Goal: Task Accomplishment & Management: Manage account settings

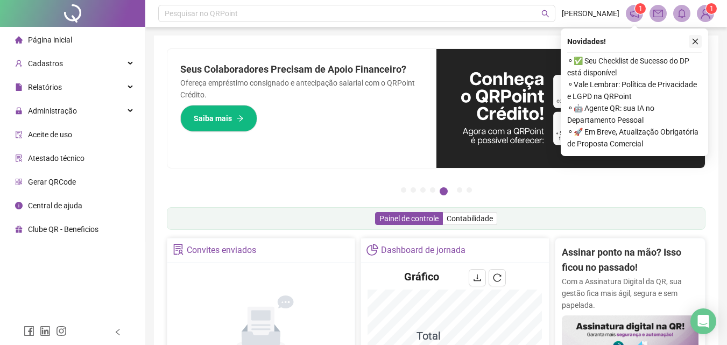
click at [697, 39] on icon "close" at bounding box center [696, 42] width 8 height 8
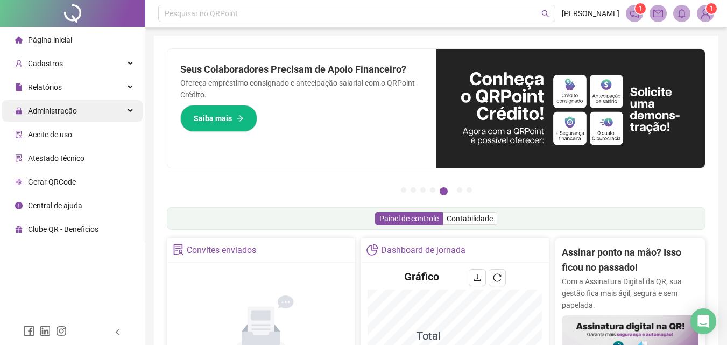
click at [98, 115] on div "Administração" at bounding box center [72, 111] width 141 height 22
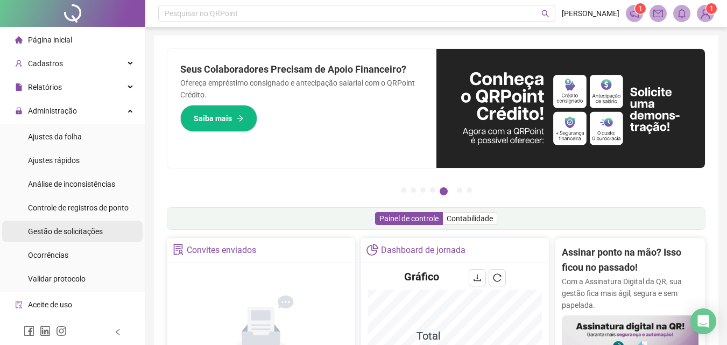
click at [83, 233] on span "Gestão de solicitações" at bounding box center [65, 231] width 75 height 9
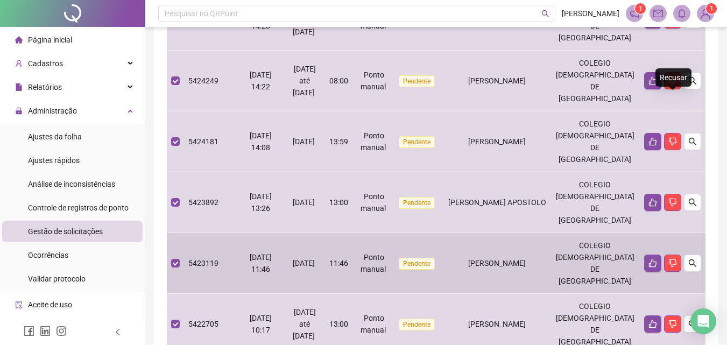
scroll to position [517, 0]
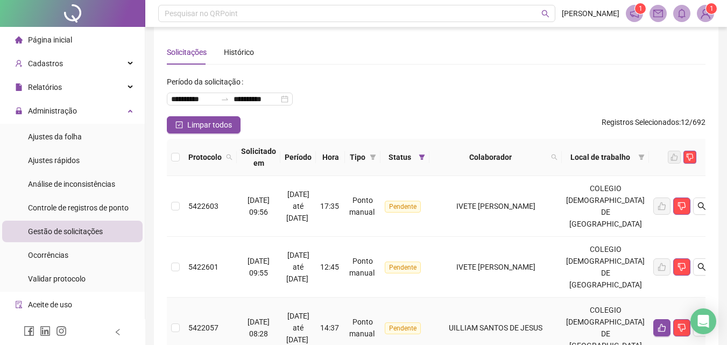
scroll to position [0, 0]
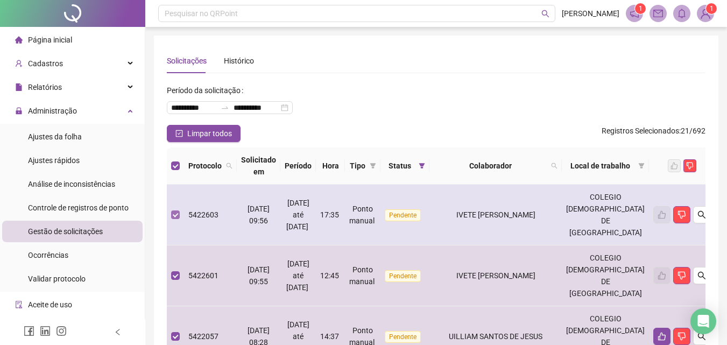
click at [176, 209] on label at bounding box center [175, 215] width 9 height 12
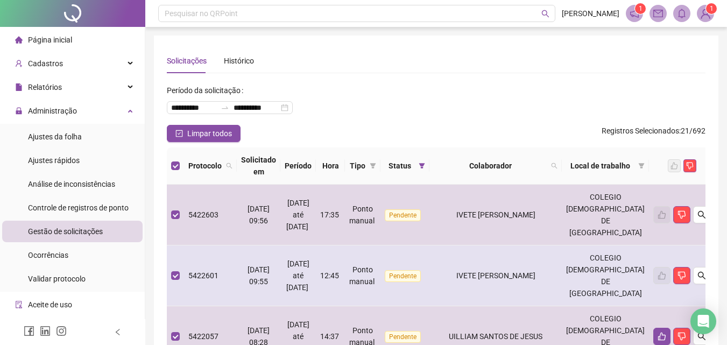
click at [180, 256] on td at bounding box center [175, 276] width 17 height 61
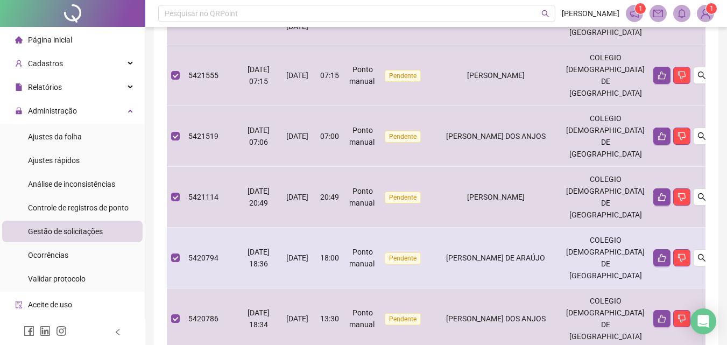
scroll to position [370, 0]
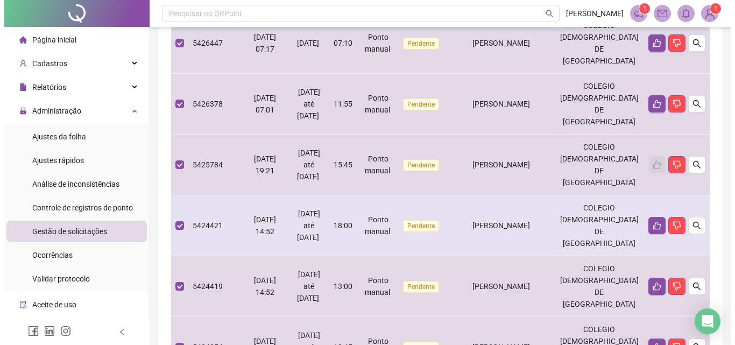
scroll to position [101, 0]
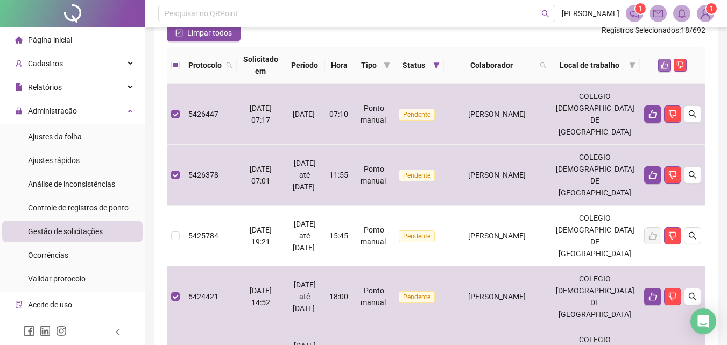
click at [667, 68] on icon "like" at bounding box center [665, 65] width 7 height 7
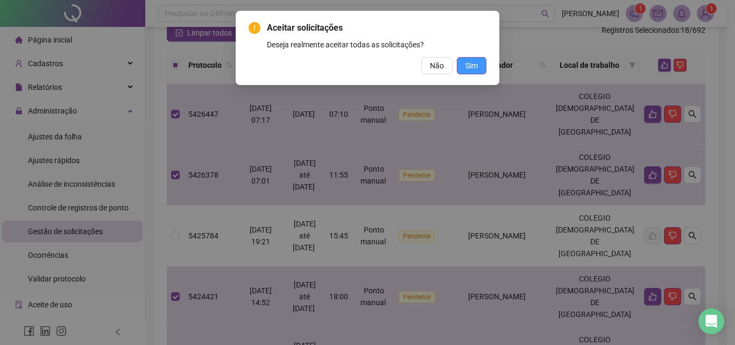
click at [482, 64] on button "Sim" at bounding box center [472, 65] width 30 height 17
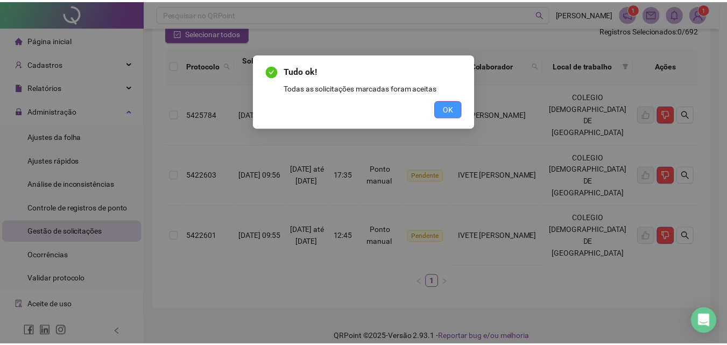
scroll to position [76, 0]
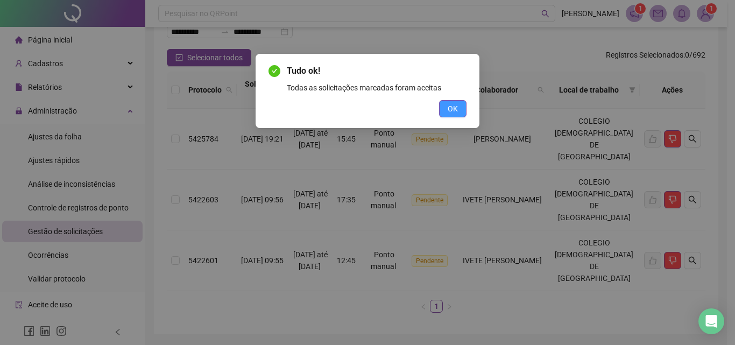
click at [461, 113] on button "OK" at bounding box center [452, 108] width 27 height 17
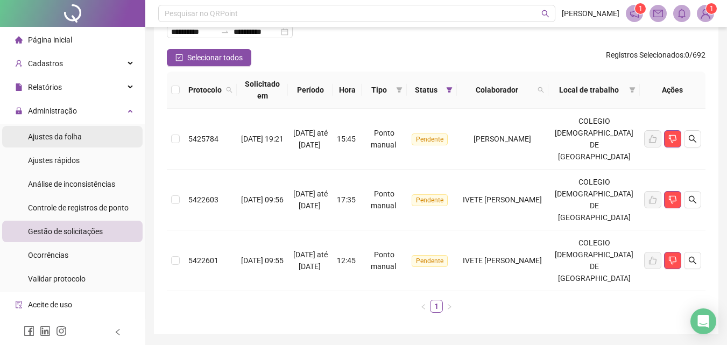
click at [74, 134] on span "Ajustes da folha" at bounding box center [55, 136] width 54 height 9
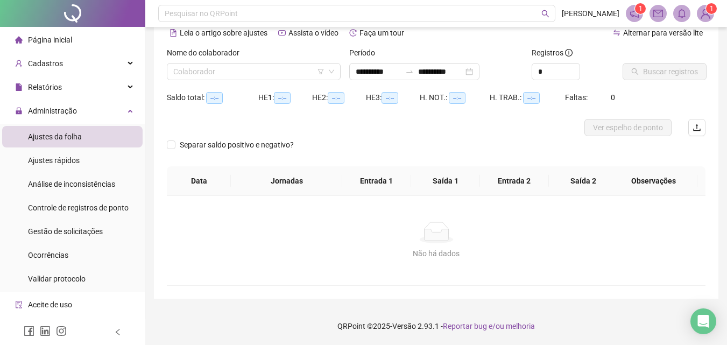
scroll to position [52, 0]
type input "**********"
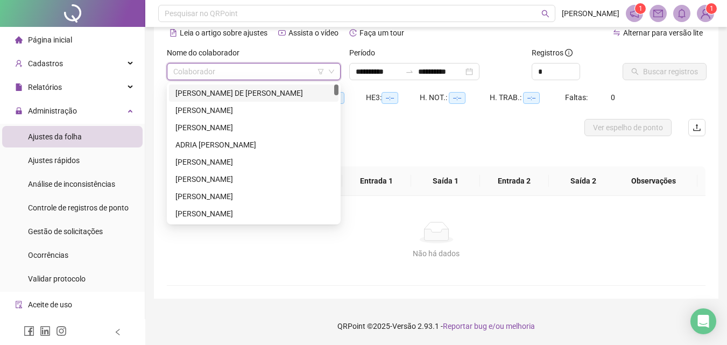
click at [221, 76] on input "search" at bounding box center [248, 72] width 151 height 16
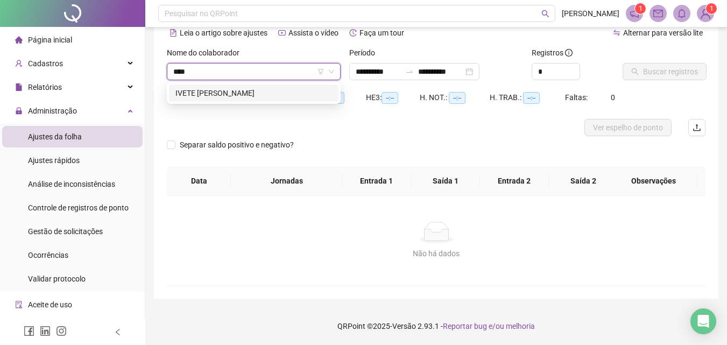
type input "*****"
click at [224, 95] on div "IVETE MARIA DE ASSIS" at bounding box center [254, 93] width 157 height 12
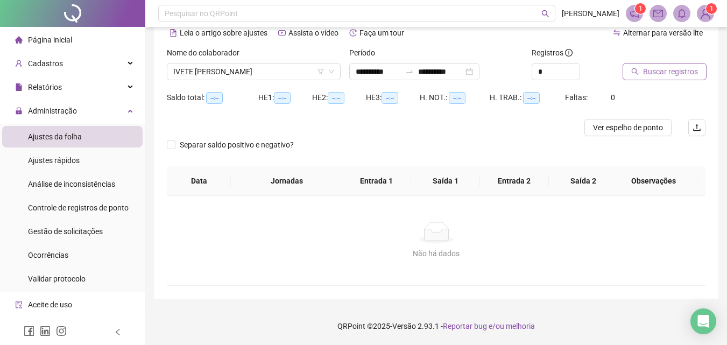
click at [691, 72] on span "Buscar registros" at bounding box center [670, 72] width 55 height 12
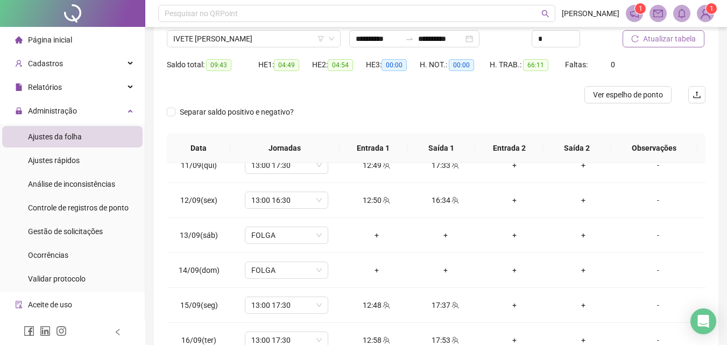
scroll to position [0, 0]
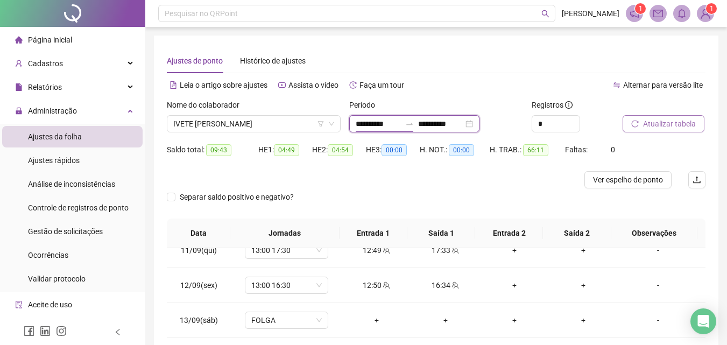
click at [371, 125] on input "**********" at bounding box center [378, 124] width 45 height 12
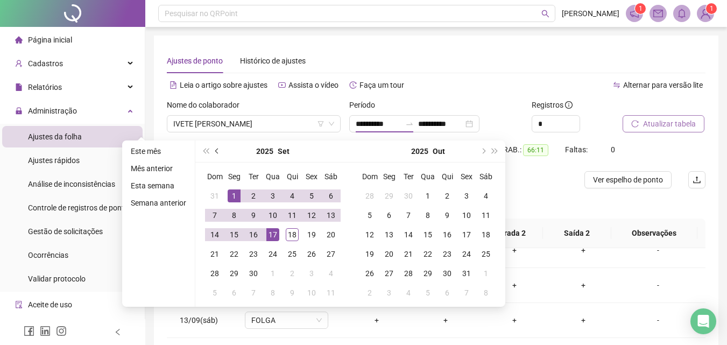
click at [221, 148] on button "prev-year" at bounding box center [218, 152] width 12 height 22
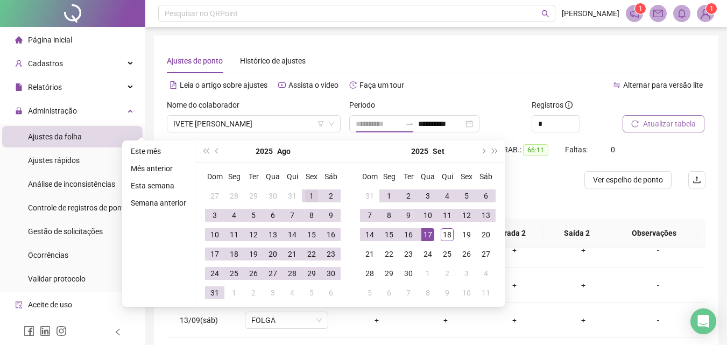
type input "**********"
click at [310, 194] on div "1" at bounding box center [311, 196] width 13 height 13
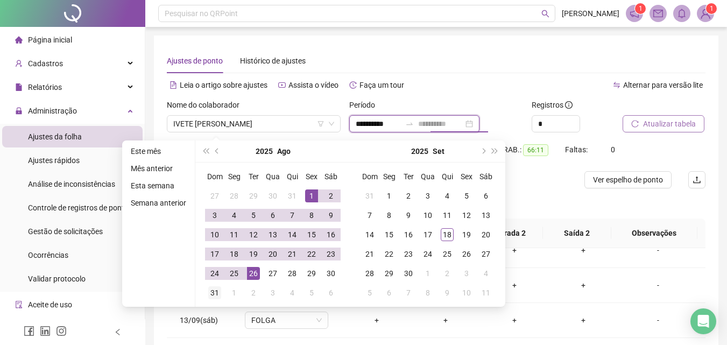
type input "**********"
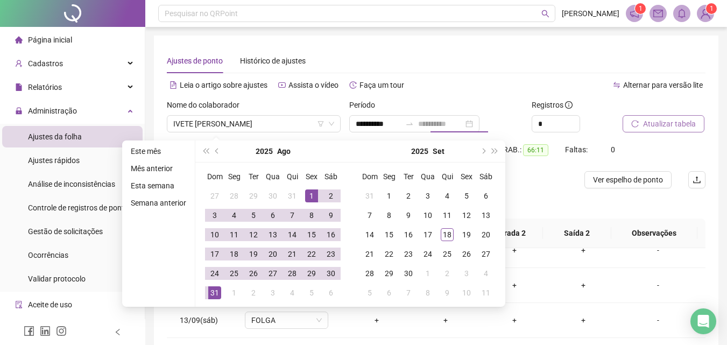
click at [214, 291] on div "31" at bounding box center [214, 292] width 13 height 13
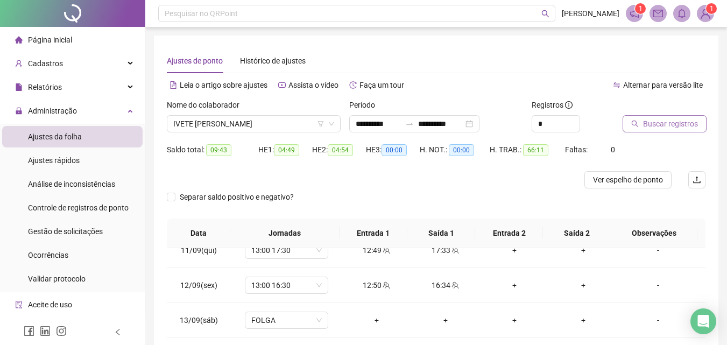
click at [670, 125] on span "Buscar registros" at bounding box center [670, 124] width 55 height 12
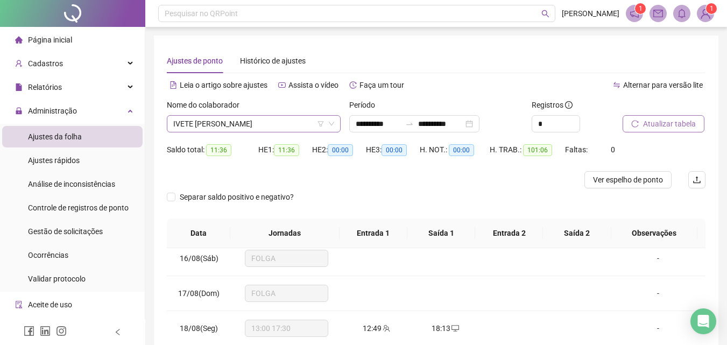
click at [270, 123] on span "IVETE MARIA DE ASSIS" at bounding box center [253, 124] width 161 height 16
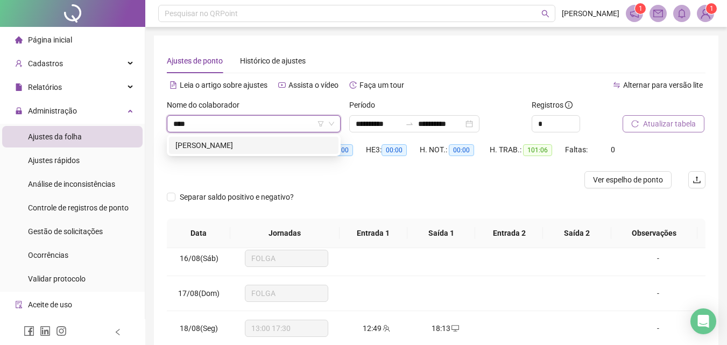
type input "*****"
click at [260, 143] on div "[PERSON_NAME]" at bounding box center [254, 145] width 157 height 12
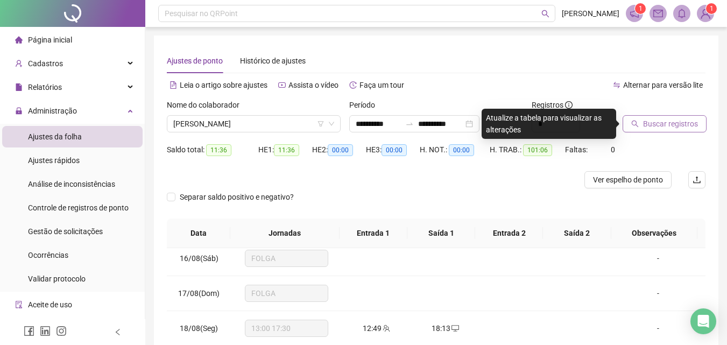
click at [649, 120] on span "Buscar registros" at bounding box center [670, 124] width 55 height 12
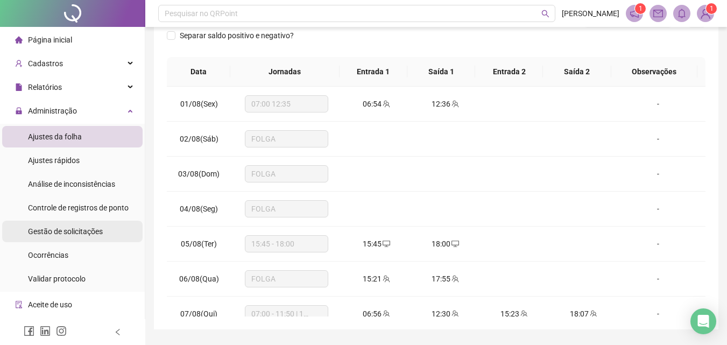
click at [82, 231] on span "Gestão de solicitações" at bounding box center [65, 231] width 75 height 9
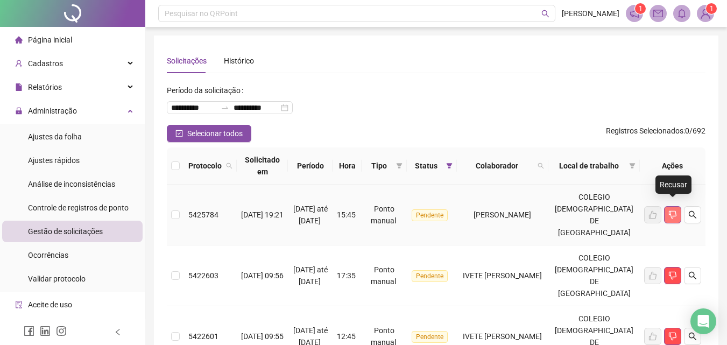
click at [675, 211] on icon "dislike" at bounding box center [673, 215] width 9 height 9
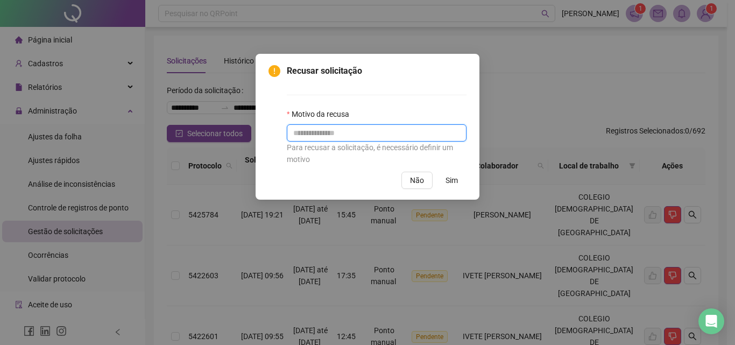
click at [382, 138] on input "text" at bounding box center [377, 132] width 180 height 17
drag, startPoint x: 462, startPoint y: 134, endPoint x: 254, endPoint y: 137, distance: 207.8
click at [254, 137] on div "**********" at bounding box center [367, 172] width 735 height 345
type input "**********"
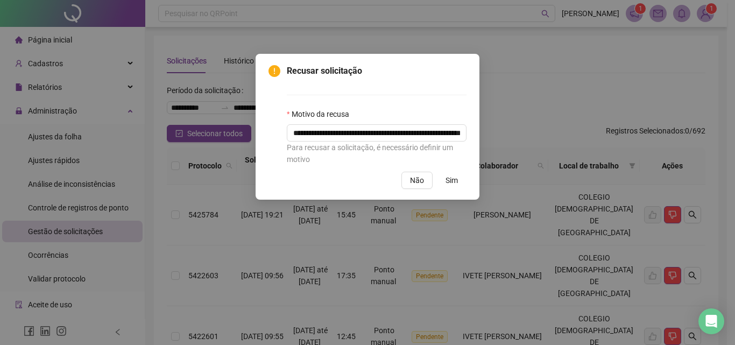
click at [455, 185] on span "Sim" at bounding box center [452, 180] width 12 height 12
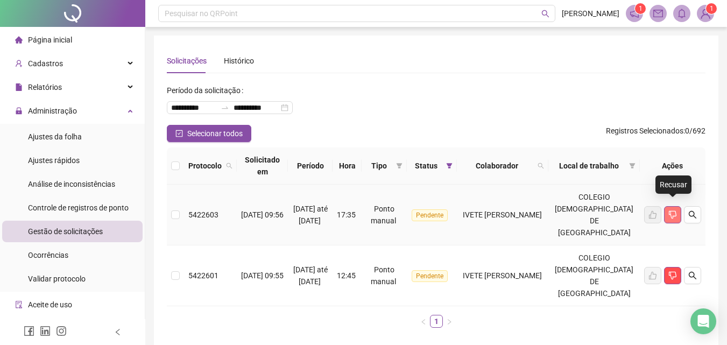
click at [672, 206] on button "button" at bounding box center [672, 214] width 17 height 17
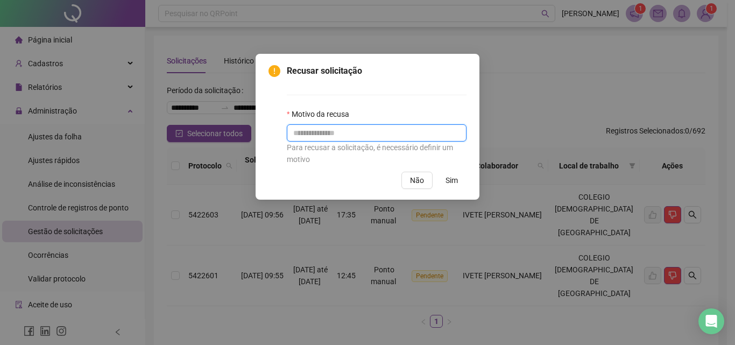
click at [329, 133] on input "text" at bounding box center [377, 132] width 180 height 17
paste input "**********"
type input "**********"
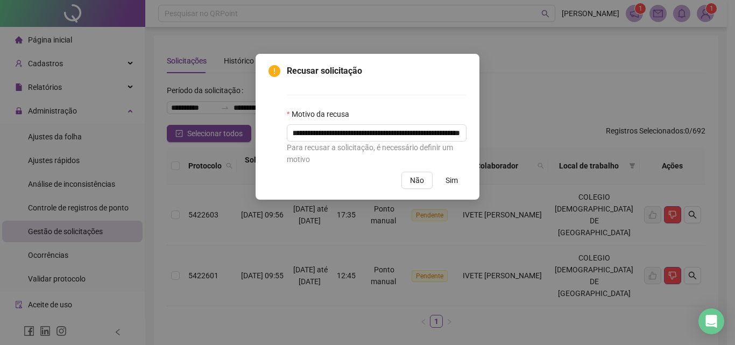
scroll to position [0, 0]
click at [452, 183] on span "Sim" at bounding box center [452, 180] width 12 height 12
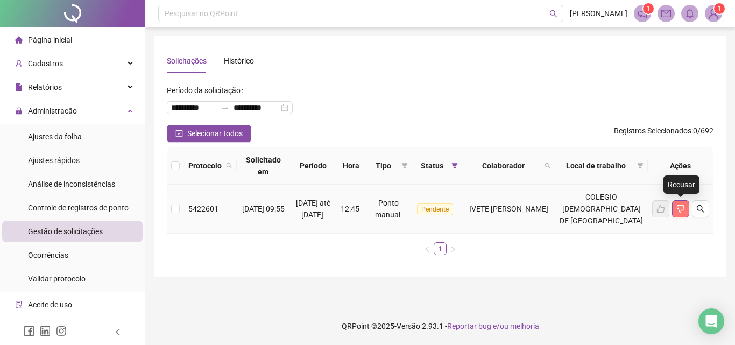
click at [684, 206] on icon "dislike" at bounding box center [681, 209] width 9 height 9
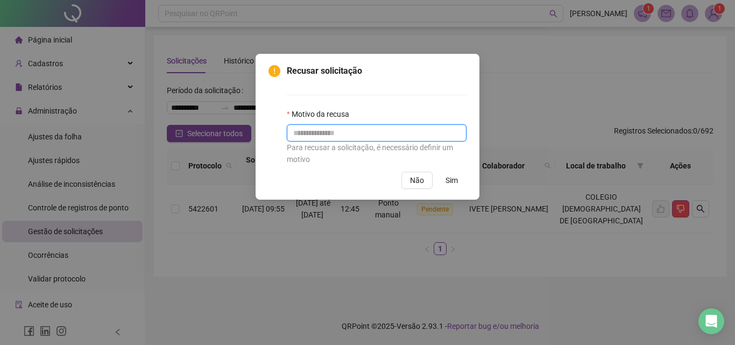
click at [369, 134] on input "text" at bounding box center [377, 132] width 180 height 17
paste input "**********"
type input "**********"
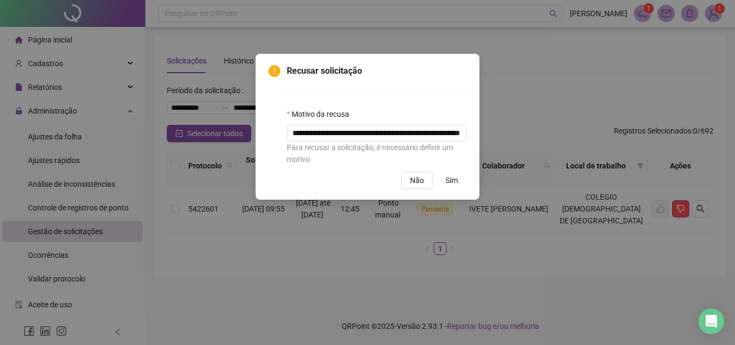
click at [450, 181] on span "Sim" at bounding box center [452, 180] width 12 height 12
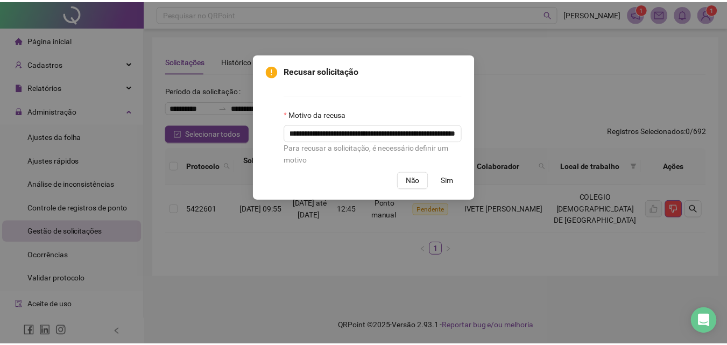
scroll to position [0, 0]
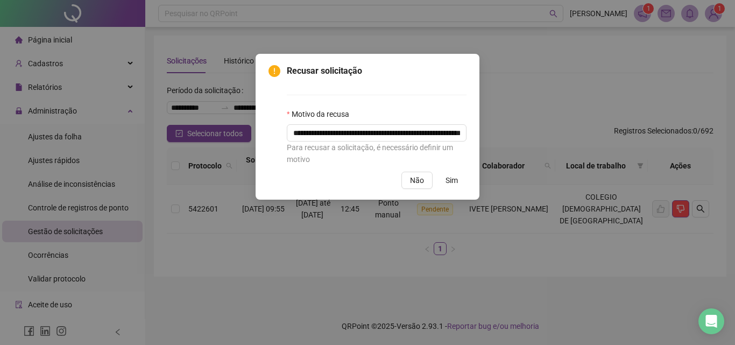
click at [450, 178] on span "Sim" at bounding box center [452, 180] width 12 height 12
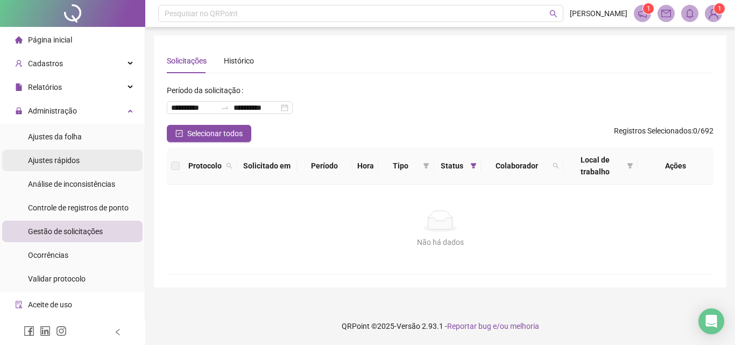
click at [90, 164] on li "Ajustes rápidos" at bounding box center [72, 161] width 141 height 22
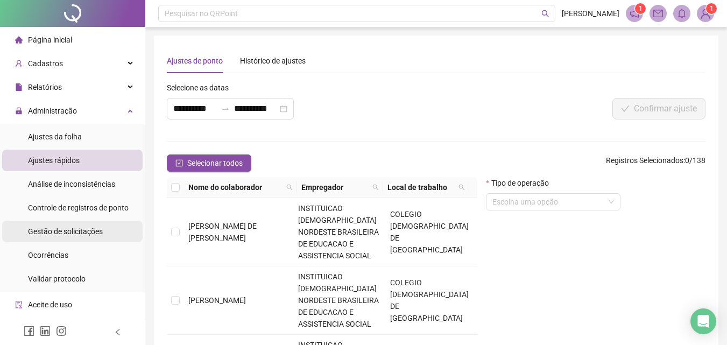
click at [85, 231] on span "Gestão de solicitações" at bounding box center [65, 231] width 75 height 9
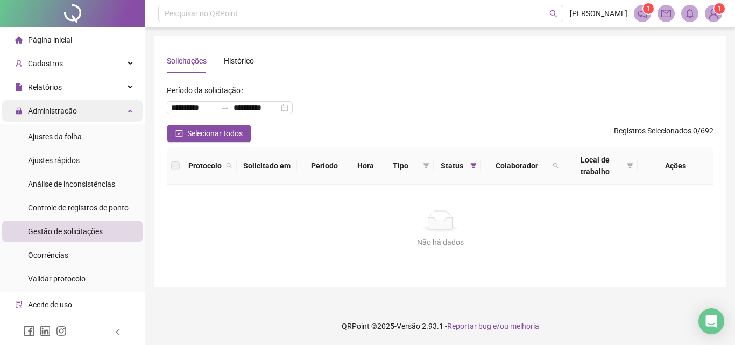
click at [64, 113] on span "Administração" at bounding box center [52, 111] width 49 height 9
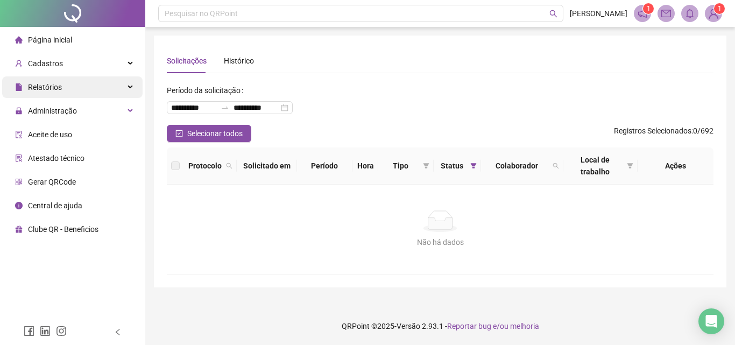
click at [68, 86] on div "Relatórios" at bounding box center [72, 87] width 141 height 22
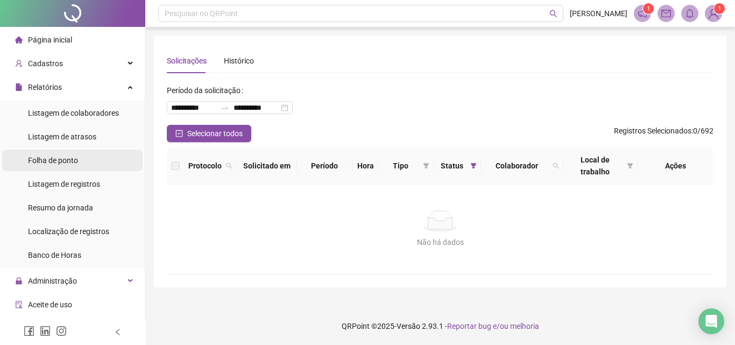
click at [69, 153] on div "Folha de ponto" at bounding box center [53, 161] width 50 height 22
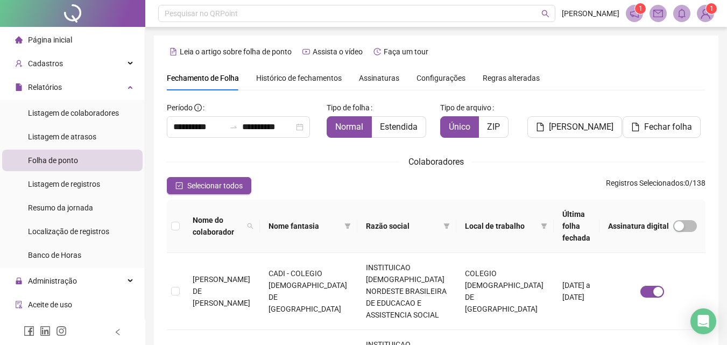
click at [301, 81] on span "Histórico de fechamentos" at bounding box center [299, 78] width 86 height 9
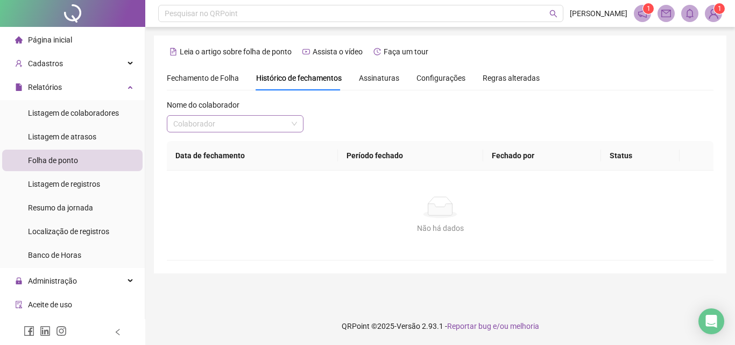
click at [293, 124] on span at bounding box center [235, 124] width 124 height 16
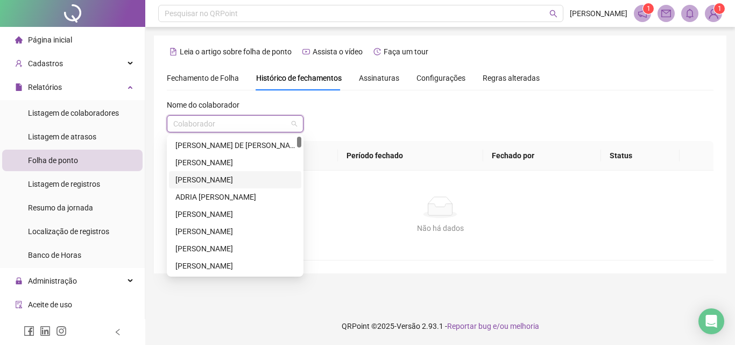
click at [249, 184] on div "[PERSON_NAME]" at bounding box center [236, 180] width 120 height 12
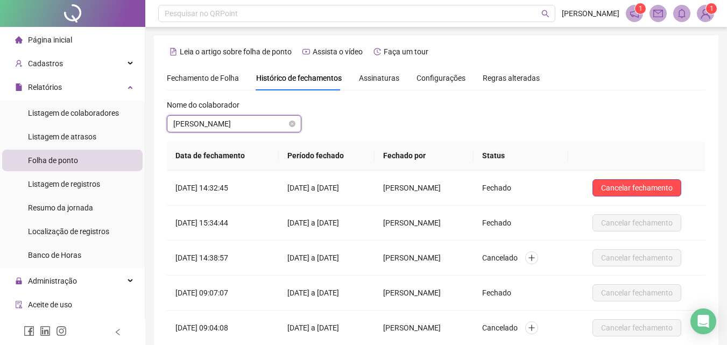
click at [249, 125] on span "[PERSON_NAME]" at bounding box center [234, 124] width 122 height 16
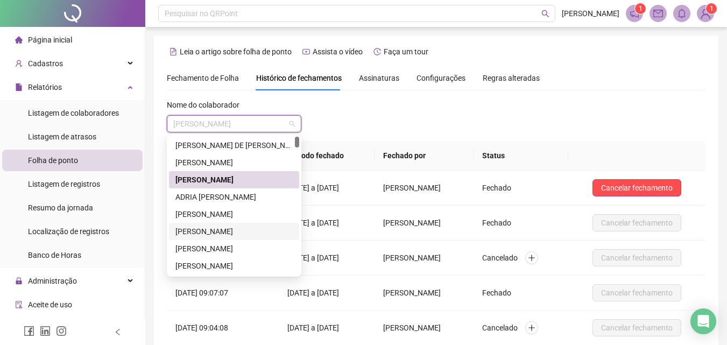
click at [241, 229] on div "[PERSON_NAME]" at bounding box center [234, 232] width 117 height 12
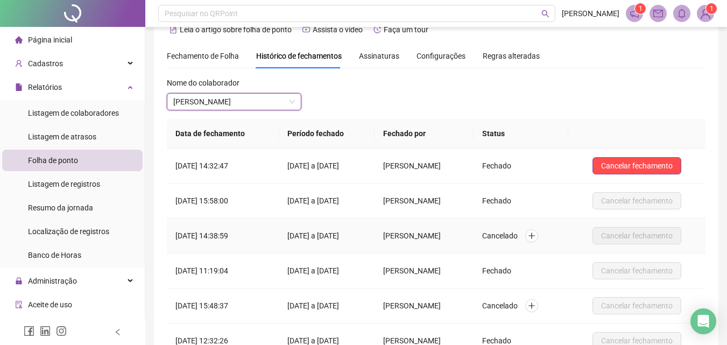
scroll to position [22, 0]
click at [234, 102] on span "[PERSON_NAME]" at bounding box center [234, 102] width 122 height 16
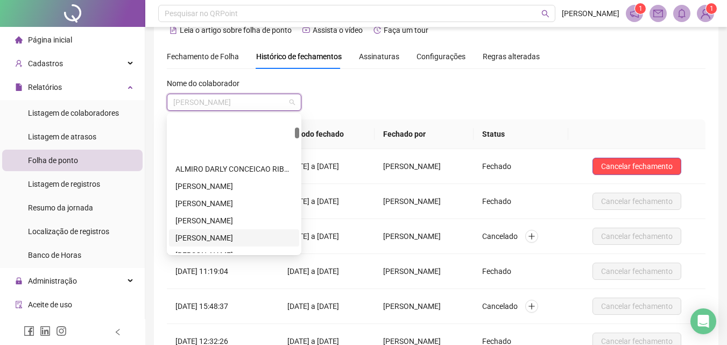
scroll to position [269, 0]
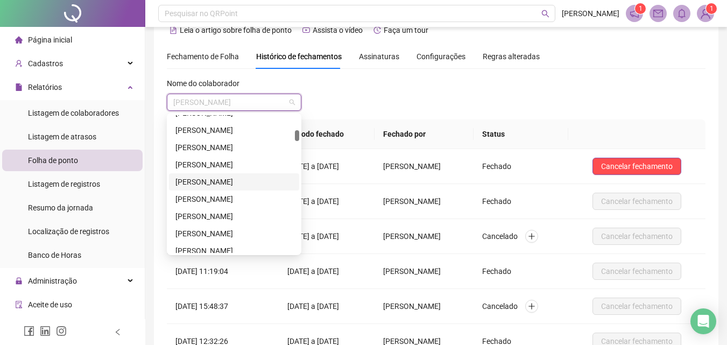
click at [225, 182] on div "[PERSON_NAME]" at bounding box center [234, 182] width 117 height 12
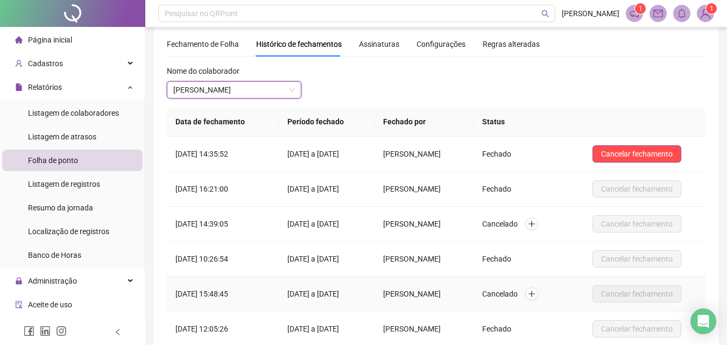
scroll to position [22, 0]
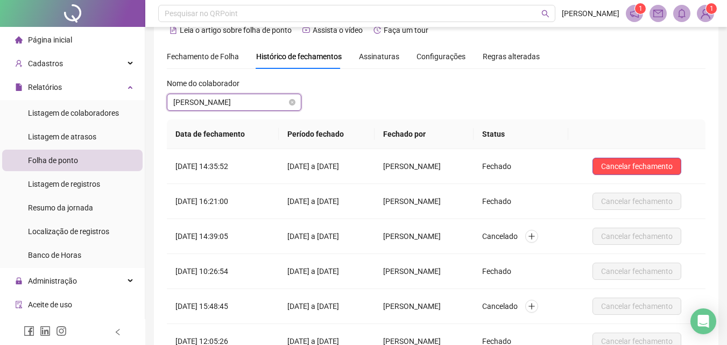
click at [230, 102] on span "[PERSON_NAME]" at bounding box center [234, 102] width 122 height 16
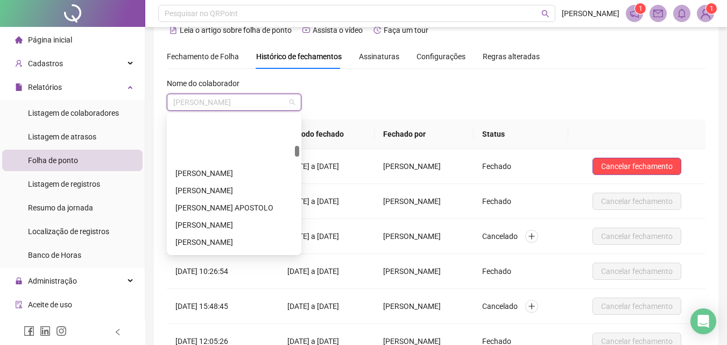
scroll to position [538, 0]
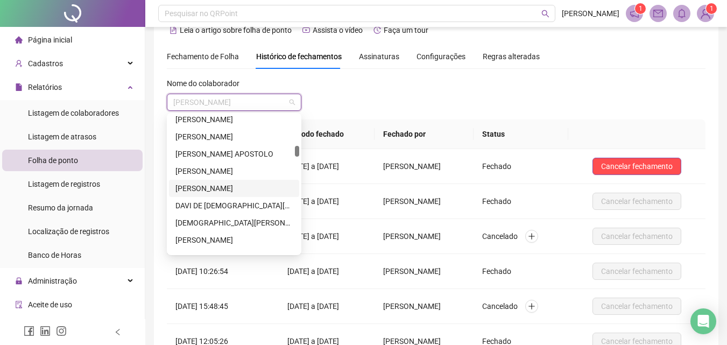
click at [225, 189] on div "DANIELLE DA SILVA SANTOS BRITO" at bounding box center [234, 189] width 117 height 12
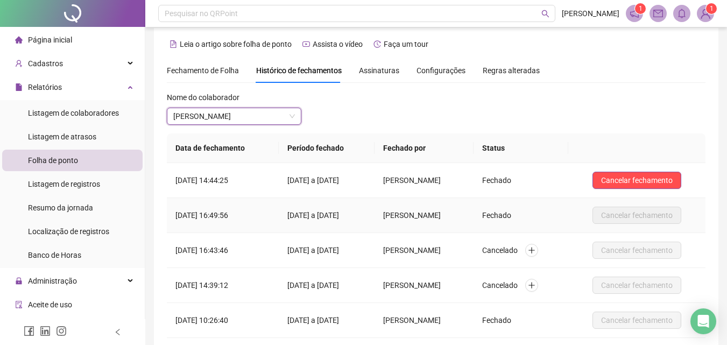
scroll to position [0, 0]
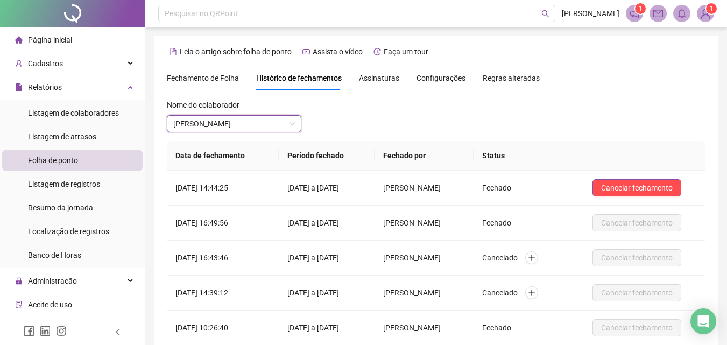
click at [207, 75] on span "Fechamento de Folha" at bounding box center [203, 78] width 72 height 9
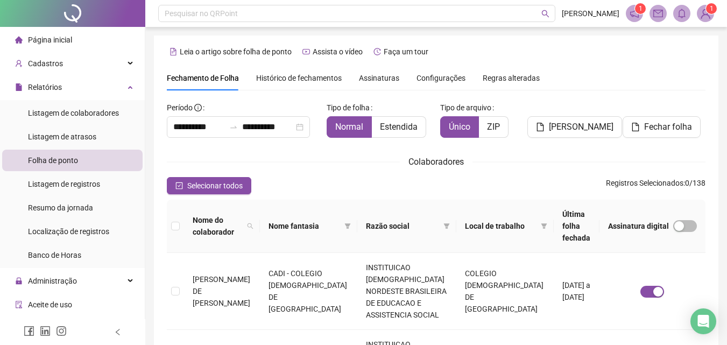
click at [388, 78] on span "Assinaturas" at bounding box center [379, 78] width 40 height 8
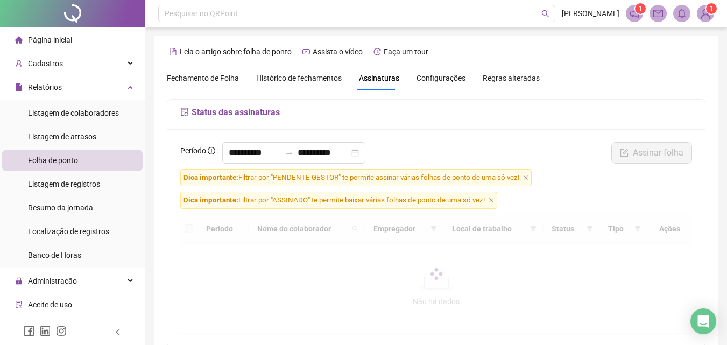
scroll to position [48, 0]
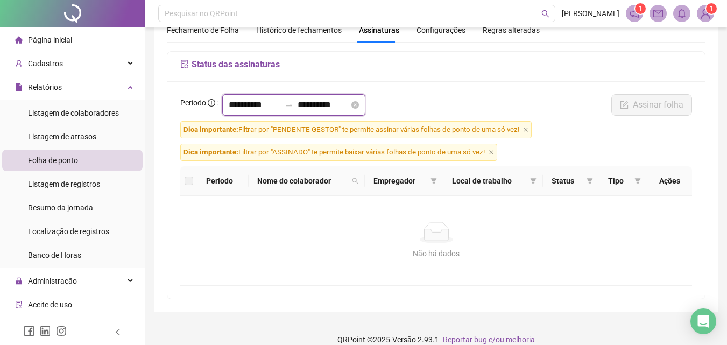
click at [244, 105] on input "**********" at bounding box center [255, 105] width 52 height 13
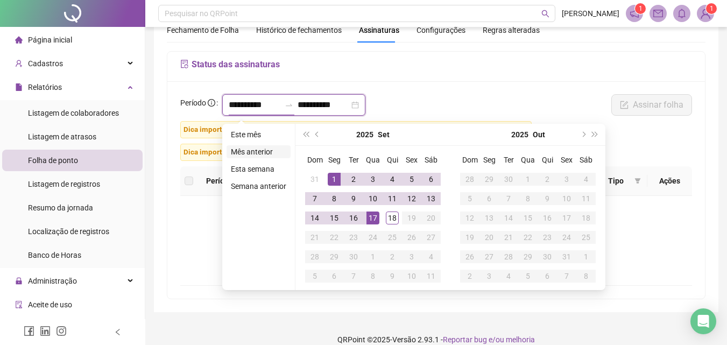
type input "**********"
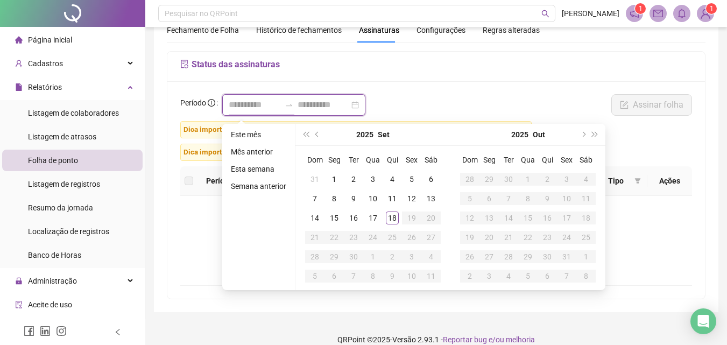
type input "**********"
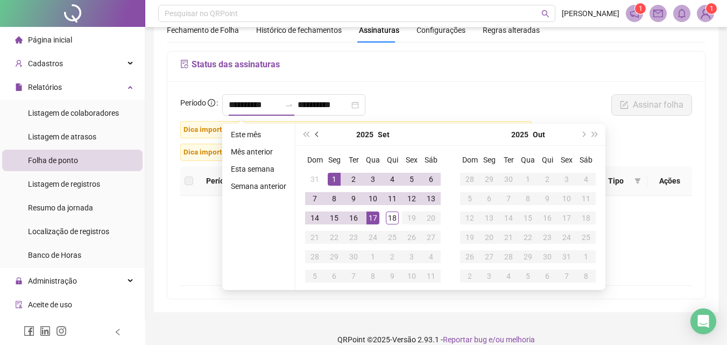
click at [313, 137] on button "prev-year" at bounding box center [318, 135] width 12 height 22
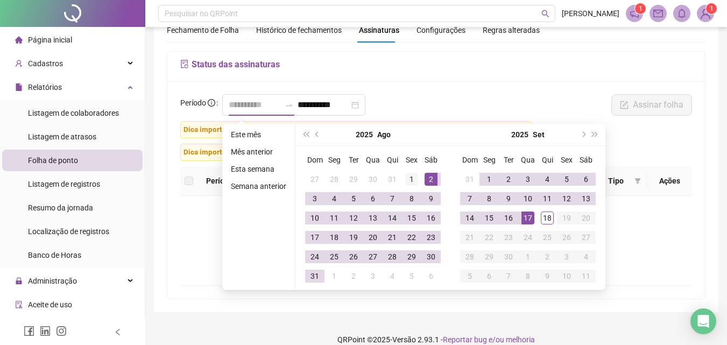
type input "**********"
click at [412, 176] on div "1" at bounding box center [411, 179] width 13 height 13
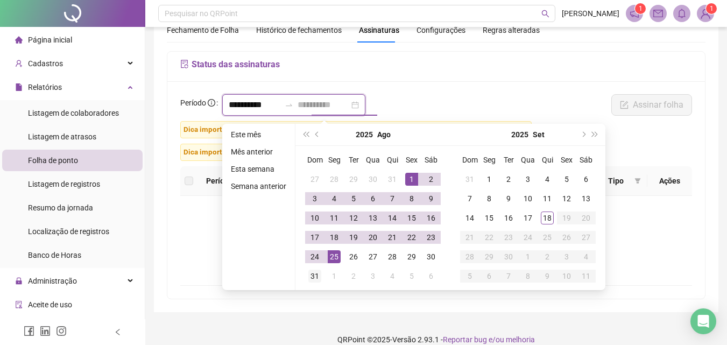
type input "**********"
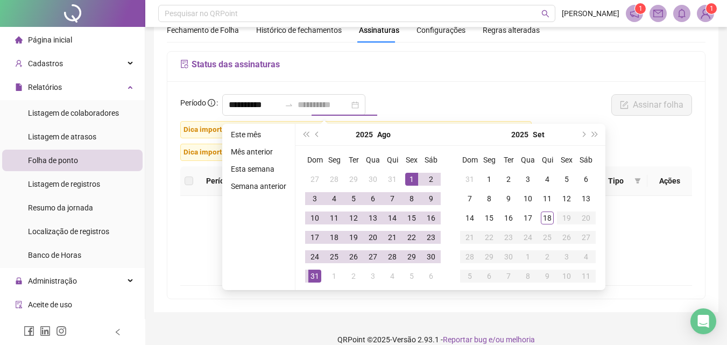
click at [319, 275] on div "31" at bounding box center [314, 276] width 13 height 13
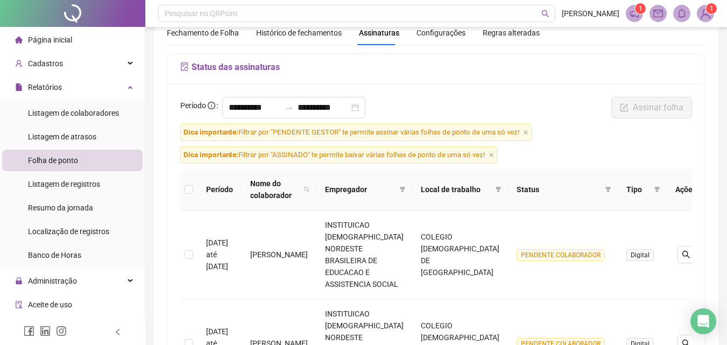
scroll to position [45, 0]
click at [277, 106] on input "**********" at bounding box center [255, 108] width 52 height 13
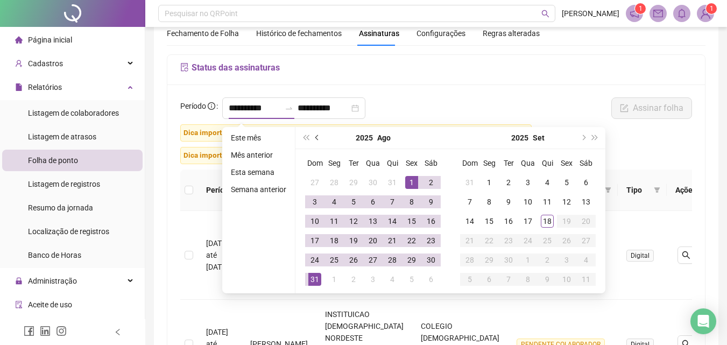
click at [317, 139] on span "prev-year" at bounding box center [317, 137] width 5 height 5
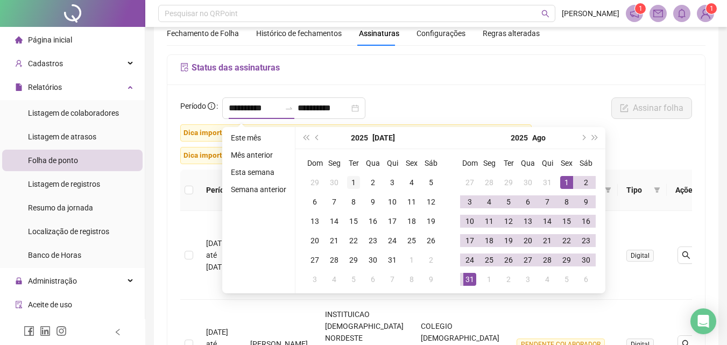
type input "**********"
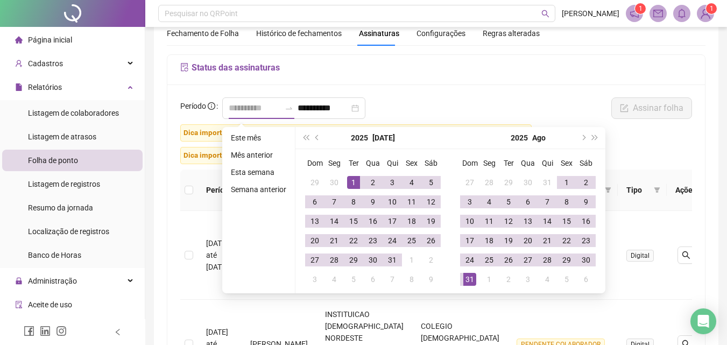
click at [354, 184] on div "1" at bounding box center [353, 182] width 13 height 13
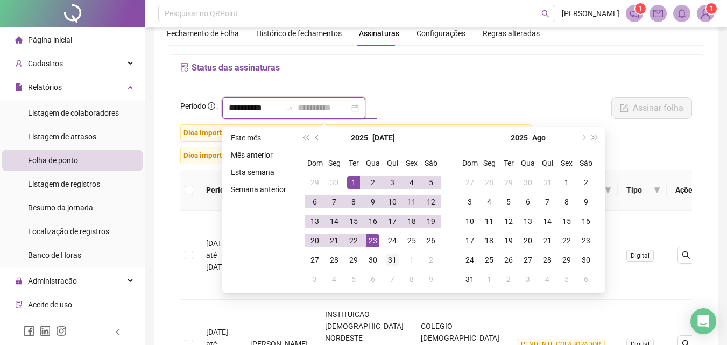
type input "**********"
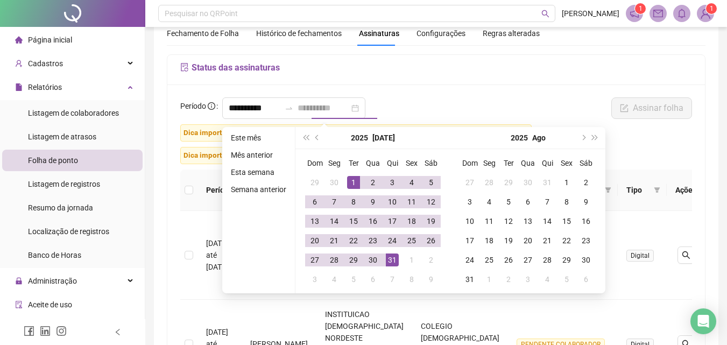
click at [391, 268] on td "31" at bounding box center [392, 259] width 19 height 19
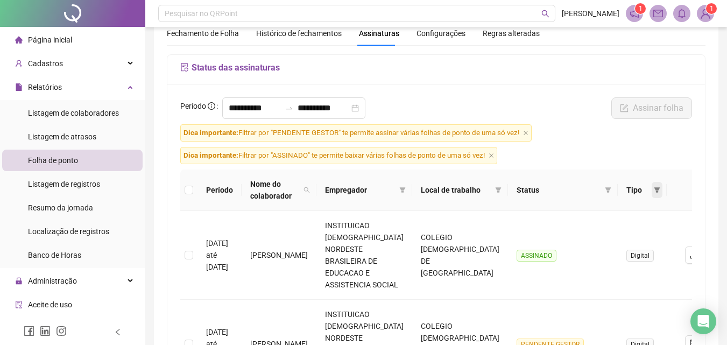
click at [655, 188] on icon "filter" at bounding box center [658, 189] width 6 height 5
click at [652, 186] on span at bounding box center [657, 190] width 11 height 16
click at [606, 190] on icon "filter" at bounding box center [609, 189] width 6 height 5
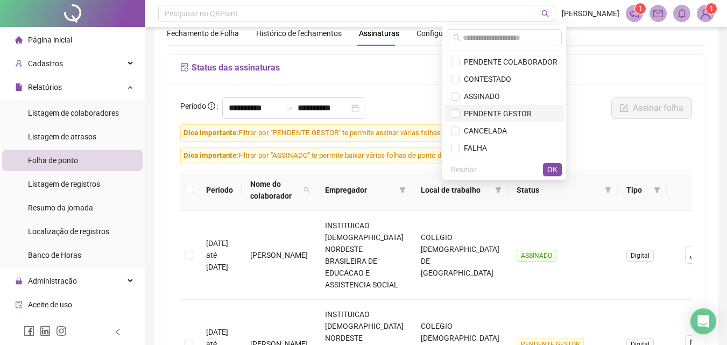
click at [501, 113] on span "PENDENTE GESTOR" at bounding box center [496, 113] width 72 height 9
click at [557, 169] on span "OK" at bounding box center [553, 170] width 10 height 12
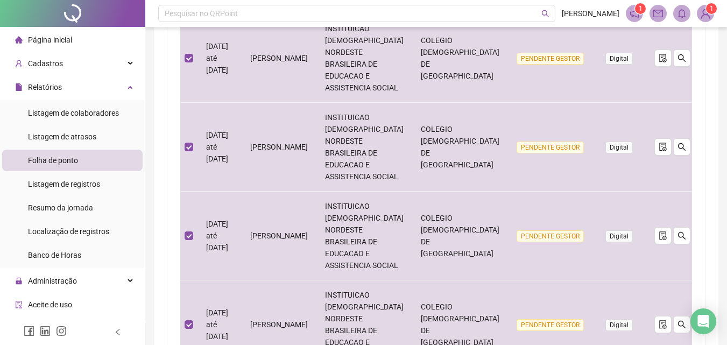
scroll to position [788, 0]
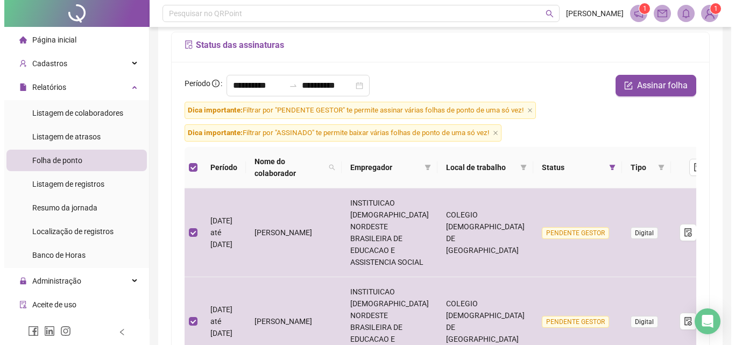
scroll to position [34, 0]
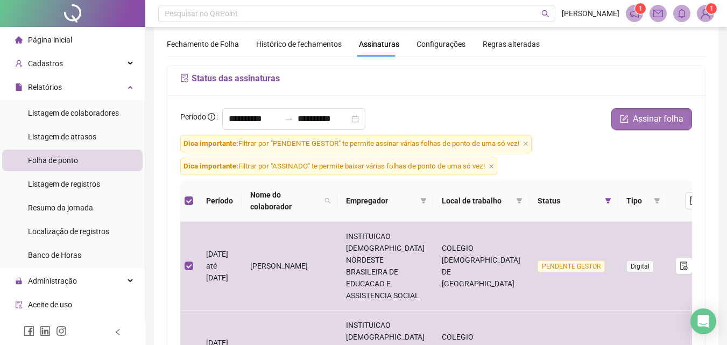
click at [636, 114] on span "Assinar folha" at bounding box center [658, 119] width 51 height 13
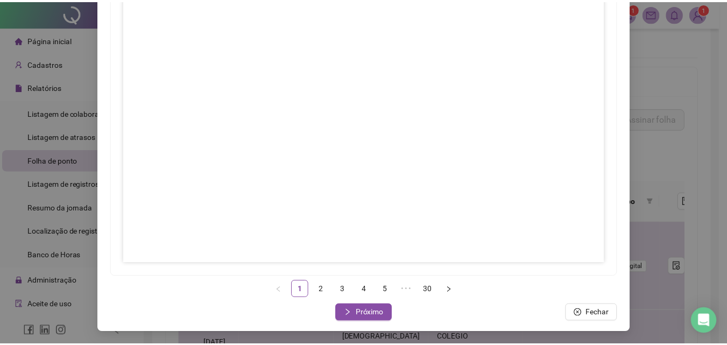
scroll to position [156, 0]
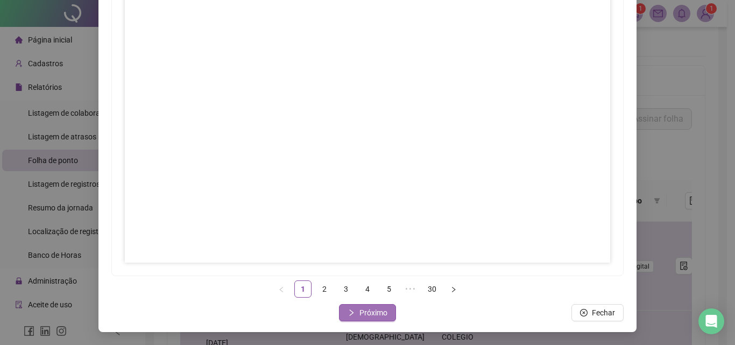
click at [361, 315] on span "Próximo" at bounding box center [374, 313] width 28 height 12
click at [364, 308] on span "Próximo" at bounding box center [374, 313] width 28 height 12
click at [365, 313] on span "Próximo" at bounding box center [374, 313] width 28 height 12
click at [371, 306] on button "Próximo" at bounding box center [367, 312] width 57 height 17
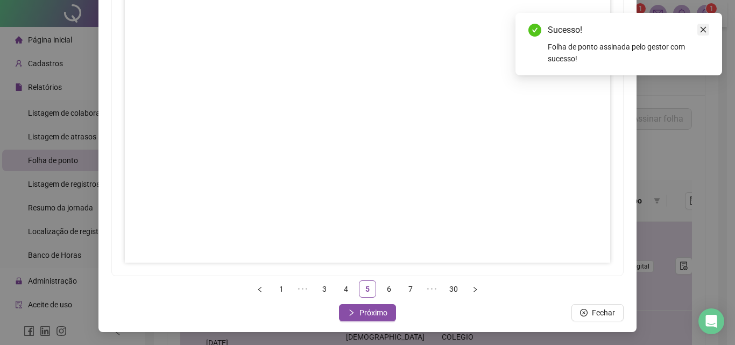
click at [705, 29] on icon "close" at bounding box center [704, 30] width 6 height 6
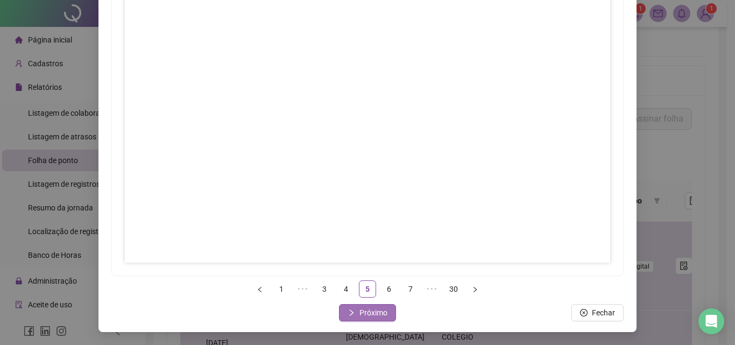
click at [373, 307] on span "Próximo" at bounding box center [374, 313] width 28 height 12
click at [381, 313] on span "Próximo" at bounding box center [374, 313] width 28 height 12
click at [360, 311] on span "Próximo" at bounding box center [374, 313] width 28 height 12
click at [374, 310] on span "Próximo" at bounding box center [374, 313] width 28 height 12
click at [379, 321] on div "Assinar folhas de ponto 1 ••• 7 8 9 10 11 ••• 30 Fechar Próximo" at bounding box center [368, 115] width 538 height 434
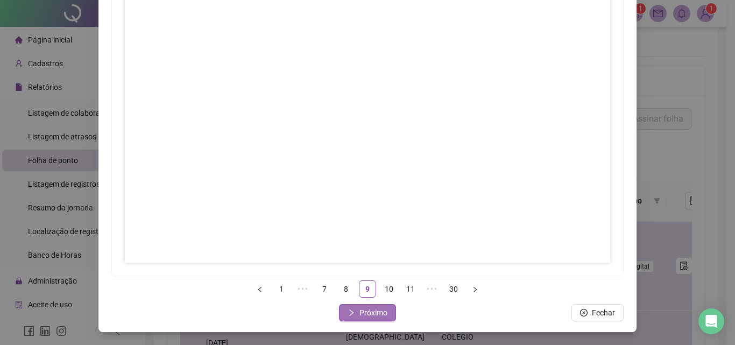
click at [379, 310] on span "Próximo" at bounding box center [374, 313] width 28 height 12
click at [369, 315] on span "Próximo" at bounding box center [374, 313] width 28 height 12
click at [360, 312] on span "Próximo" at bounding box center [374, 313] width 28 height 12
click at [375, 308] on span "Próximo" at bounding box center [374, 313] width 28 height 12
click at [371, 309] on span "Próximo" at bounding box center [374, 313] width 28 height 12
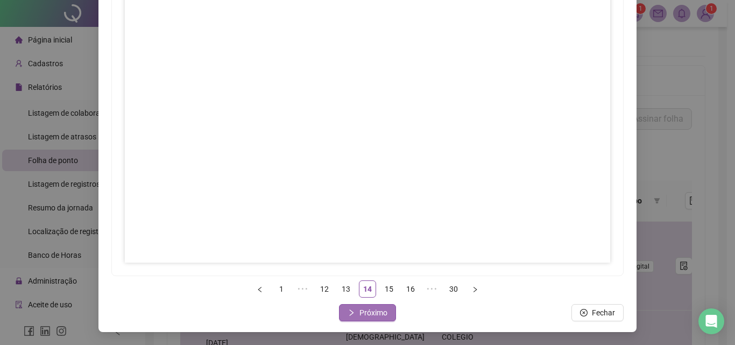
click at [361, 314] on span "Próximo" at bounding box center [374, 313] width 28 height 12
click at [380, 315] on span "Próximo" at bounding box center [374, 313] width 28 height 12
click at [366, 311] on span "Próximo" at bounding box center [374, 313] width 28 height 12
click at [363, 317] on span "Próximo" at bounding box center [374, 313] width 28 height 12
click at [364, 308] on span "Próximo" at bounding box center [374, 313] width 28 height 12
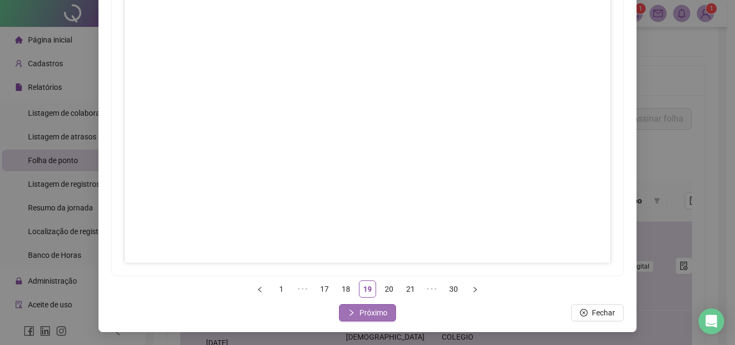
click at [372, 313] on span "Próximo" at bounding box center [374, 313] width 28 height 12
click at [381, 312] on span "Próximo" at bounding box center [374, 313] width 28 height 12
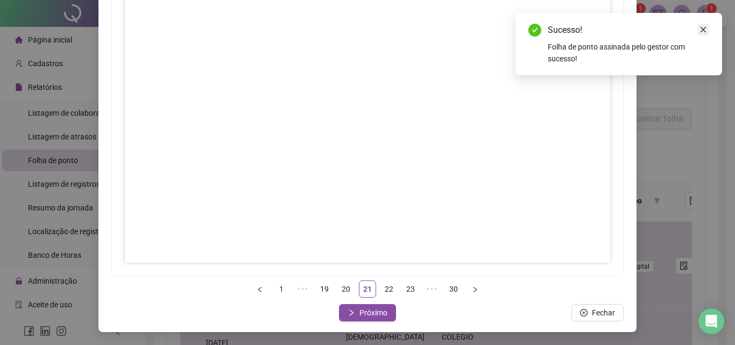
click at [700, 30] on icon "close" at bounding box center [704, 30] width 8 height 8
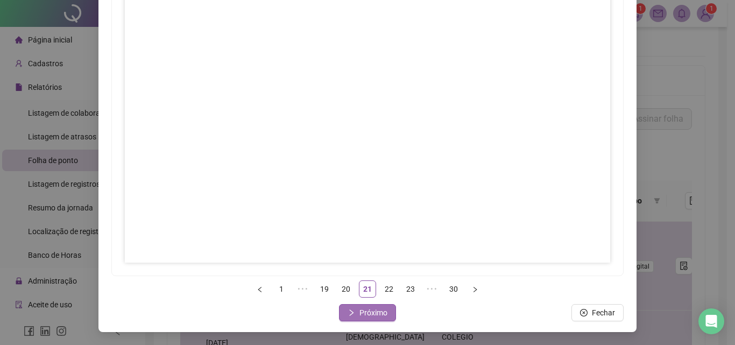
click at [369, 311] on span "Próximo" at bounding box center [374, 313] width 28 height 12
click at [381, 313] on span "Próximo" at bounding box center [374, 313] width 28 height 12
click at [379, 314] on span "Próximo" at bounding box center [374, 313] width 28 height 12
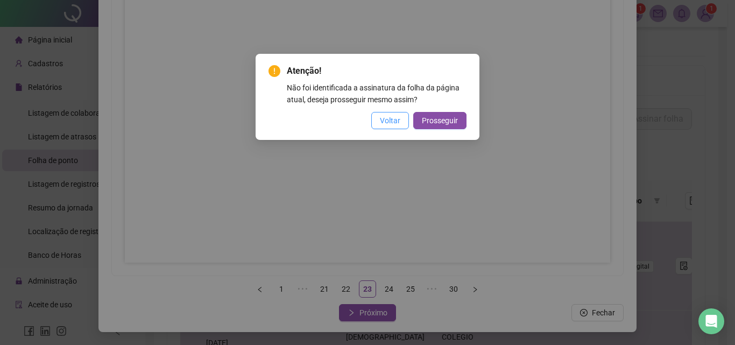
click at [398, 121] on span "Voltar" at bounding box center [390, 121] width 20 height 12
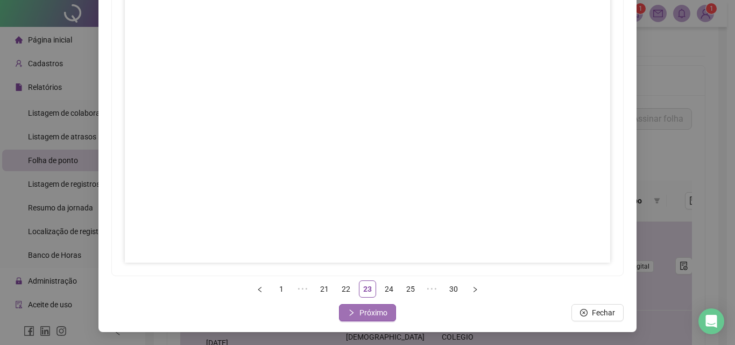
click at [372, 312] on span "Próximo" at bounding box center [374, 313] width 28 height 12
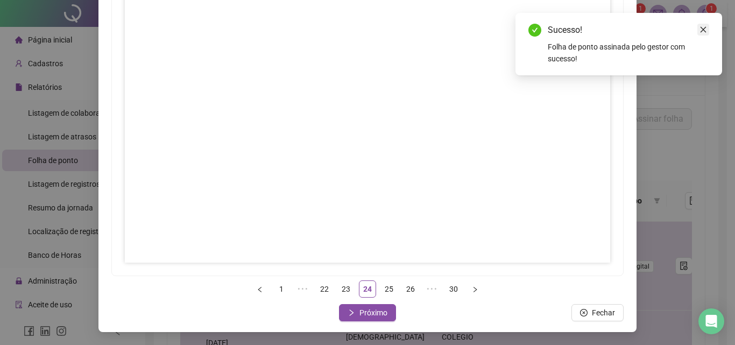
click at [702, 31] on icon "close" at bounding box center [704, 30] width 8 height 8
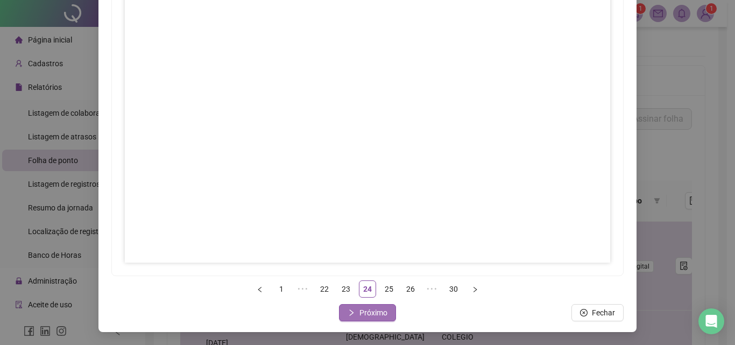
click at [383, 313] on button "Próximo" at bounding box center [367, 312] width 57 height 17
click at [360, 314] on span "Próximo" at bounding box center [374, 313] width 28 height 12
click at [379, 317] on span "Próximo" at bounding box center [374, 313] width 28 height 12
click at [374, 310] on span "Próximo" at bounding box center [374, 313] width 28 height 12
click at [363, 308] on span "Próximo" at bounding box center [374, 313] width 28 height 12
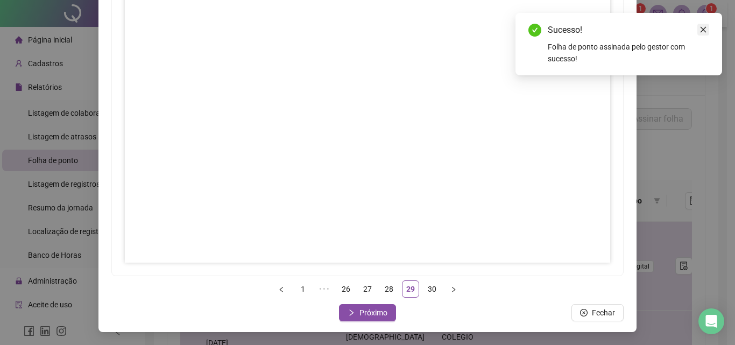
click at [706, 26] on icon "close" at bounding box center [704, 30] width 8 height 8
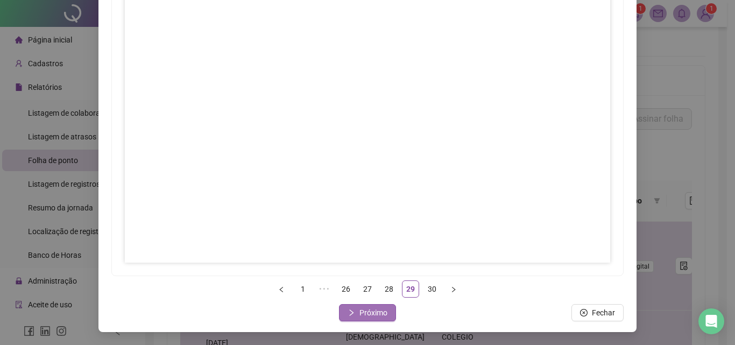
click at [360, 309] on span "Próximo" at bounding box center [374, 313] width 28 height 12
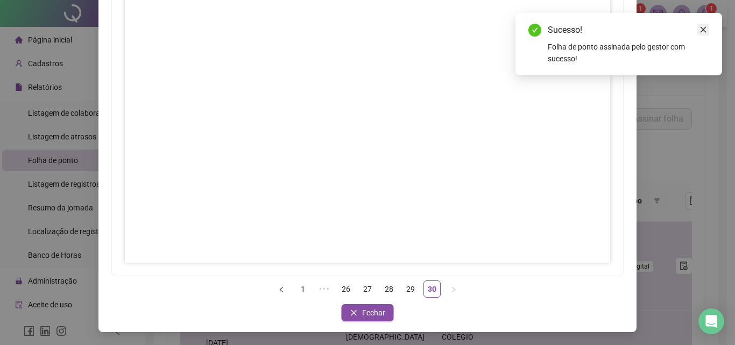
click at [706, 28] on icon "close" at bounding box center [704, 30] width 8 height 8
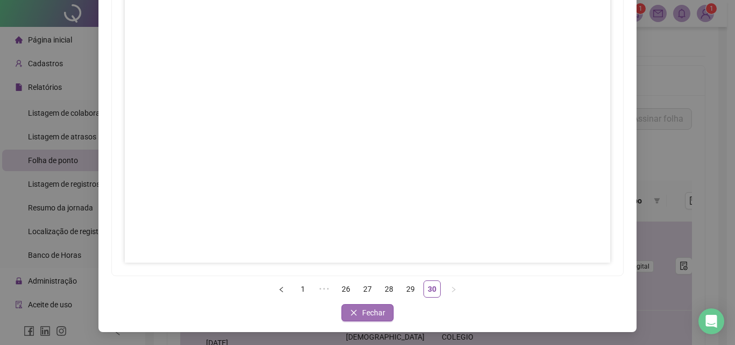
click at [355, 308] on button "Fechar" at bounding box center [368, 312] width 52 height 17
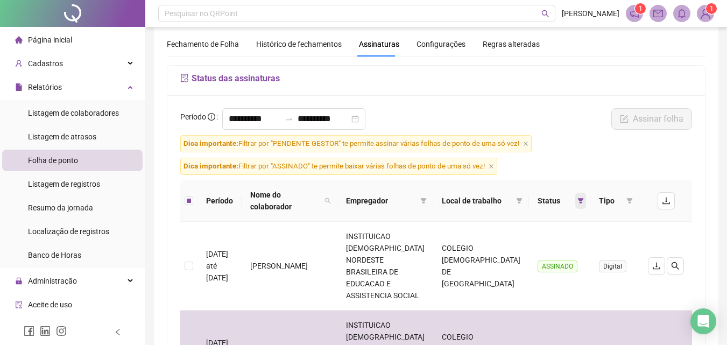
click at [580, 201] on icon "filter" at bounding box center [581, 201] width 6 height 6
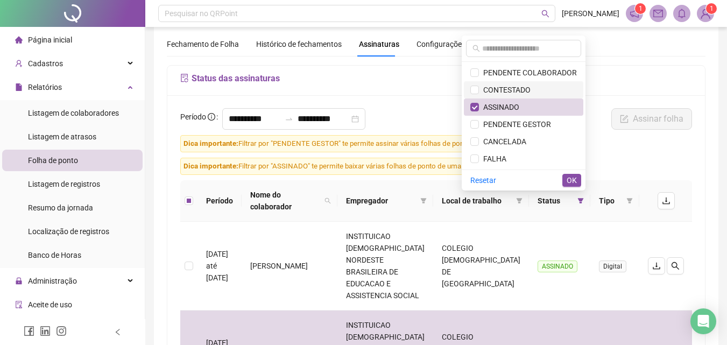
click at [515, 87] on span "CONTESTADO" at bounding box center [505, 90] width 52 height 9
click at [513, 103] on span "ASSINADO" at bounding box center [499, 107] width 40 height 9
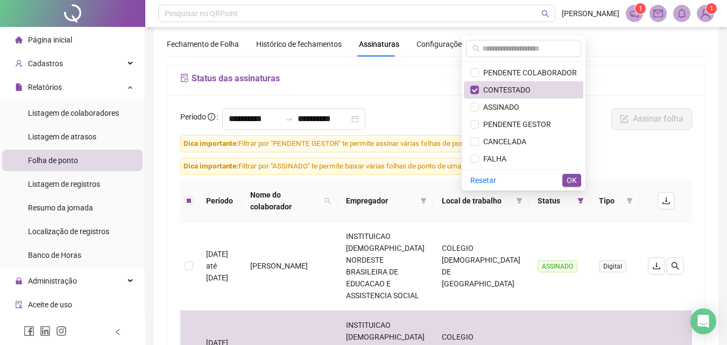
click at [578, 185] on button "OK" at bounding box center [572, 180] width 19 height 13
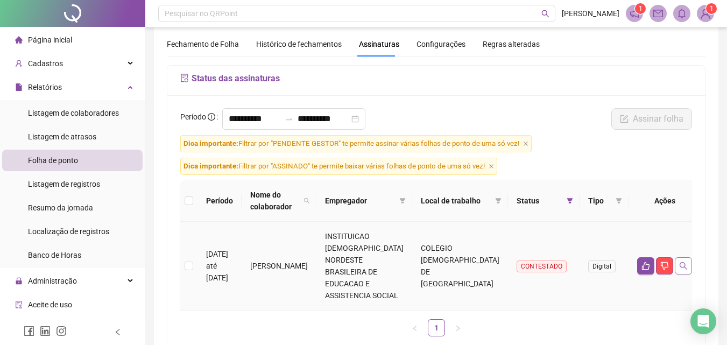
click at [680, 262] on icon "search" at bounding box center [684, 266] width 8 height 8
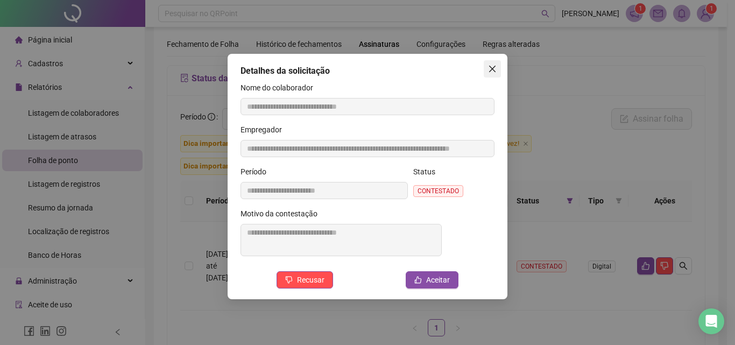
click at [495, 65] on icon "close" at bounding box center [492, 69] width 9 height 9
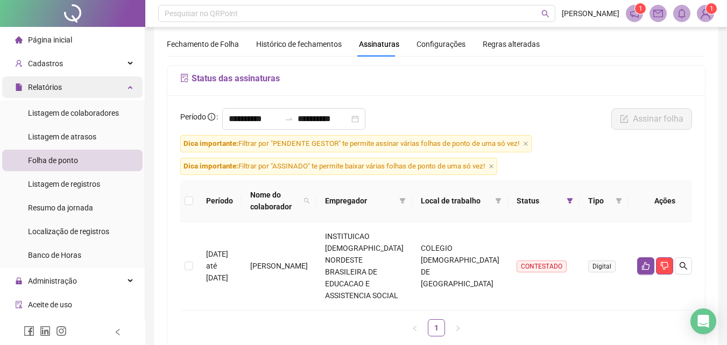
click at [65, 89] on div "Relatórios" at bounding box center [72, 87] width 141 height 22
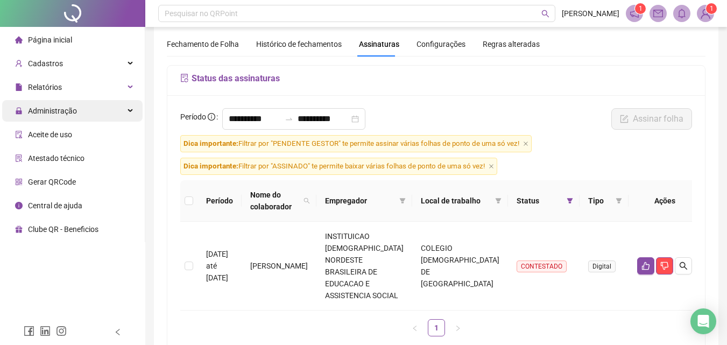
click at [68, 117] on span "Administração" at bounding box center [46, 111] width 62 height 22
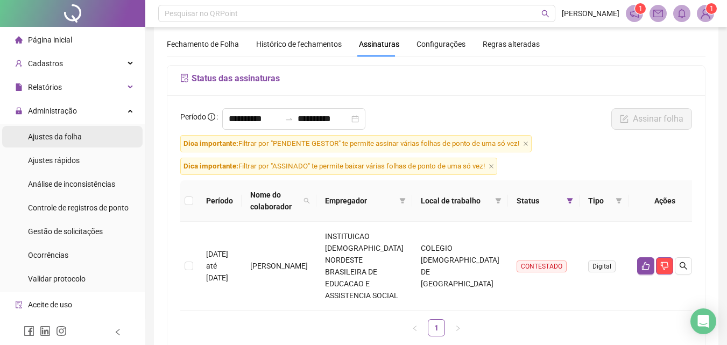
click at [66, 142] on div "Ajustes da folha" at bounding box center [55, 137] width 54 height 22
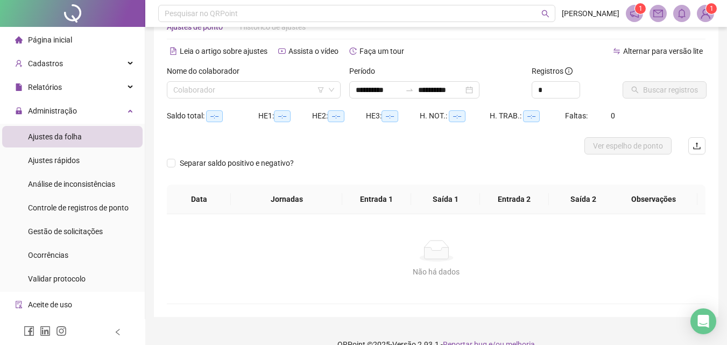
type input "**********"
click at [232, 90] on input "search" at bounding box center [248, 90] width 151 height 16
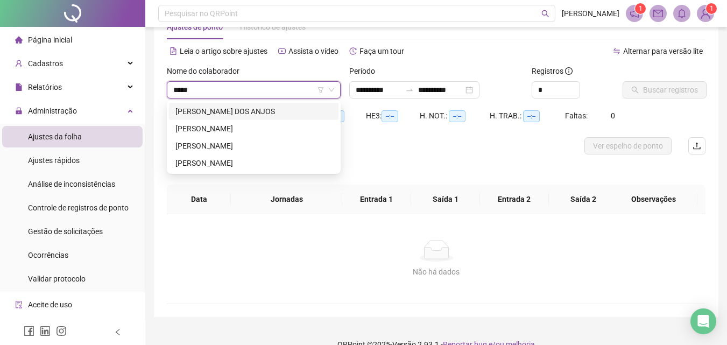
type input "******"
click at [241, 164] on div "LUIZ FELIPE GONCALVES DE OLIVEIRA" at bounding box center [254, 163] width 157 height 12
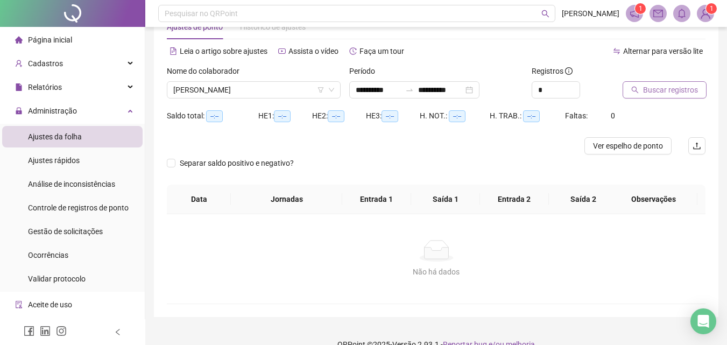
click at [637, 97] on button "Buscar registros" at bounding box center [665, 89] width 84 height 17
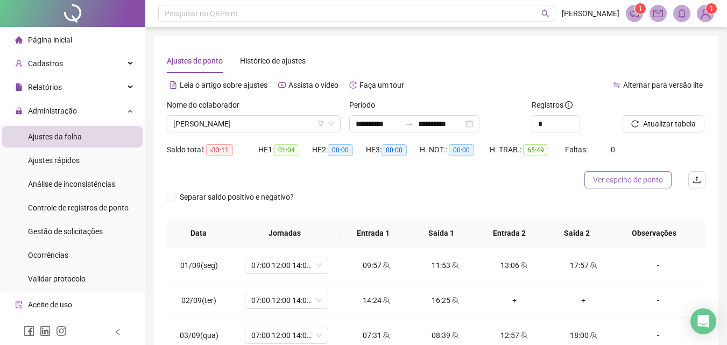
click at [637, 181] on span "Ver espelho de ponto" at bounding box center [628, 180] width 70 height 12
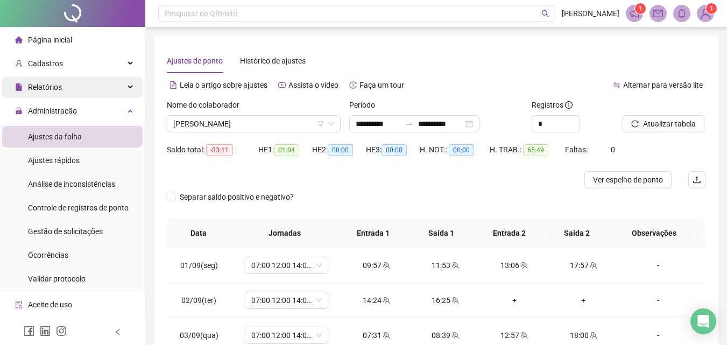
click at [75, 90] on div "Relatórios" at bounding box center [72, 87] width 141 height 22
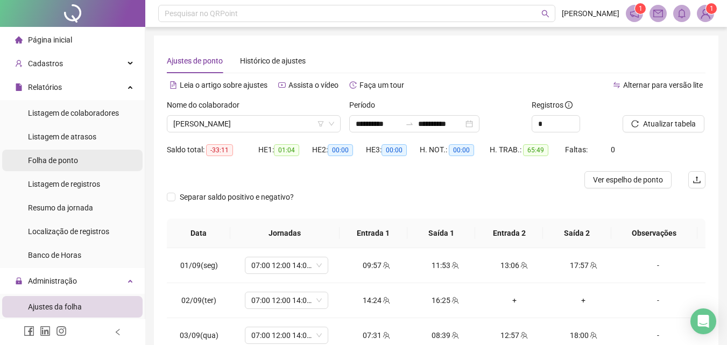
click at [72, 161] on span "Folha de ponto" at bounding box center [53, 160] width 50 height 9
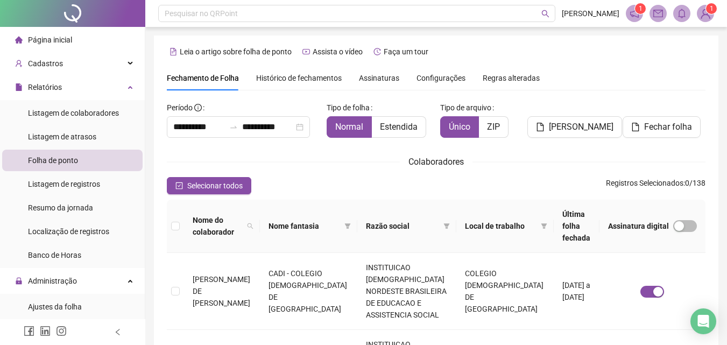
click at [379, 75] on span "Assinaturas" at bounding box center [379, 78] width 40 height 8
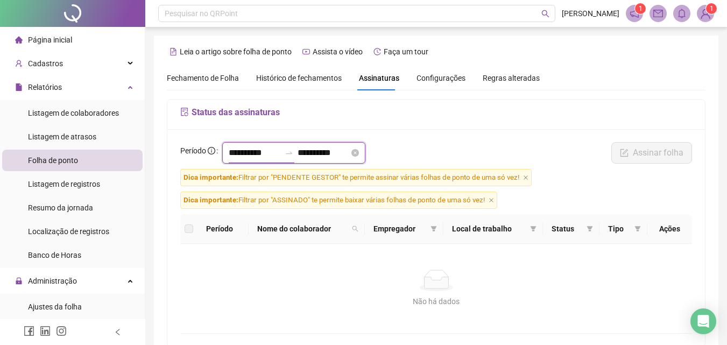
click at [247, 155] on input "**********" at bounding box center [255, 152] width 52 height 13
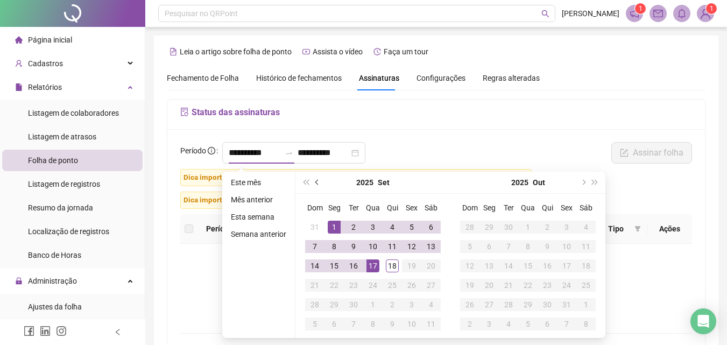
click at [319, 184] on button "prev-year" at bounding box center [318, 183] width 12 height 22
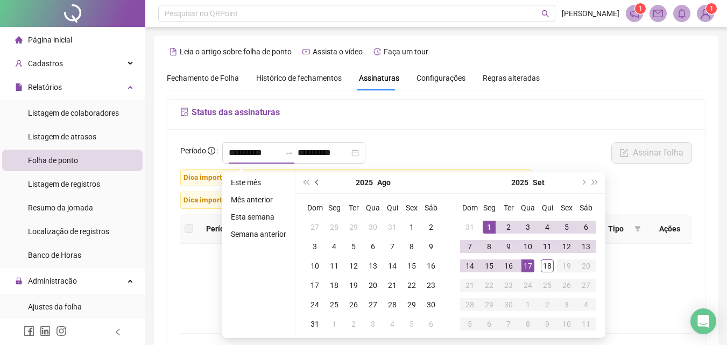
click at [314, 183] on button "prev-year" at bounding box center [318, 183] width 12 height 22
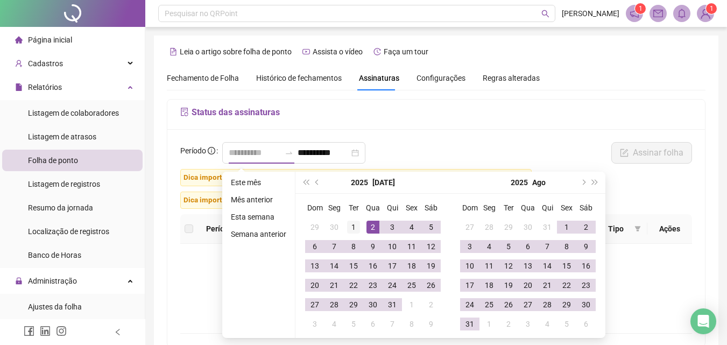
type input "**********"
click at [351, 227] on div "1" at bounding box center [353, 227] width 13 height 13
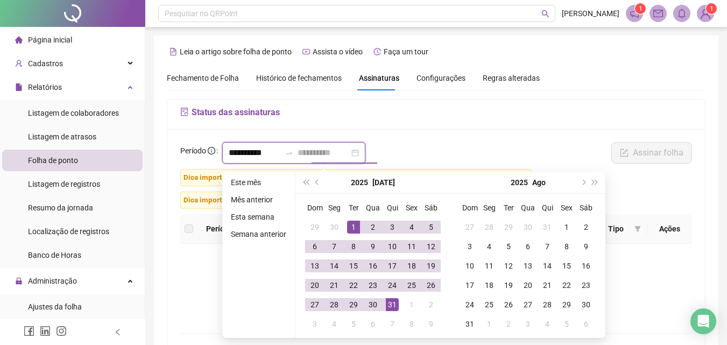
type input "**********"
click at [396, 308] on div "31" at bounding box center [392, 304] width 13 height 13
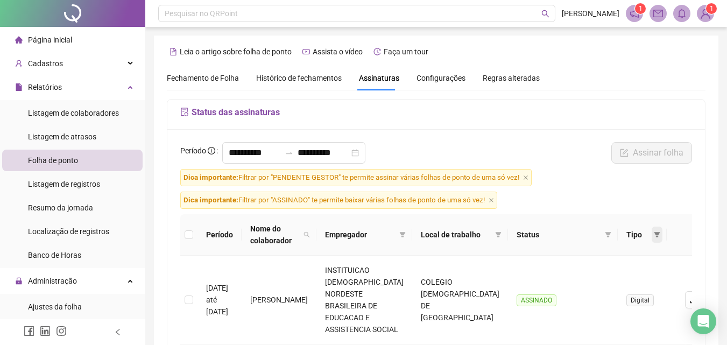
click at [654, 232] on icon "filter" at bounding box center [657, 235] width 6 height 6
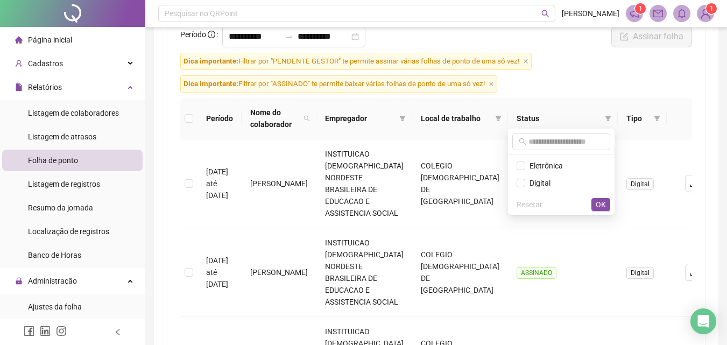
scroll to position [54, 0]
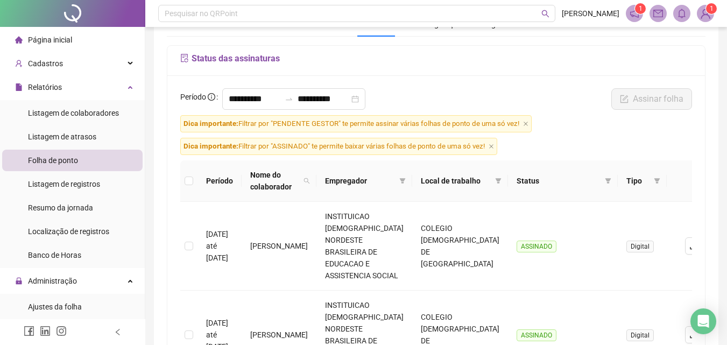
click at [603, 177] on span at bounding box center [608, 181] width 11 height 16
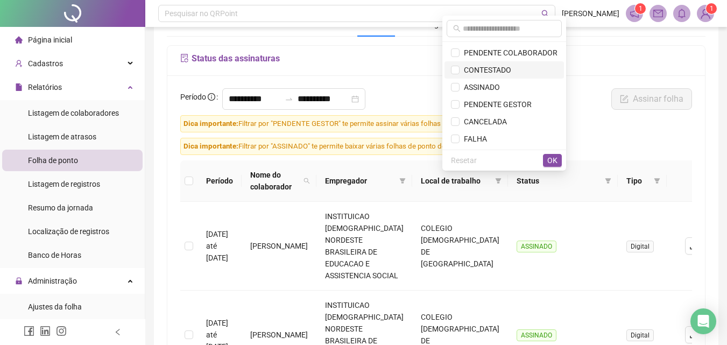
click at [492, 69] on span "CONTESTADO" at bounding box center [486, 70] width 52 height 9
click at [551, 157] on span "OK" at bounding box center [553, 161] width 10 height 12
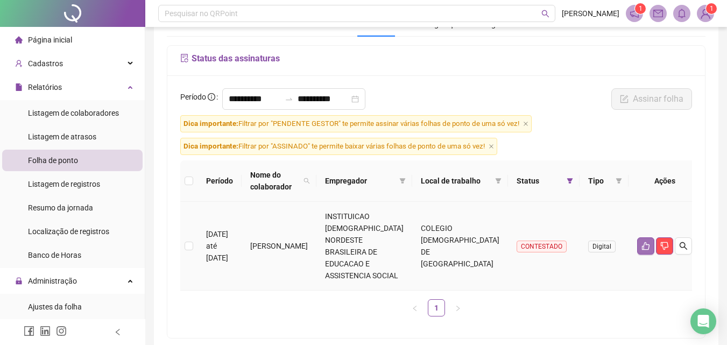
click at [637, 237] on button "button" at bounding box center [645, 245] width 17 height 17
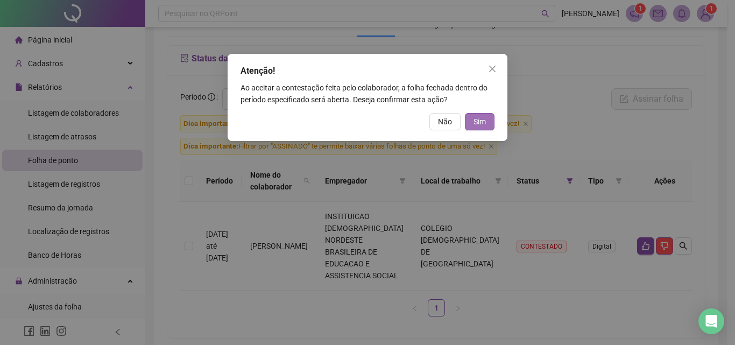
click at [476, 124] on span "Sim" at bounding box center [480, 122] width 12 height 12
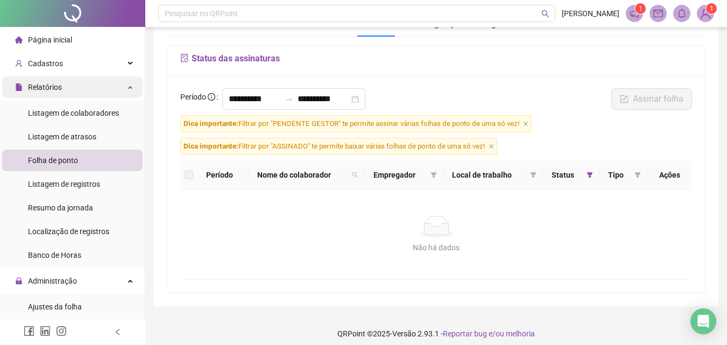
click at [71, 96] on div "Relatórios" at bounding box center [72, 87] width 141 height 22
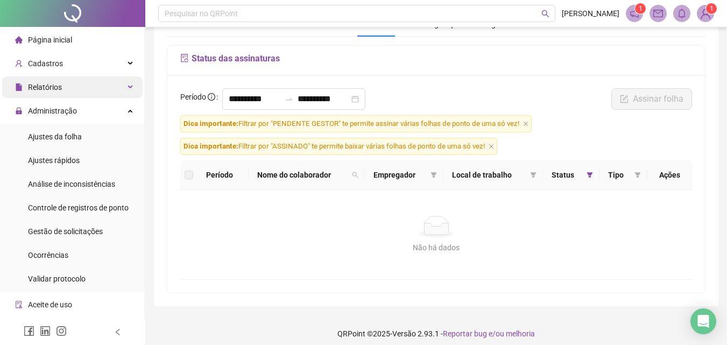
click at [71, 96] on div "Relatórios" at bounding box center [72, 87] width 141 height 22
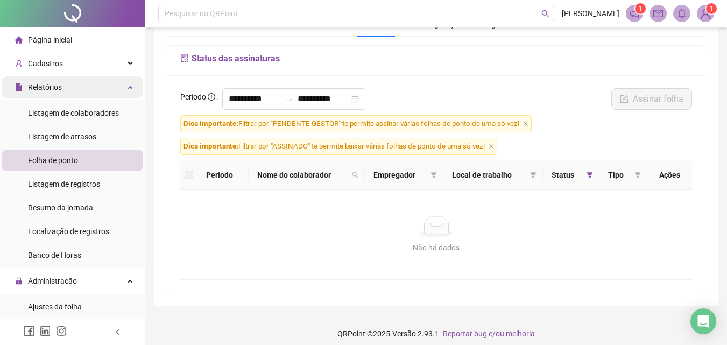
click at [71, 96] on div "Relatórios" at bounding box center [72, 87] width 141 height 22
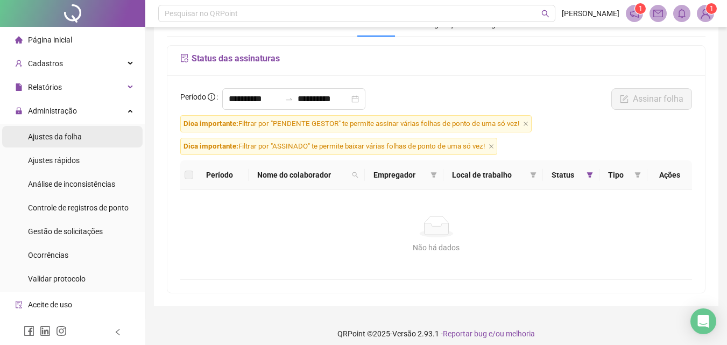
click at [76, 135] on span "Ajustes da folha" at bounding box center [55, 136] width 54 height 9
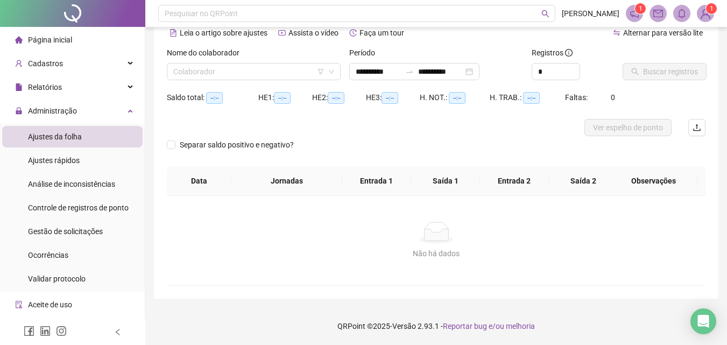
scroll to position [52, 0]
type input "**********"
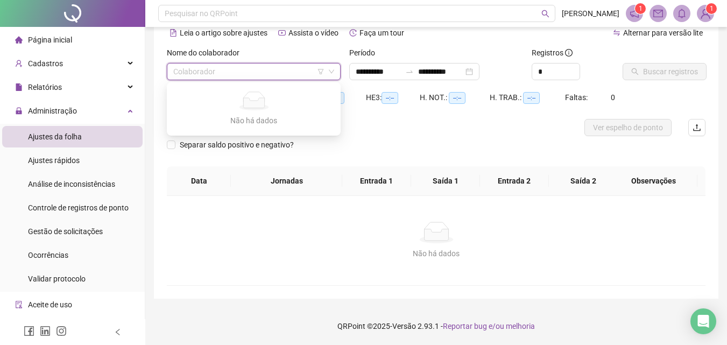
click at [238, 74] on input "search" at bounding box center [248, 72] width 151 height 16
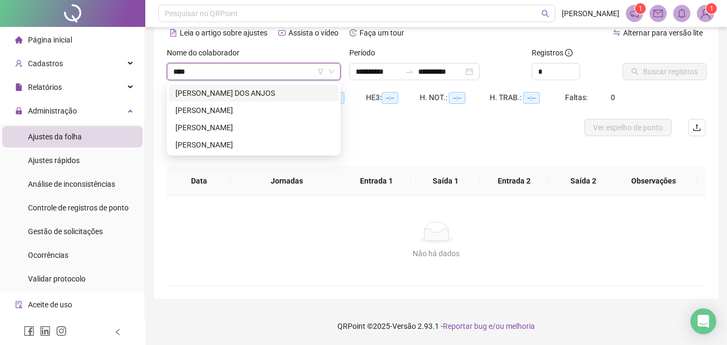
type input "*****"
click at [261, 138] on div "LUIZ FELIPE GONCALVES DE OLIVEIRA" at bounding box center [254, 144] width 170 height 17
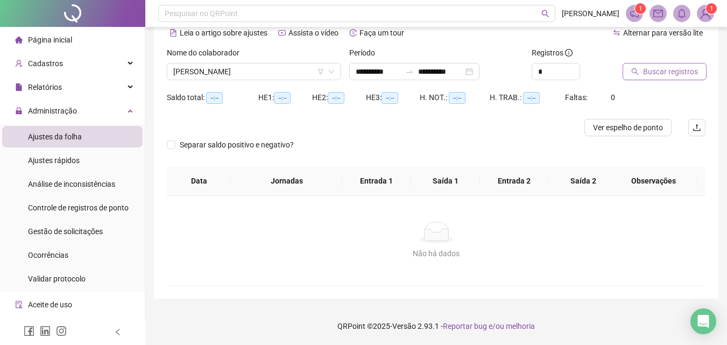
click at [644, 69] on span "Buscar registros" at bounding box center [670, 72] width 55 height 12
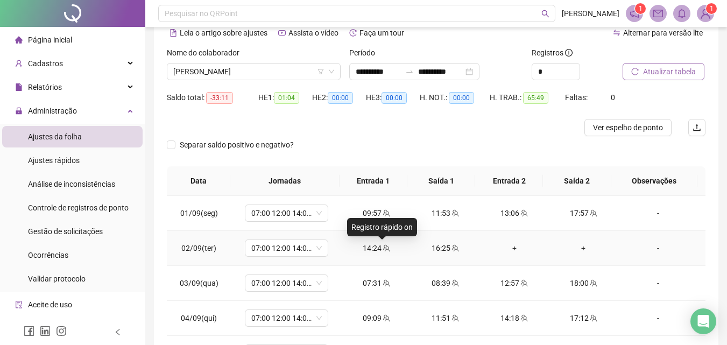
click at [384, 250] on icon "team" at bounding box center [387, 248] width 8 height 8
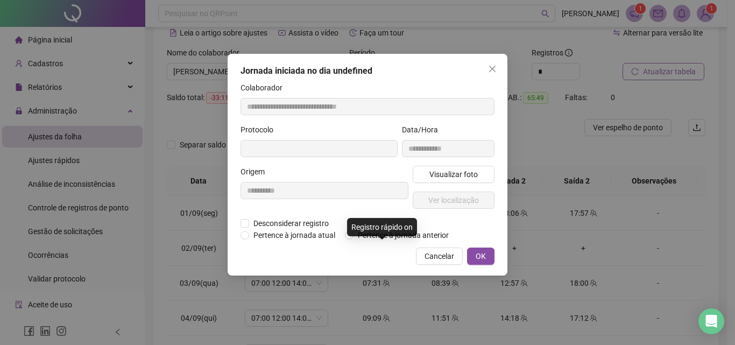
type input "**********"
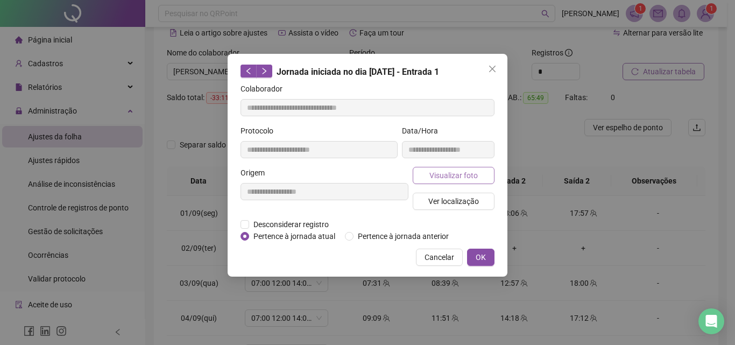
click at [439, 177] on span "Visualizar foto" at bounding box center [454, 176] width 48 height 12
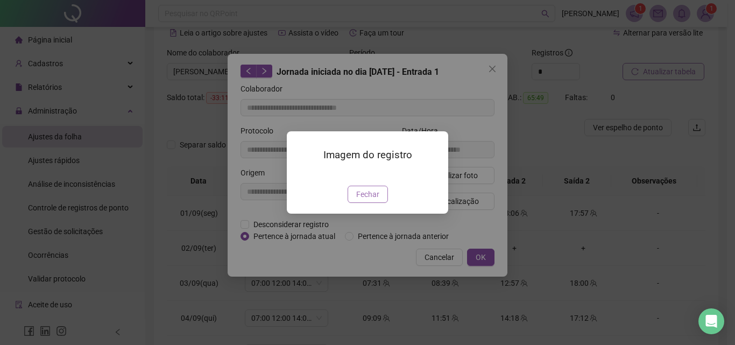
click at [376, 200] on span "Fechar" at bounding box center [367, 194] width 23 height 12
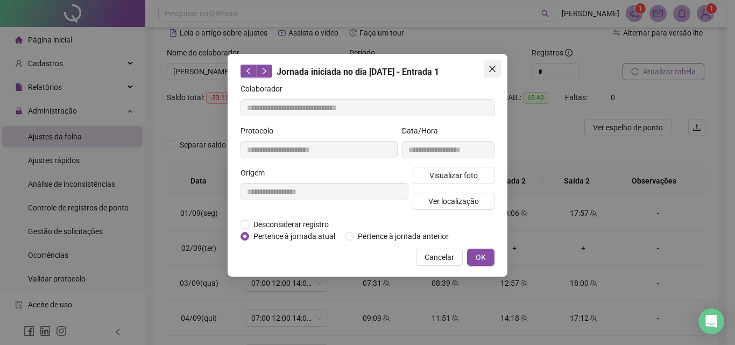
click at [490, 62] on button "Close" at bounding box center [492, 68] width 17 height 17
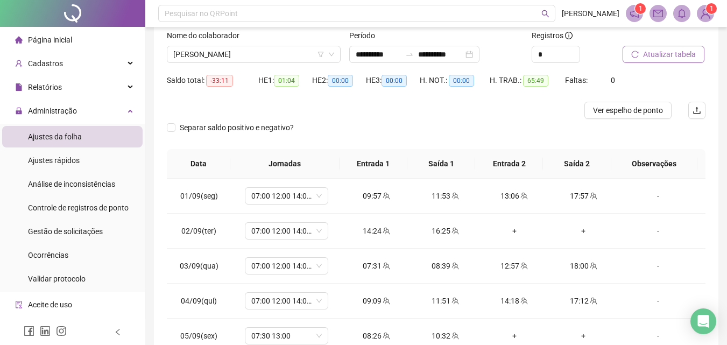
scroll to position [0, 0]
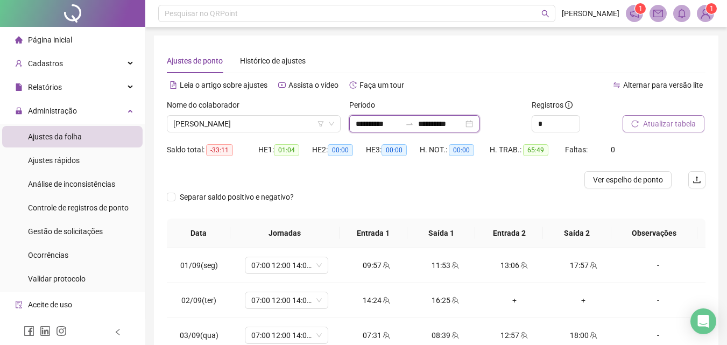
click at [367, 125] on input "**********" at bounding box center [378, 124] width 45 height 12
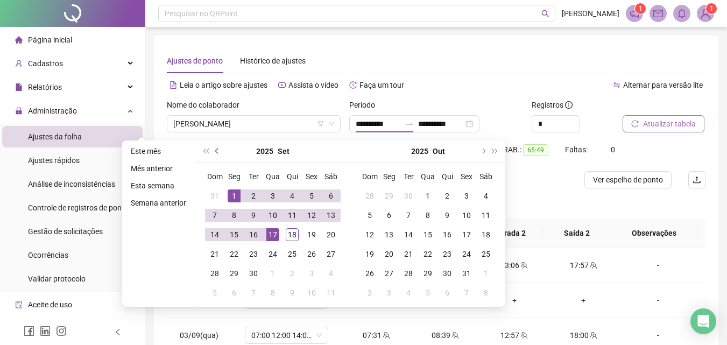
click at [216, 149] on span "prev-year" at bounding box center [217, 151] width 5 height 5
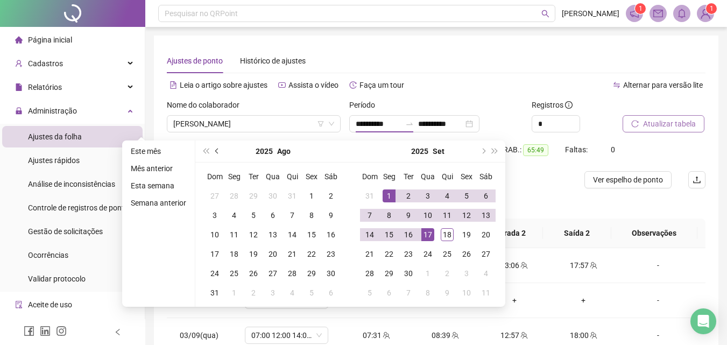
click at [216, 149] on span "prev-year" at bounding box center [217, 151] width 5 height 5
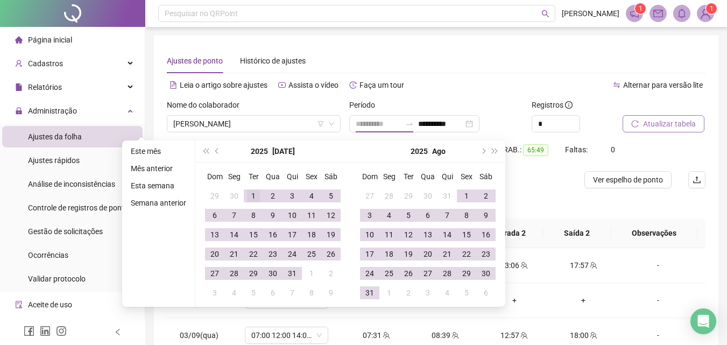
type input "**********"
click at [250, 193] on div "1" at bounding box center [253, 196] width 13 height 13
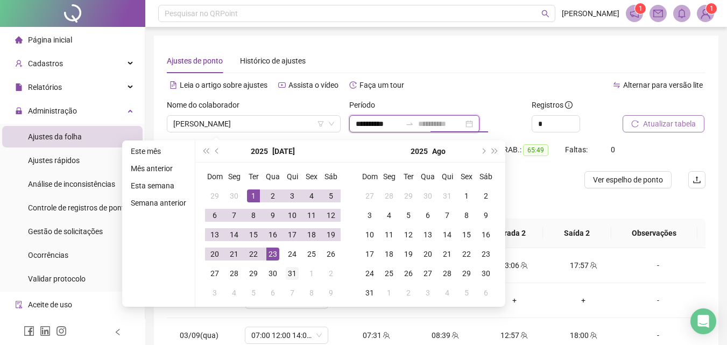
type input "**********"
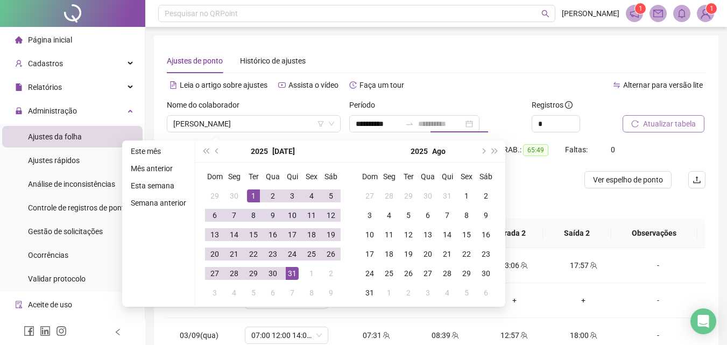
click at [288, 272] on div "31" at bounding box center [292, 273] width 13 height 13
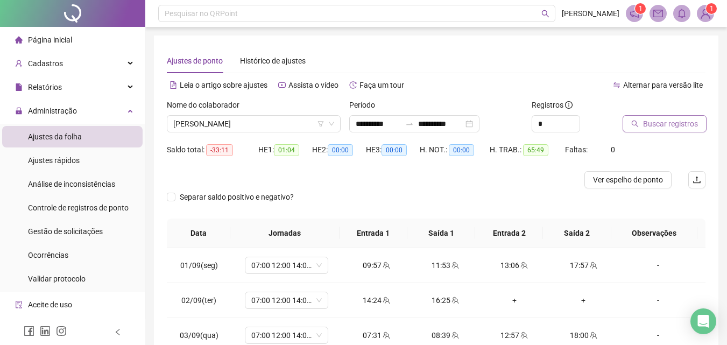
click at [658, 126] on span "Buscar registros" at bounding box center [670, 124] width 55 height 12
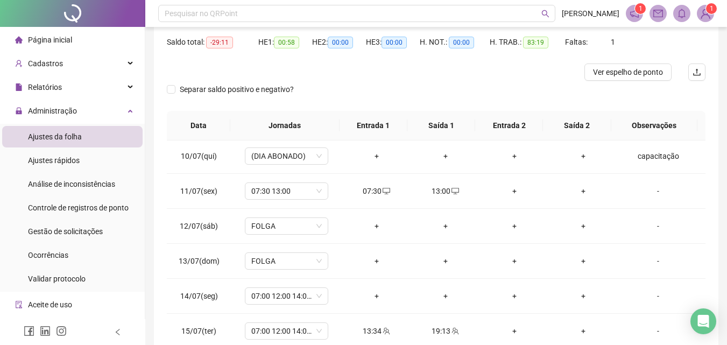
scroll to position [109, 0]
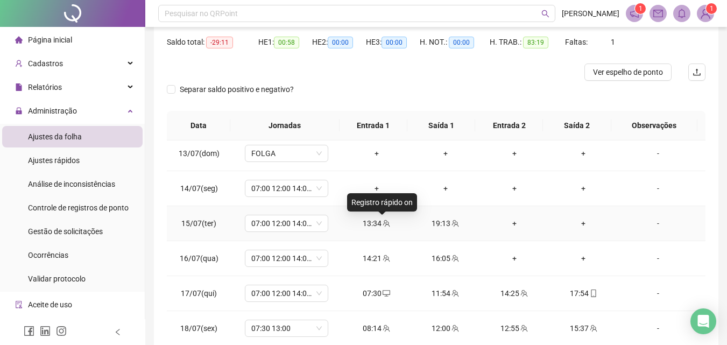
click at [383, 225] on icon "team" at bounding box center [386, 223] width 7 height 7
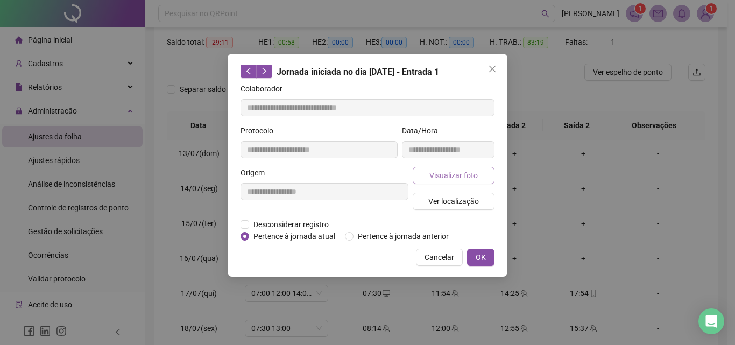
click at [439, 177] on span "Visualizar foto" at bounding box center [454, 176] width 48 height 12
type input "**********"
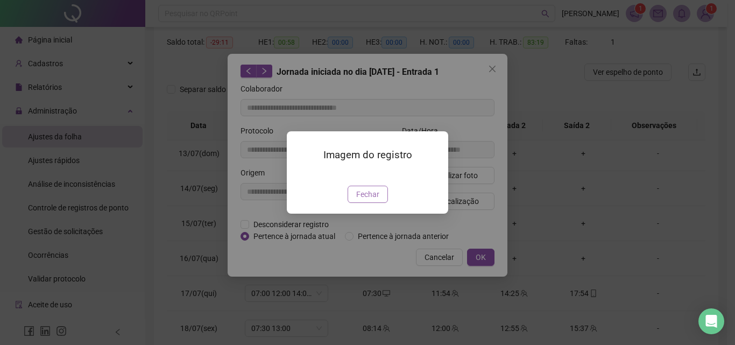
click at [365, 200] on span "Fechar" at bounding box center [367, 194] width 23 height 12
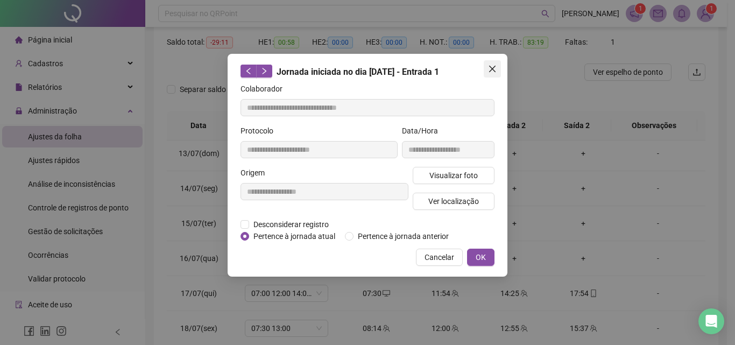
click at [494, 67] on icon "close" at bounding box center [492, 69] width 6 height 6
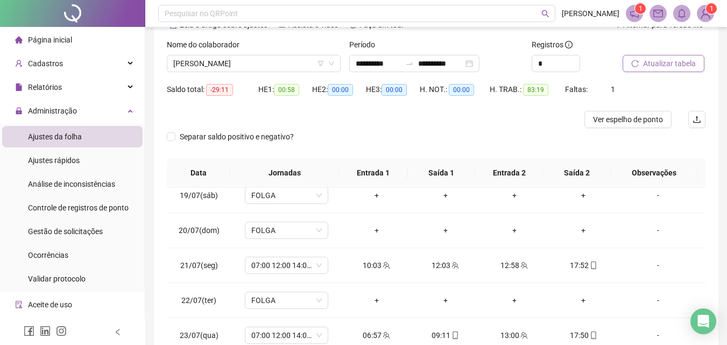
scroll to position [0, 0]
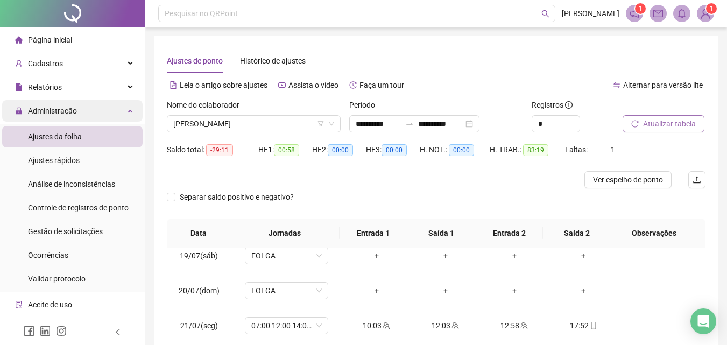
click at [89, 115] on div "Administração" at bounding box center [72, 111] width 141 height 22
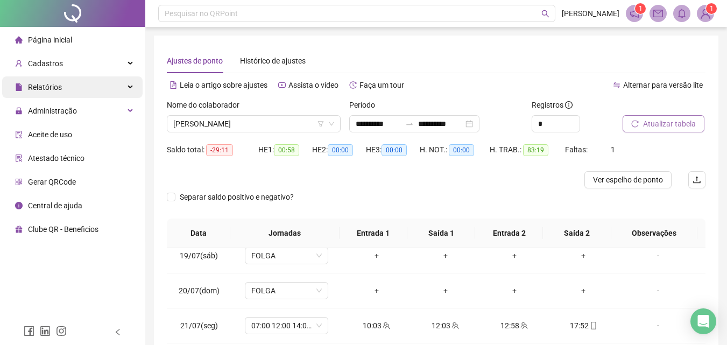
click at [89, 93] on div "Relatórios" at bounding box center [72, 87] width 141 height 22
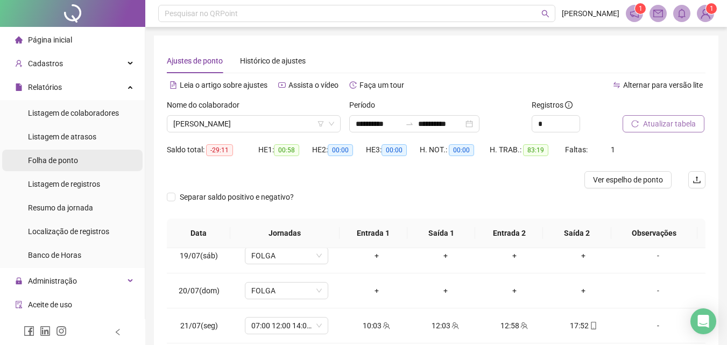
click at [60, 165] on div "Folha de ponto" at bounding box center [53, 161] width 50 height 22
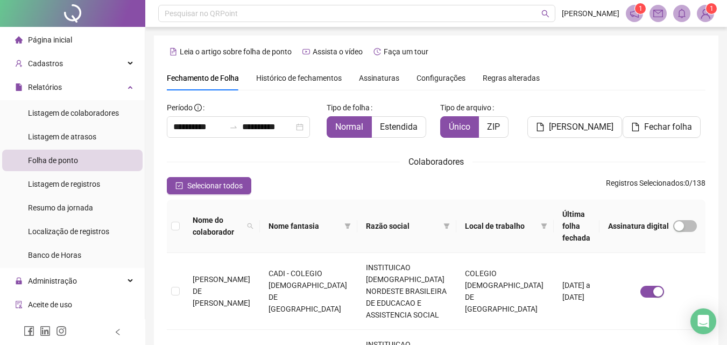
click at [307, 79] on span "Histórico de fechamentos" at bounding box center [299, 78] width 86 height 9
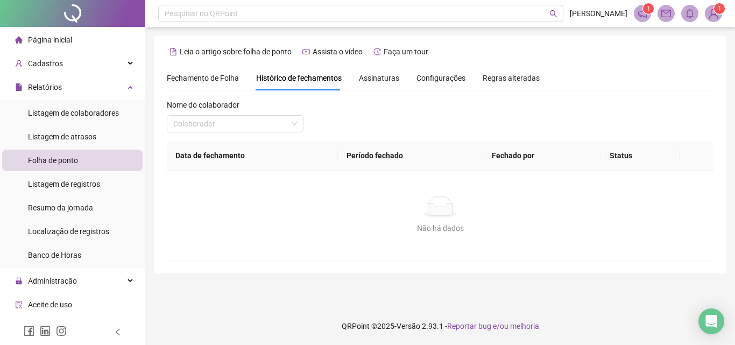
click at [380, 77] on span "Assinaturas" at bounding box center [379, 78] width 40 height 8
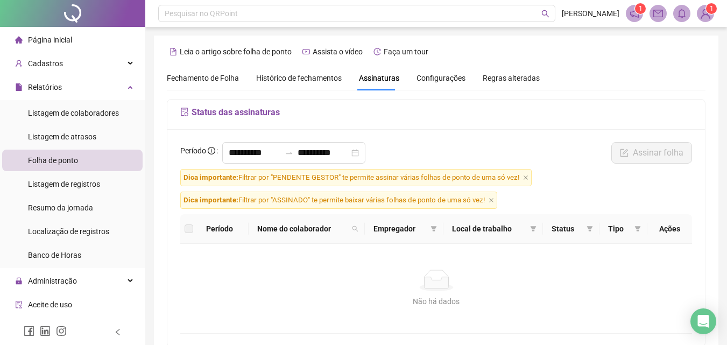
click at [288, 76] on span "Histórico de fechamentos" at bounding box center [299, 78] width 86 height 9
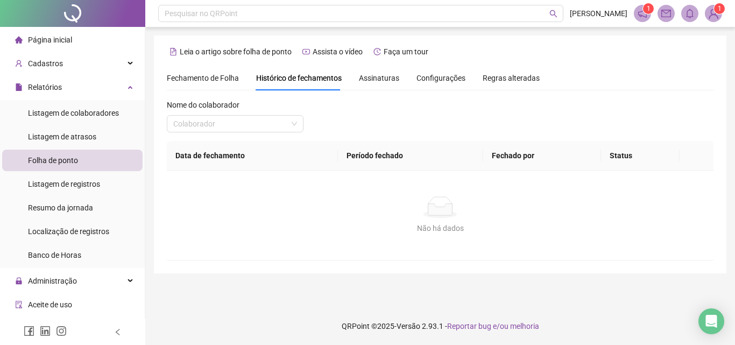
click at [368, 79] on span "Assinaturas" at bounding box center [379, 78] width 40 height 8
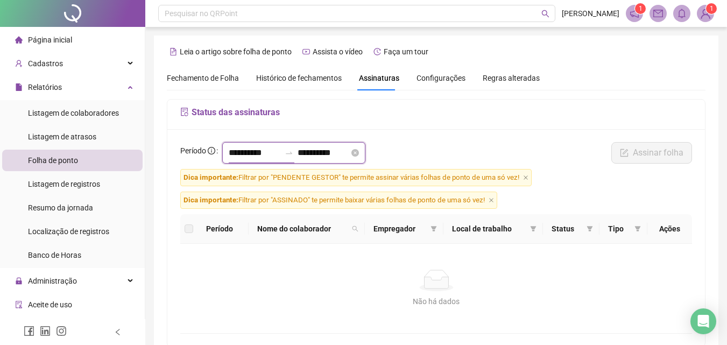
click at [272, 154] on input "**********" at bounding box center [255, 152] width 52 height 13
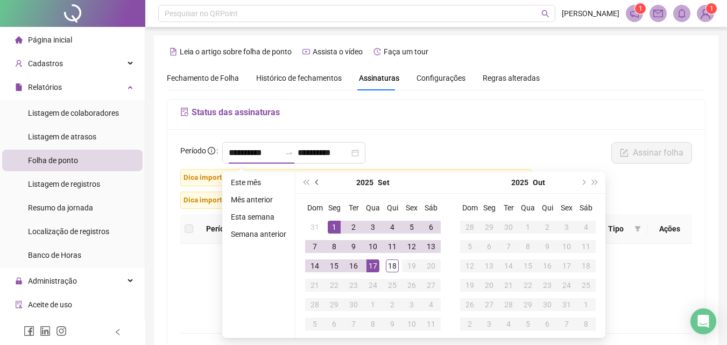
click at [316, 180] on span "prev-year" at bounding box center [317, 182] width 5 height 5
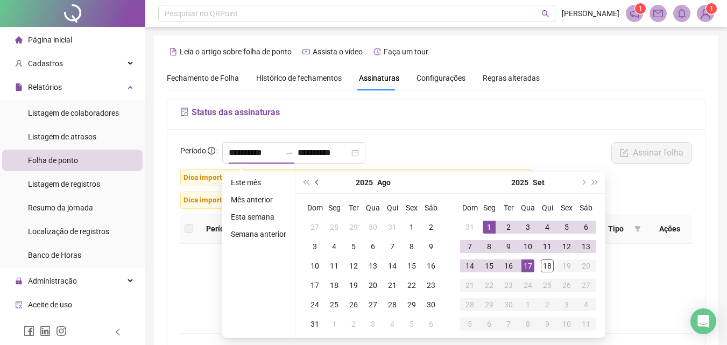
click at [316, 180] on span "prev-year" at bounding box center [317, 182] width 5 height 5
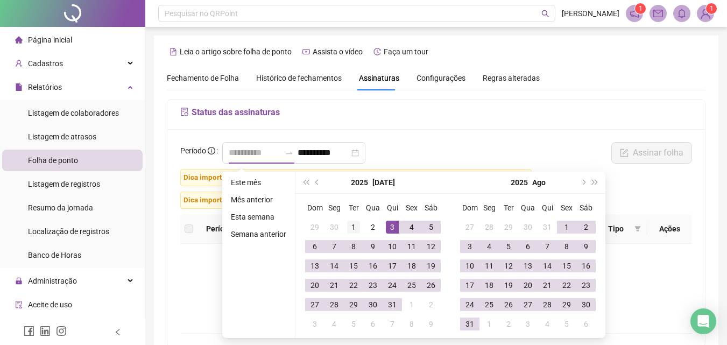
type input "**********"
click at [350, 221] on div "1" at bounding box center [353, 227] width 13 height 13
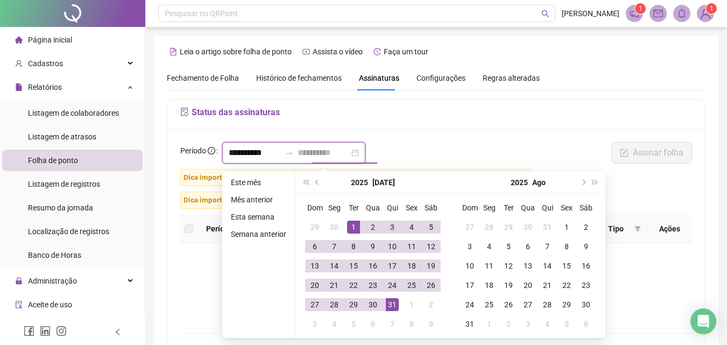
type input "**********"
click at [395, 306] on div "31" at bounding box center [392, 304] width 13 height 13
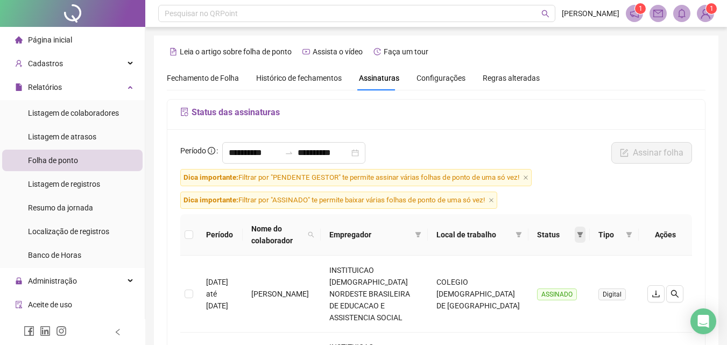
click at [577, 232] on icon "filter" at bounding box center [580, 235] width 6 height 6
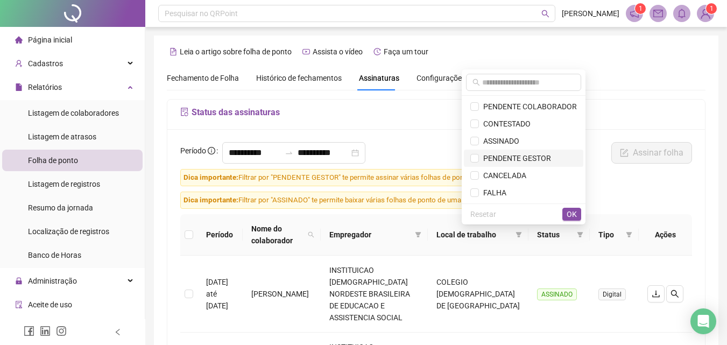
click at [520, 154] on span "PENDENTE GESTOR" at bounding box center [515, 158] width 72 height 9
click at [571, 211] on span "OK" at bounding box center [572, 214] width 10 height 12
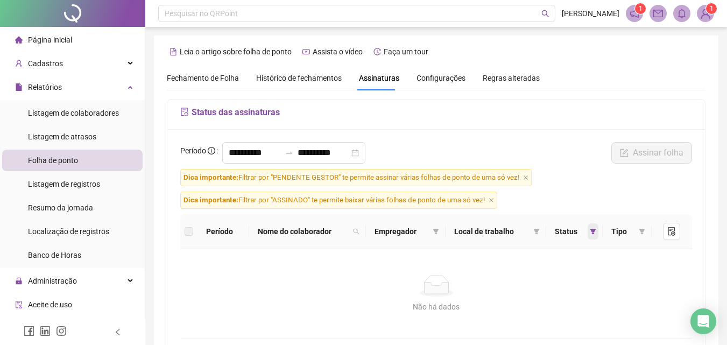
click at [589, 230] on span at bounding box center [593, 231] width 11 height 16
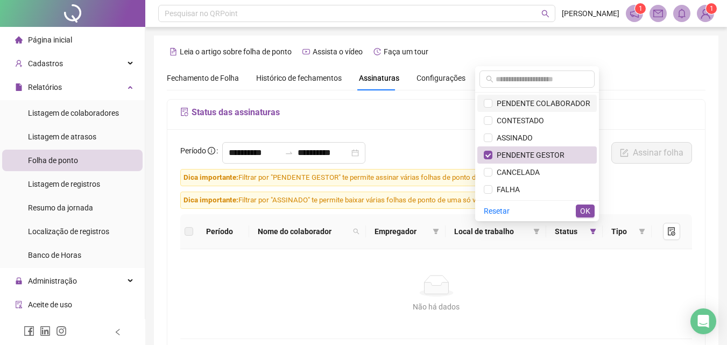
click at [536, 107] on span "PENDENTE COLABORADOR" at bounding box center [542, 103] width 98 height 9
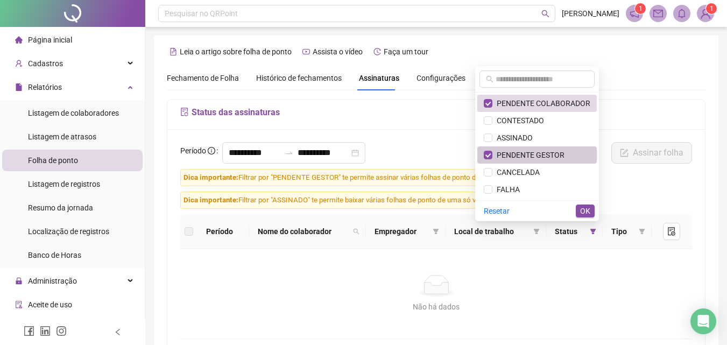
click at [518, 155] on span "PENDENTE GESTOR" at bounding box center [529, 155] width 72 height 9
click at [524, 121] on span "CONTESTADO" at bounding box center [519, 120] width 52 height 9
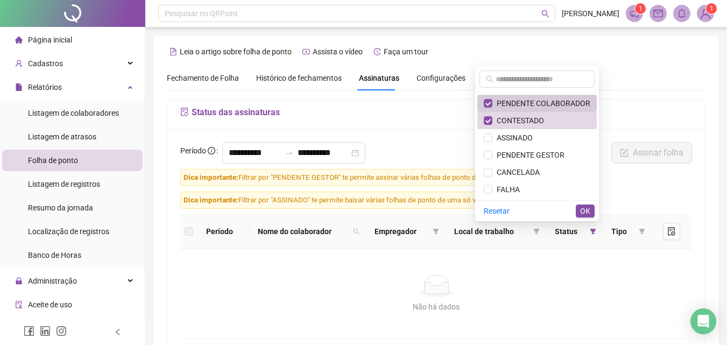
click at [529, 102] on span "PENDENTE COLABORADOR" at bounding box center [542, 103] width 98 height 9
click at [586, 207] on span "OK" at bounding box center [585, 211] width 10 height 12
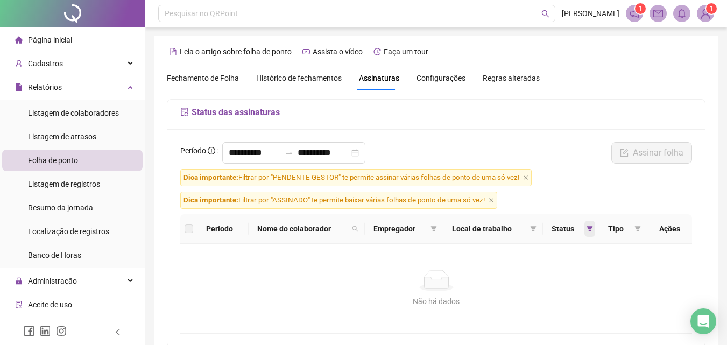
click at [588, 225] on span at bounding box center [590, 229] width 11 height 16
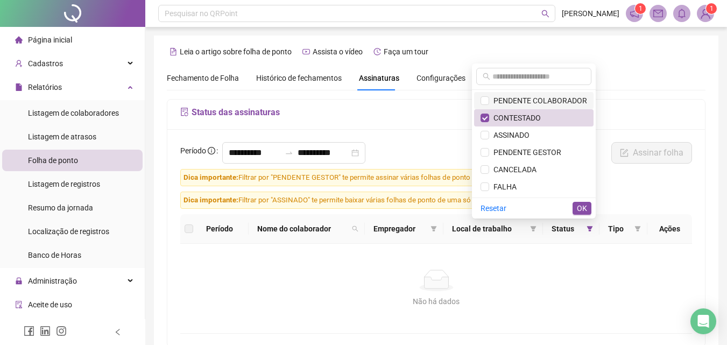
click at [538, 102] on span "PENDENTE COLABORADOR" at bounding box center [538, 100] width 98 height 9
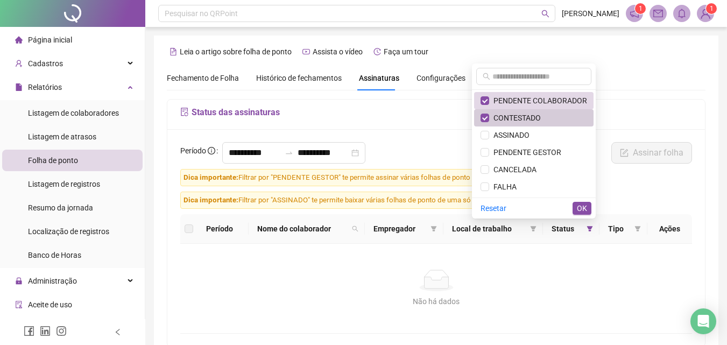
click at [534, 116] on span "CONTESTADO" at bounding box center [515, 118] width 52 height 9
click at [585, 210] on span "OK" at bounding box center [582, 208] width 10 height 12
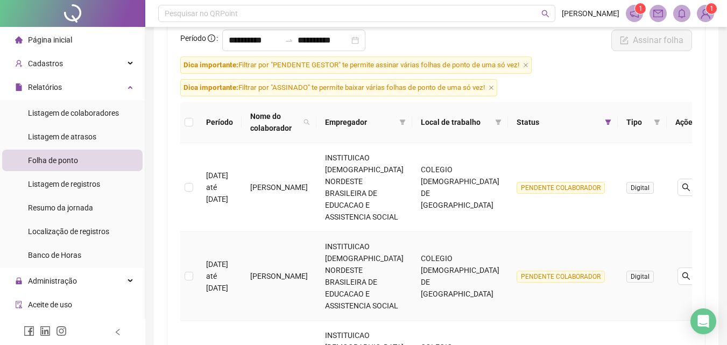
scroll to position [88, 0]
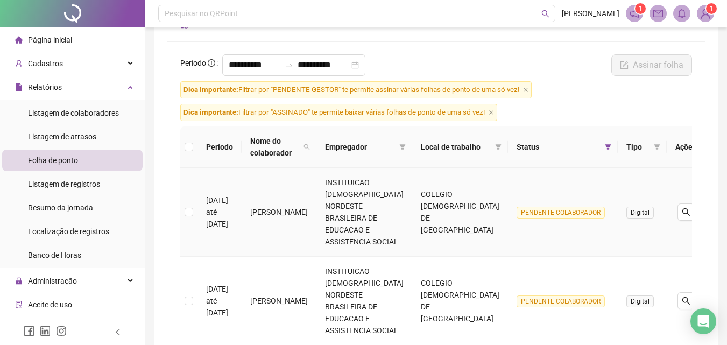
drag, startPoint x: 271, startPoint y: 204, endPoint x: 277, endPoint y: 217, distance: 14.4
click at [277, 217] on td "[PERSON_NAME]" at bounding box center [279, 212] width 75 height 89
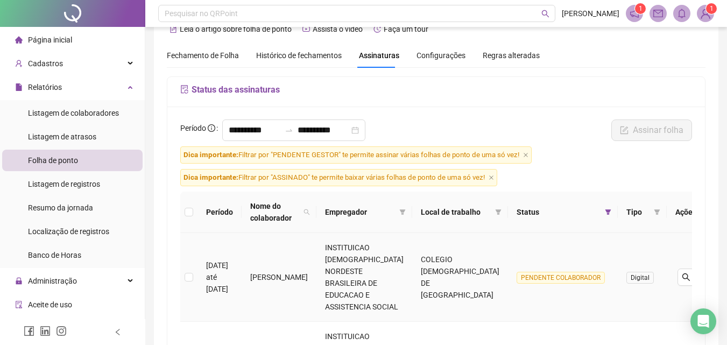
scroll to position [0, 0]
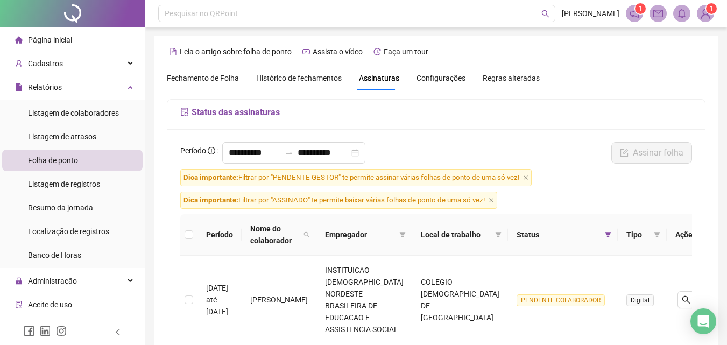
click at [680, 81] on div "Fechamento de Folha Histórico de fechamentos Assinaturas Configurações Regras a…" at bounding box center [436, 78] width 539 height 25
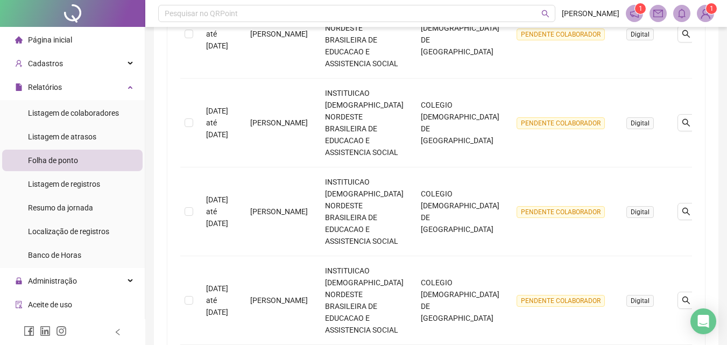
scroll to position [258, 0]
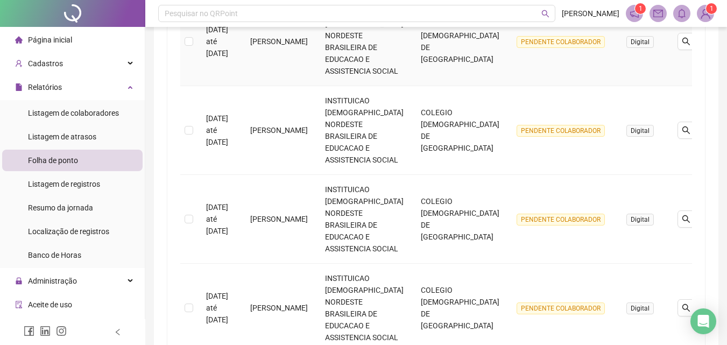
drag, startPoint x: 306, startPoint y: 218, endPoint x: 291, endPoint y: 78, distance: 140.8
click at [293, 127] on td "EDNEIDE DE OLIVEIRA GARCIA SANTOS" at bounding box center [279, 130] width 75 height 89
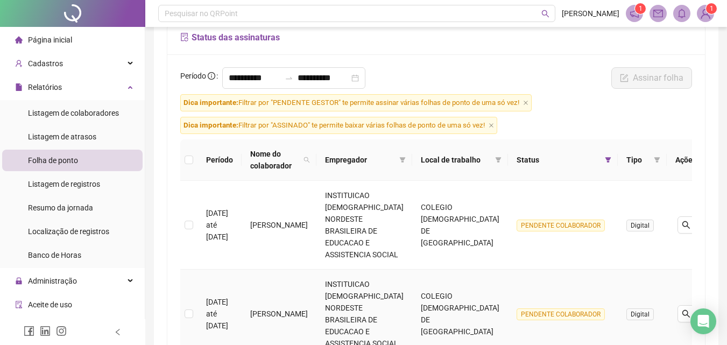
scroll to position [43, 0]
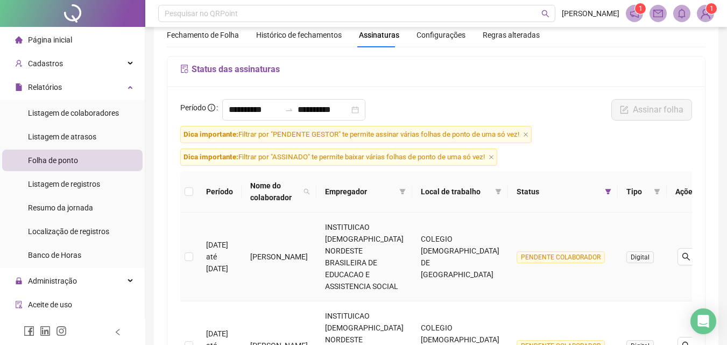
drag, startPoint x: 265, startPoint y: 243, endPoint x: 301, endPoint y: 264, distance: 41.6
click at [301, 264] on td "[PERSON_NAME]" at bounding box center [279, 257] width 75 height 89
copy td "[PERSON_NAME]"
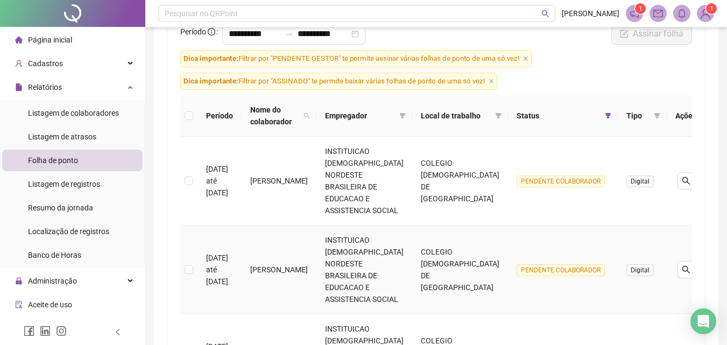
scroll to position [205, 0]
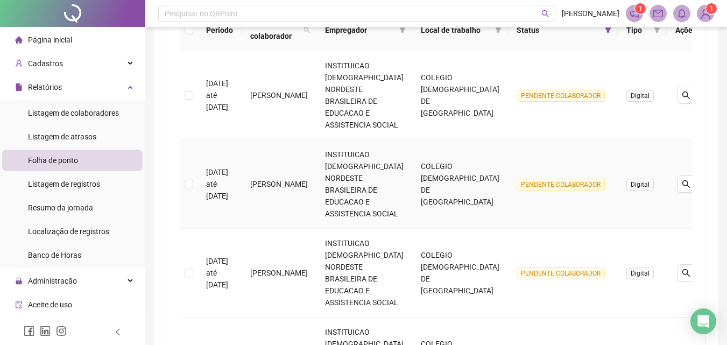
drag, startPoint x: 309, startPoint y: 191, endPoint x: 279, endPoint y: 162, distance: 41.5
click at [279, 162] on td "EDNEIDE DE OLIVEIRA GARCIA SANTOS" at bounding box center [279, 184] width 75 height 89
click at [317, 198] on td "EDNEIDE DE OLIVEIRA GARCIA SANTOS" at bounding box center [279, 184] width 75 height 89
drag, startPoint x: 324, startPoint y: 180, endPoint x: 286, endPoint y: 160, distance: 43.4
click at [268, 153] on td "EDNEIDE DE OLIVEIRA GARCIA SANTOS" at bounding box center [279, 184] width 75 height 89
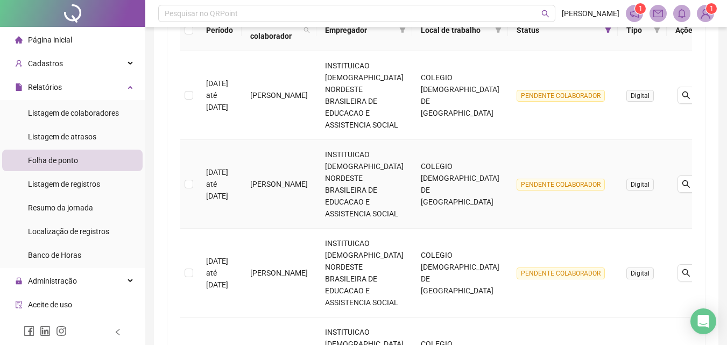
copy td "EDNEIDE DE OLIVEIRA GARCIA SANTOS"
drag, startPoint x: 267, startPoint y: 228, endPoint x: 293, endPoint y: 254, distance: 36.2
click at [293, 254] on td "ANA MARIA RIBEIRO DA SILVA" at bounding box center [279, 273] width 75 height 89
copy td "ANA MARIA RIBEIRO DA SILVA"
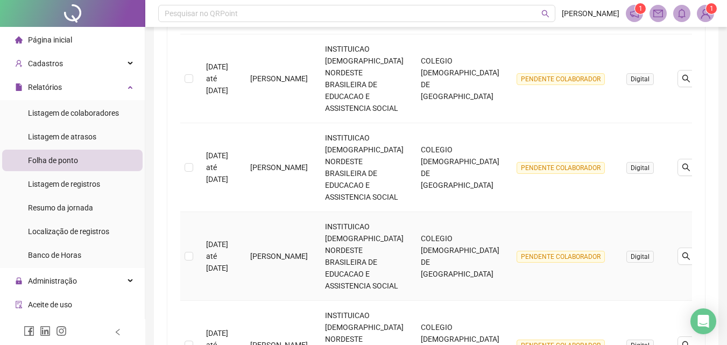
scroll to position [312, 0]
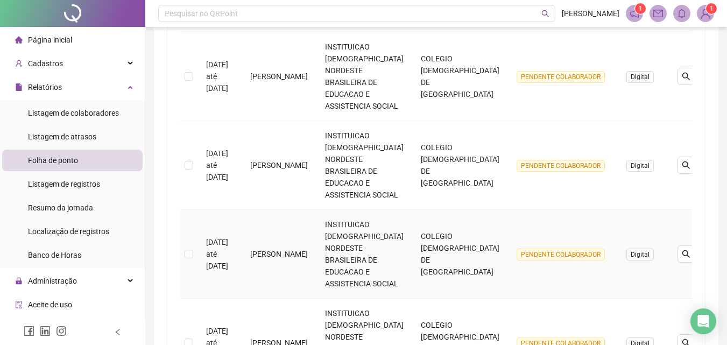
drag, startPoint x: 311, startPoint y: 227, endPoint x: 267, endPoint y: 204, distance: 49.8
click at [267, 210] on td "DANIELA BARBOSA DOS SANTOS REIS" at bounding box center [279, 254] width 75 height 89
copy td "DANIELA BARBOSA DOS SANTOS REIS"
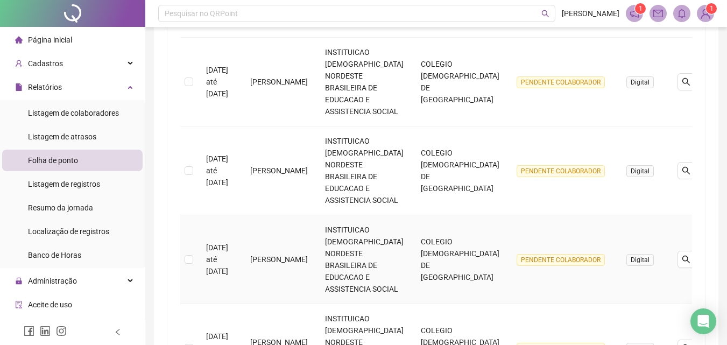
scroll to position [420, 0]
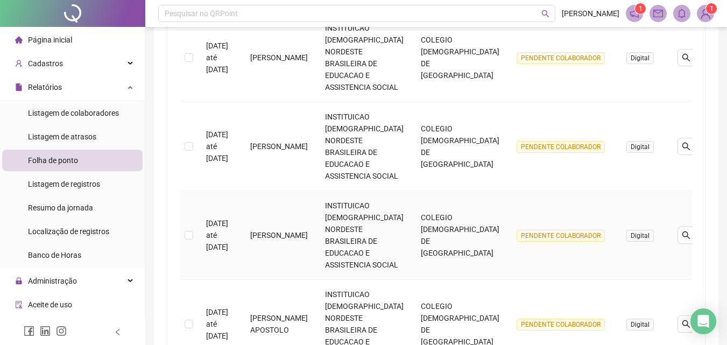
drag, startPoint x: 290, startPoint y: 194, endPoint x: 267, endPoint y: 169, distance: 34.7
click at [267, 191] on td "DANIELA OLIVEIRA DANTAS" at bounding box center [279, 235] width 75 height 89
copy td "DANIELA OLIVEIRA DANTAS"
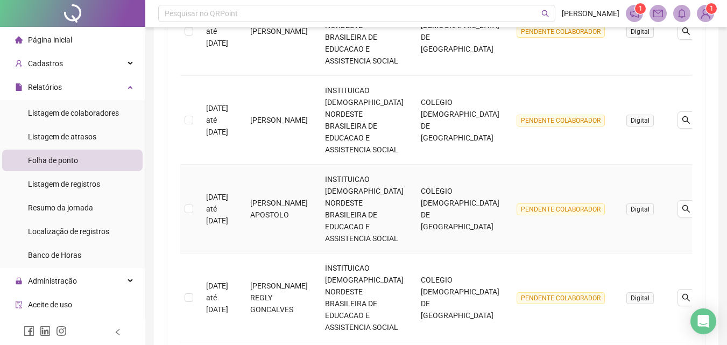
scroll to position [581, 0]
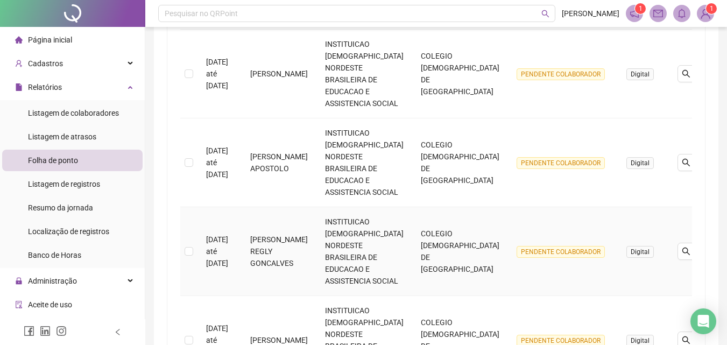
drag, startPoint x: 262, startPoint y: 88, endPoint x: 312, endPoint y: 187, distance: 111.5
click at [312, 187] on tbody "01/07/2025 até 31/07/2025 AIDÊ DA SILVA SOUZA INSTITUICAO ADVENTISTA NORDESTE B…" at bounding box center [442, 118] width 525 height 888
click at [292, 123] on td "DANIELA SILVA APOSTOLO" at bounding box center [279, 162] width 75 height 89
drag, startPoint x: 311, startPoint y: 106, endPoint x: 268, endPoint y: 90, distance: 46.0
click at [268, 118] on td "DANIELA SILVA APOSTOLO" at bounding box center [279, 162] width 75 height 89
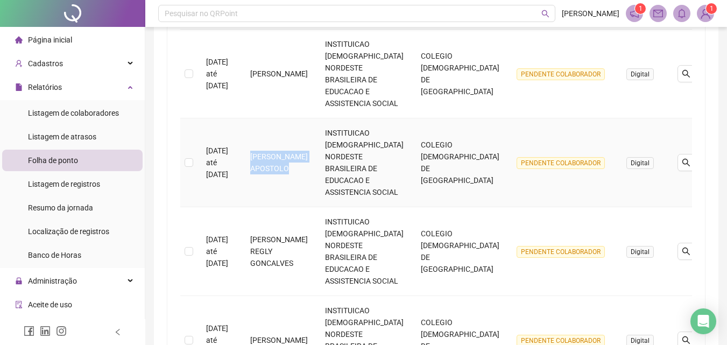
copy td "DANIELA SILVA APOSTOLO"
drag, startPoint x: 312, startPoint y: 192, endPoint x: 269, endPoint y: 164, distance: 51.1
click at [269, 207] on td "ELIZANE CORRADI REGLY GONCALVES" at bounding box center [279, 251] width 75 height 89
copy td "ELIZANE CORRADI REGLY GONCALVES"
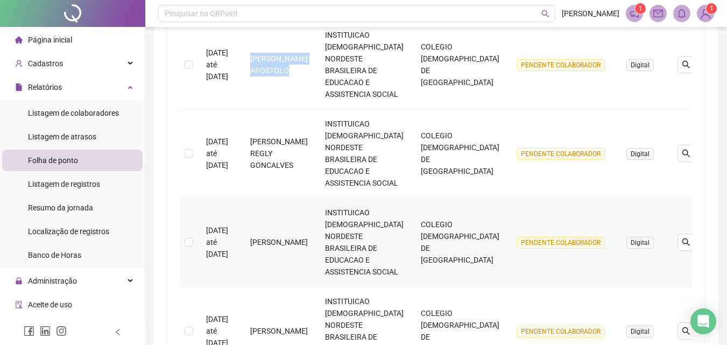
scroll to position [689, 0]
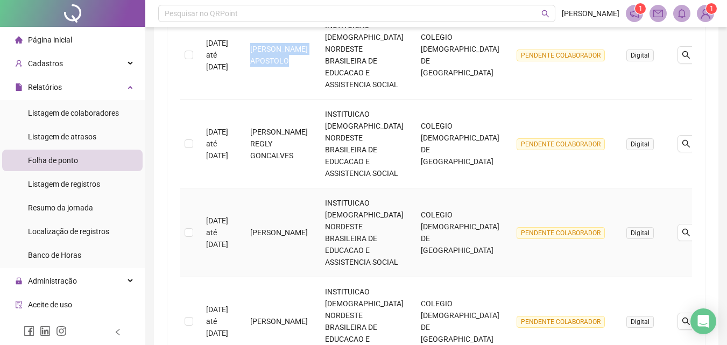
drag, startPoint x: 322, startPoint y: 155, endPoint x: 268, endPoint y: 141, distance: 56.3
click at [268, 188] on td "EMERSON KEVIN SOARES SANTOS" at bounding box center [279, 232] width 75 height 89
copy td "EMERSON KEVIN SOARES SANTO"
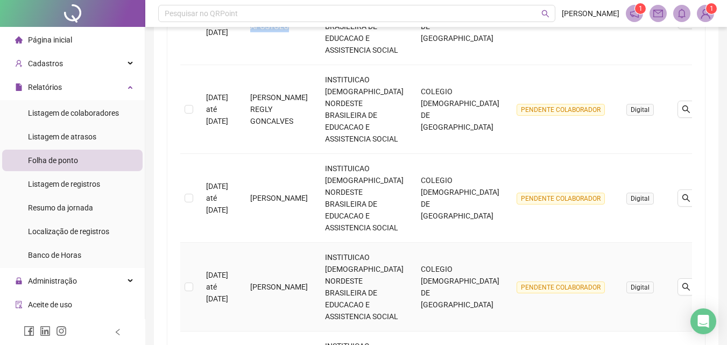
scroll to position [788, 0]
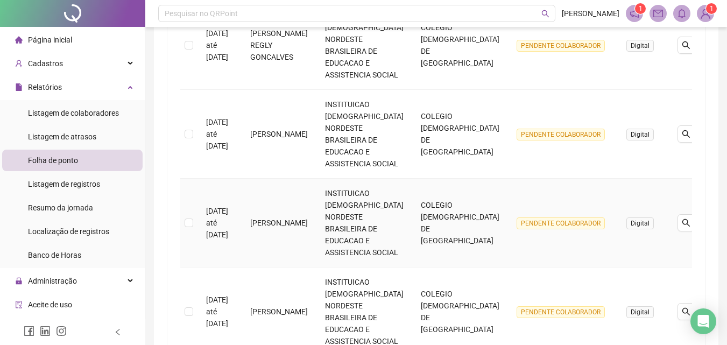
drag, startPoint x: 267, startPoint y: 110, endPoint x: 306, endPoint y: 133, distance: 46.1
click at [306, 179] on td "ERIKA SIMOES BARAUNA" at bounding box center [279, 223] width 75 height 89
copy td "ERIKA SIMOES BARAUNA"
drag, startPoint x: 300, startPoint y: 215, endPoint x: 268, endPoint y: 187, distance: 43.1
click at [268, 268] on td "KARLA KOHLER GONCALVES SANTOS" at bounding box center [279, 312] width 75 height 89
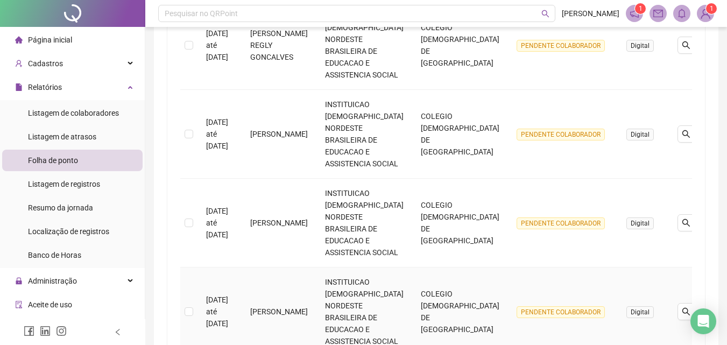
copy td "KARLA KOHLER GONCALVES SANTOS"
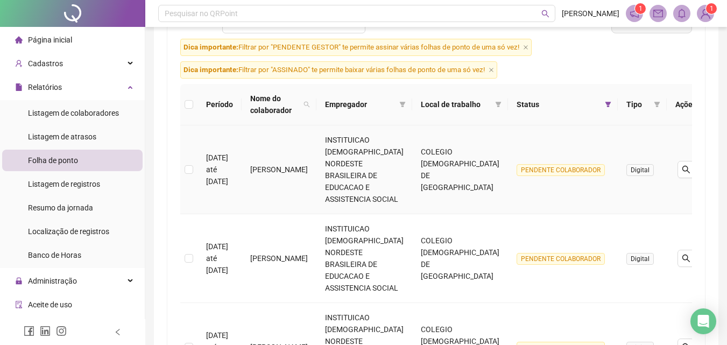
scroll to position [162, 0]
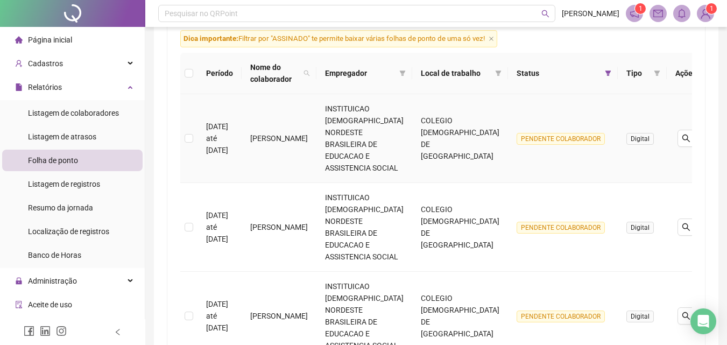
drag, startPoint x: 306, startPoint y: 151, endPoint x: 268, endPoint y: 129, distance: 44.1
click at [268, 129] on td "[PERSON_NAME]" at bounding box center [279, 138] width 75 height 89
drag, startPoint x: 316, startPoint y: 239, endPoint x: 264, endPoint y: 218, distance: 55.8
click at [264, 218] on td "ARTHUR LEVI SILVA FERRAZ" at bounding box center [279, 227] width 75 height 89
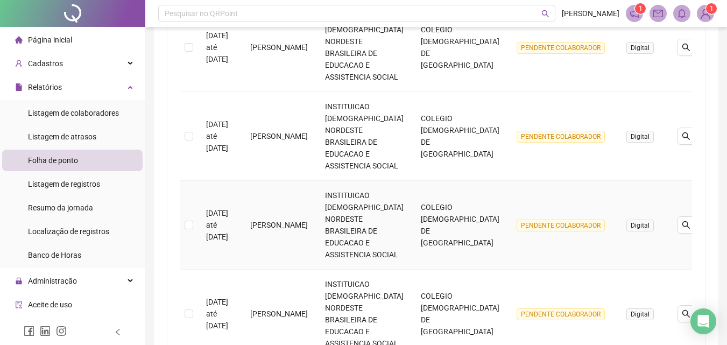
scroll to position [269, 0]
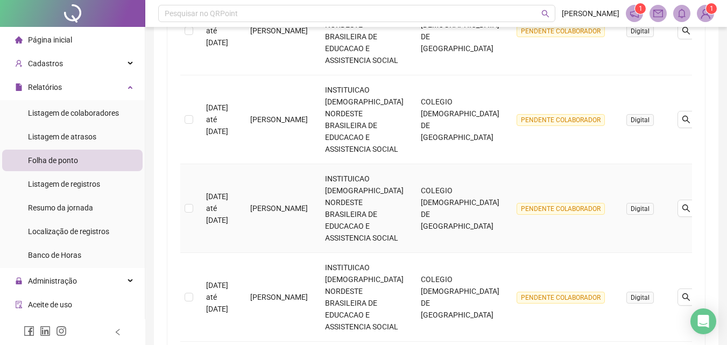
drag, startPoint x: 298, startPoint y: 225, endPoint x: 261, endPoint y: 196, distance: 47.6
click at [261, 196] on td "[PERSON_NAME]" at bounding box center [279, 208] width 75 height 89
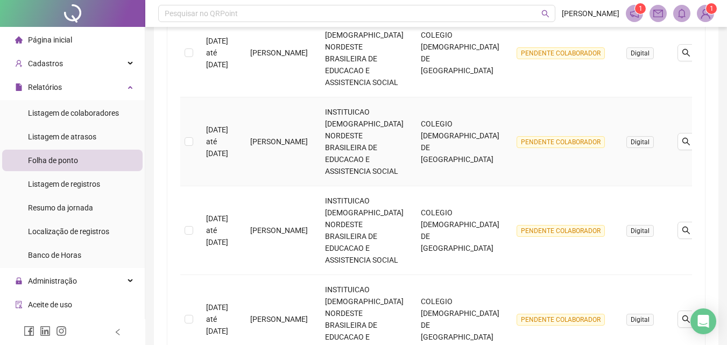
scroll to position [431, 0]
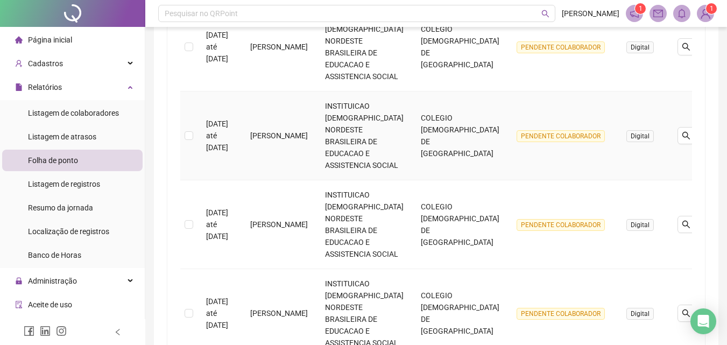
drag, startPoint x: 300, startPoint y: 152, endPoint x: 258, endPoint y: 125, distance: 49.4
click at [258, 125] on td "CARLOS HENRIQUE SILVA SOUSA" at bounding box center [279, 136] width 75 height 89
drag, startPoint x: 304, startPoint y: 233, endPoint x: 267, endPoint y: 215, distance: 40.9
click at [267, 215] on td "[PERSON_NAME]" at bounding box center [279, 224] width 75 height 89
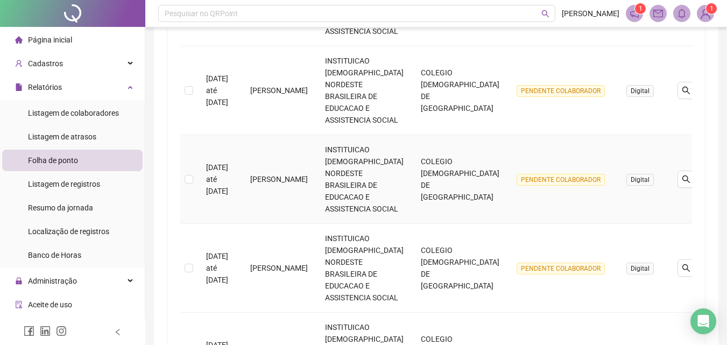
scroll to position [592, 0]
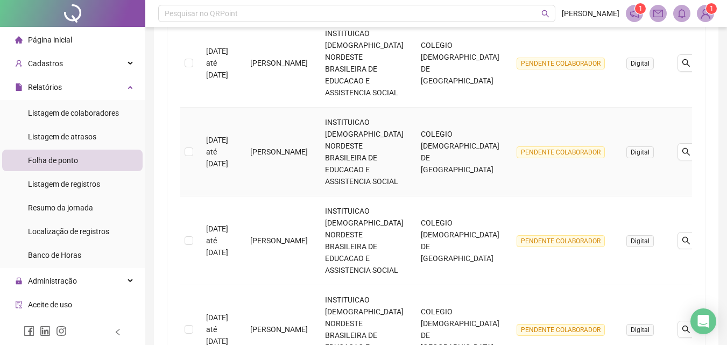
drag, startPoint x: 265, startPoint y: 137, endPoint x: 314, endPoint y: 166, distance: 57.7
click at [314, 166] on td "CLAUDIA SUELY EVANGELISTA SACRAMENTO" at bounding box center [279, 152] width 75 height 89
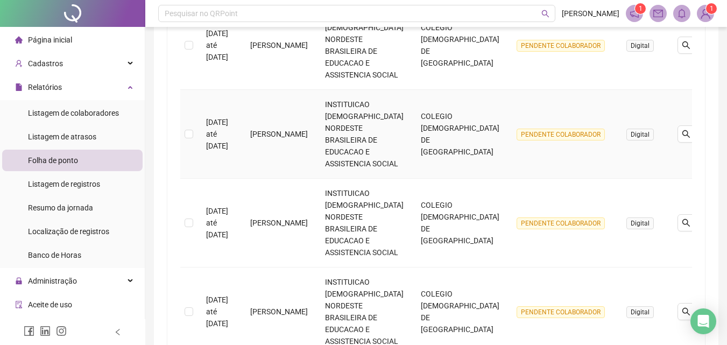
scroll to position [700, 0]
drag, startPoint x: 301, startPoint y: 148, endPoint x: 267, endPoint y: 122, distance: 43.1
click at [267, 122] on td "GUSTAVO MENEZES MOREIRA" at bounding box center [279, 133] width 75 height 89
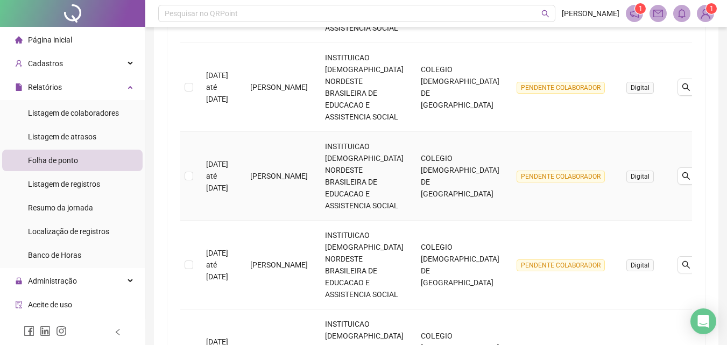
scroll to position [808, 0]
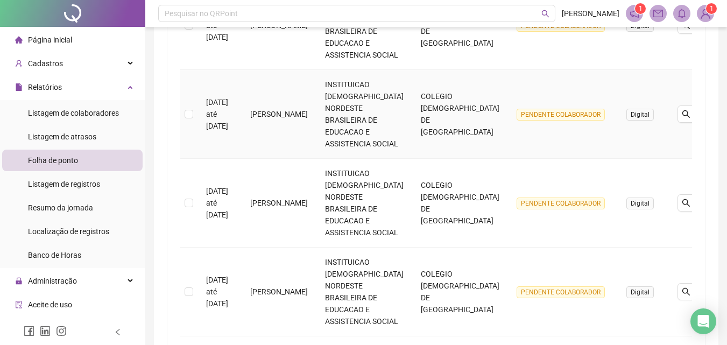
drag, startPoint x: 269, startPoint y: 104, endPoint x: 313, endPoint y: 122, distance: 47.8
click at [313, 122] on td "JOÃO AUGUSTO SANTOS NOVAES" at bounding box center [279, 114] width 75 height 89
click at [317, 130] on td "JOÃO AUGUSTO SANTOS NOVAES" at bounding box center [279, 114] width 75 height 89
drag, startPoint x: 330, startPoint y: 124, endPoint x: 262, endPoint y: 109, distance: 69.9
click at [262, 109] on td "JOÃO AUGUSTO SANTOS NOVAES" at bounding box center [279, 114] width 75 height 89
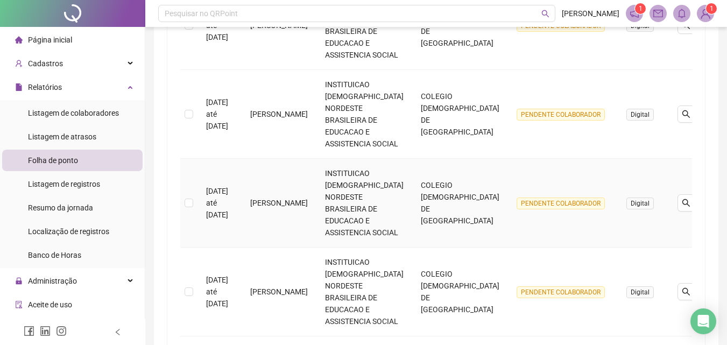
drag, startPoint x: 267, startPoint y: 195, endPoint x: 325, endPoint y: 216, distance: 61.3
click at [317, 216] on td "JOÃO PEDRO SOARES SANTOS" at bounding box center [279, 203] width 75 height 89
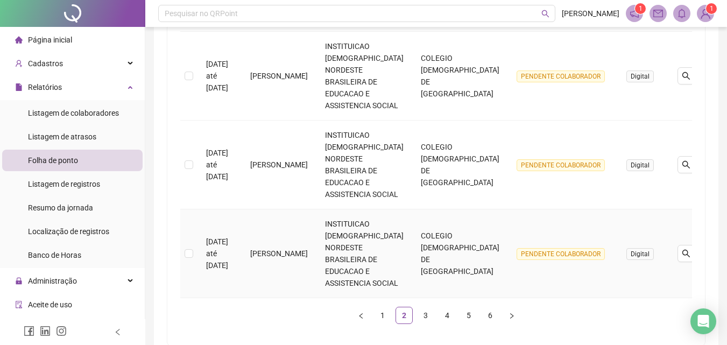
scroll to position [906, 0]
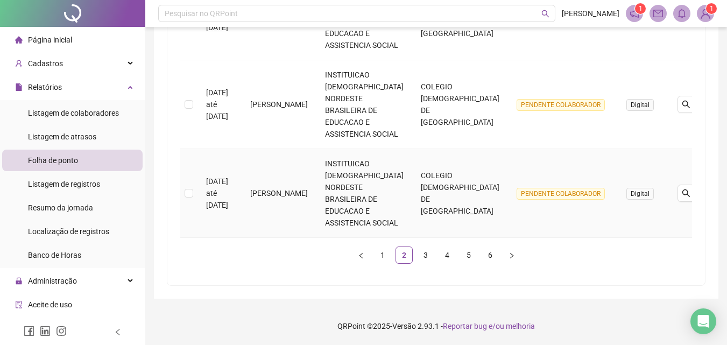
drag, startPoint x: 284, startPoint y: 209, endPoint x: 267, endPoint y: 180, distance: 33.3
click at [267, 180] on td "JOÃO FELIPE NASCIMENTO DIAS" at bounding box center [279, 193] width 75 height 89
click at [426, 254] on link "3" at bounding box center [426, 255] width 16 height 16
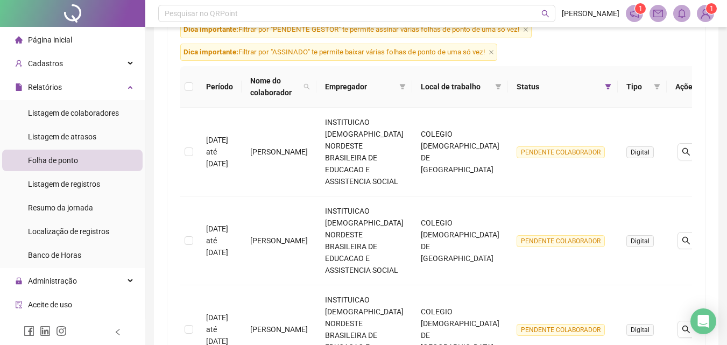
scroll to position [152, 0]
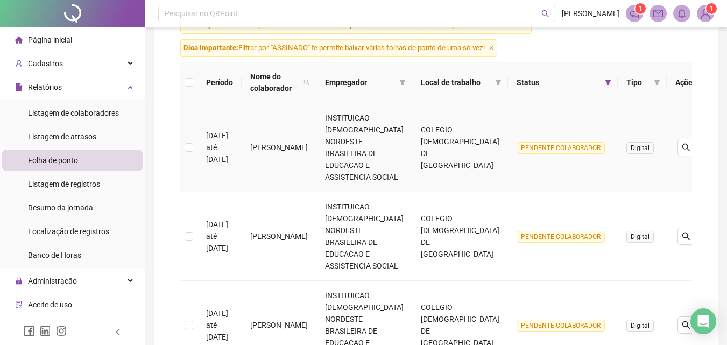
drag, startPoint x: 295, startPoint y: 156, endPoint x: 265, endPoint y: 143, distance: 32.5
click at [265, 143] on td "Jeremias Barros Tavares" at bounding box center [279, 147] width 75 height 89
drag, startPoint x: 300, startPoint y: 246, endPoint x: 263, endPoint y: 230, distance: 40.0
click at [263, 230] on td "[PERSON_NAME]" at bounding box center [279, 236] width 75 height 89
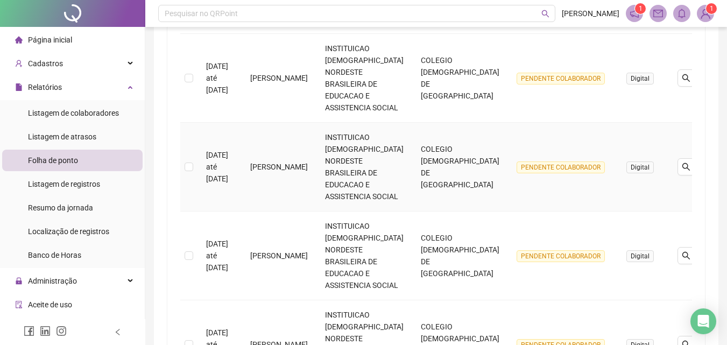
scroll to position [314, 0]
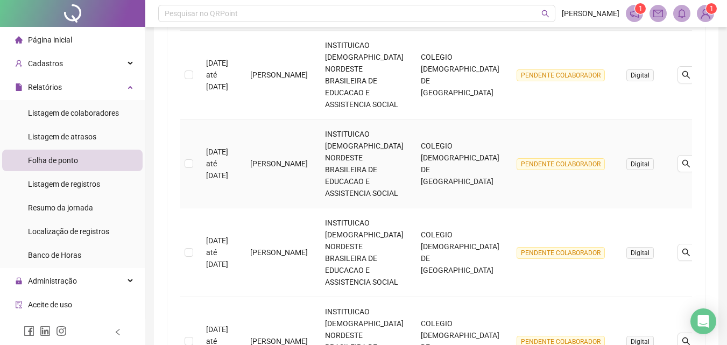
drag, startPoint x: 308, startPoint y: 182, endPoint x: 267, endPoint y: 151, distance: 51.9
click at [267, 151] on td "KEZIA CRISTINE SOUZA CUSTODIO" at bounding box center [279, 164] width 75 height 89
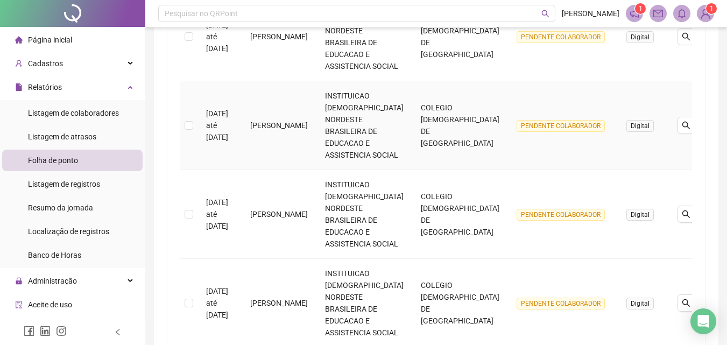
scroll to position [422, 0]
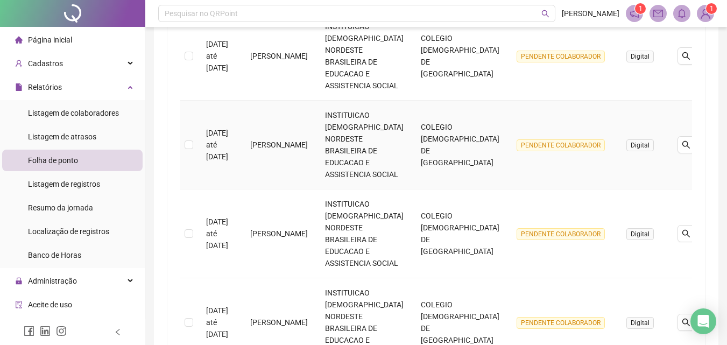
drag, startPoint x: 265, startPoint y: 124, endPoint x: 308, endPoint y: 162, distance: 56.5
click at [308, 162] on td "KARINA RODRIGUES SANTOS CORDEIRO" at bounding box center [279, 145] width 75 height 89
drag, startPoint x: 268, startPoint y: 227, endPoint x: 309, endPoint y: 242, distance: 44.3
click at [309, 242] on td "LAIS SOUZA SANTOS" at bounding box center [279, 234] width 75 height 89
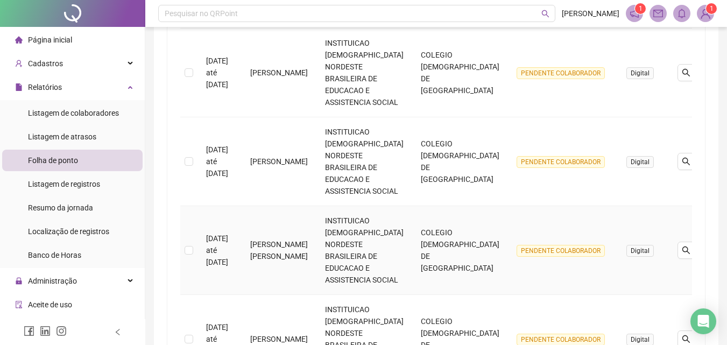
scroll to position [583, 0]
drag, startPoint x: 264, startPoint y: 146, endPoint x: 297, endPoint y: 168, distance: 39.3
click at [297, 168] on td "KATIANE SANTOS SOUZA" at bounding box center [279, 161] width 75 height 89
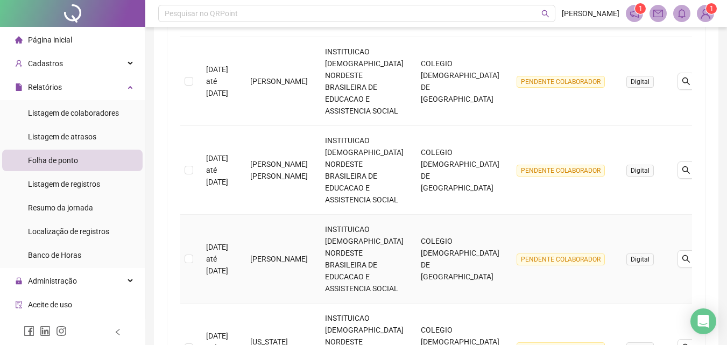
scroll to position [691, 0]
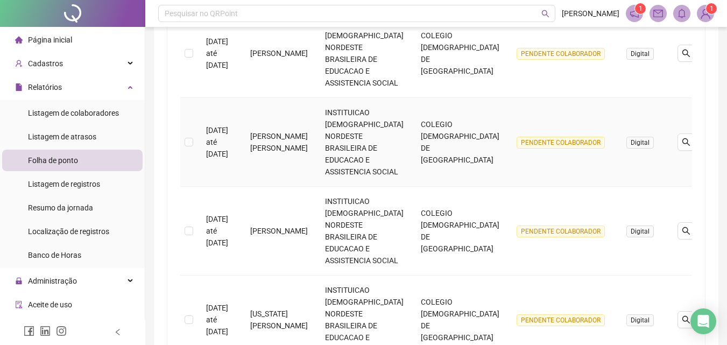
drag, startPoint x: 267, startPoint y: 124, endPoint x: 305, endPoint y: 157, distance: 50.0
click at [305, 157] on td "LETICIA KELLY DANTAS SANTOS DE ASSIS" at bounding box center [279, 142] width 75 height 89
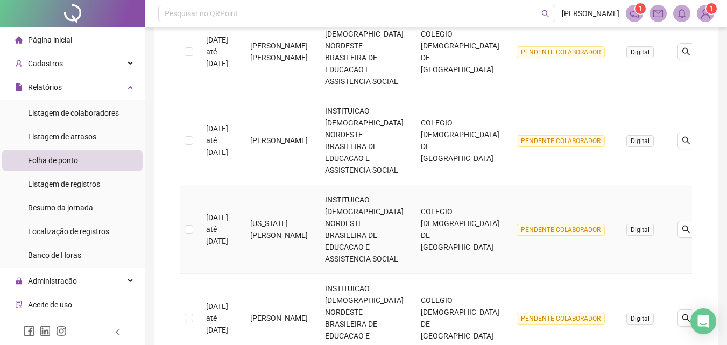
scroll to position [798, 0]
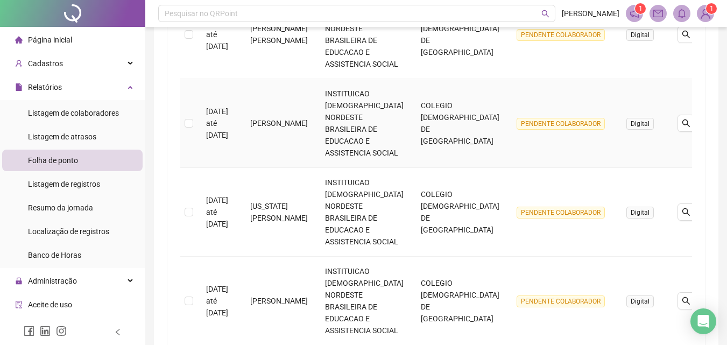
drag, startPoint x: 269, startPoint y: 113, endPoint x: 290, endPoint y: 131, distance: 28.6
click at [290, 131] on td "LORENA RIBEIRO GOMES" at bounding box center [279, 123] width 75 height 89
drag, startPoint x: 278, startPoint y: 123, endPoint x: 270, endPoint y: 110, distance: 14.5
click at [270, 110] on td "LORENA RIBEIRO GOMES" at bounding box center [279, 123] width 75 height 89
drag, startPoint x: 267, startPoint y: 108, endPoint x: 306, endPoint y: 131, distance: 44.9
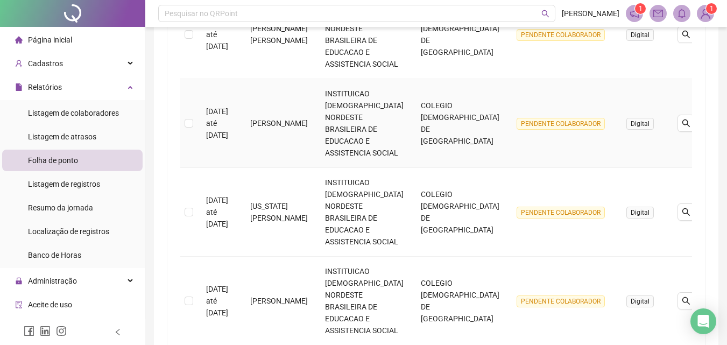
click at [306, 131] on td "LORENA RIBEIRO GOMES" at bounding box center [279, 123] width 75 height 89
drag, startPoint x: 296, startPoint y: 227, endPoint x: 268, endPoint y: 201, distance: 38.5
click at [268, 201] on td "MAINE ALAIS DE SOUSA DOS SANTOS" at bounding box center [279, 212] width 75 height 89
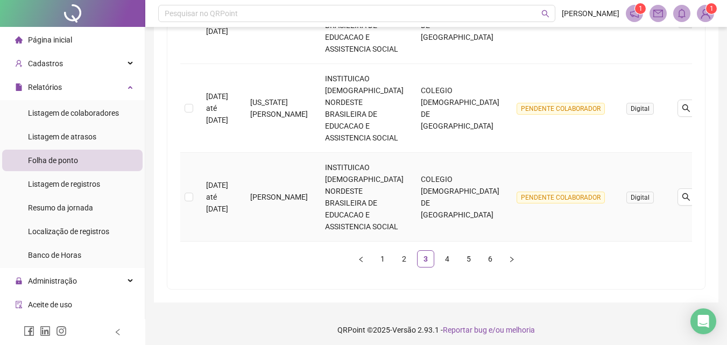
scroll to position [906, 0]
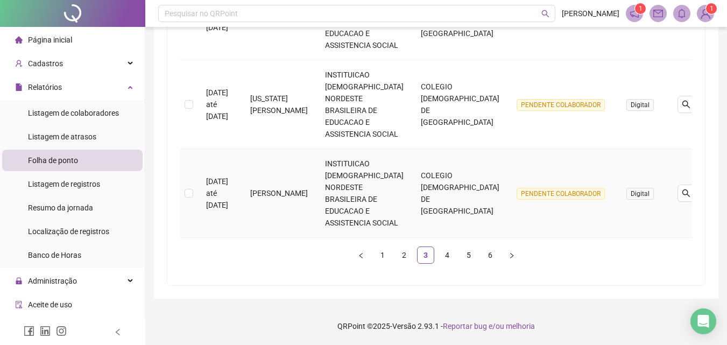
drag, startPoint x: 296, startPoint y: 204, endPoint x: 265, endPoint y: 190, distance: 34.0
click at [265, 190] on td "LILIANE SILVA SANTOS" at bounding box center [279, 193] width 75 height 89
click at [444, 253] on link "4" at bounding box center [447, 255] width 16 height 16
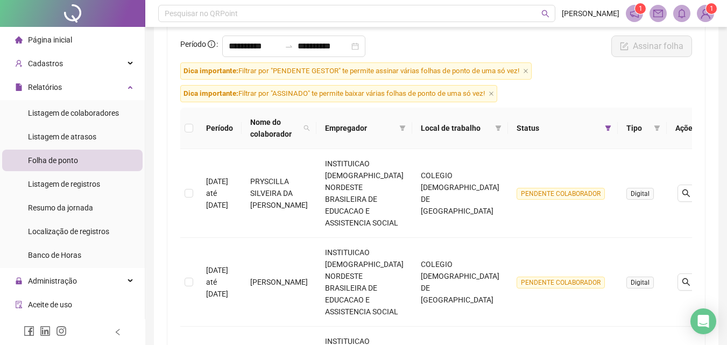
scroll to position [108, 0]
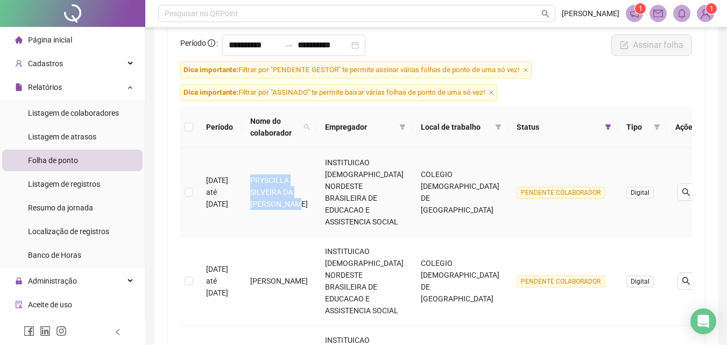
drag, startPoint x: 316, startPoint y: 204, endPoint x: 268, endPoint y: 183, distance: 52.5
click at [268, 183] on td "PRYSCILLA SILVEIRA DA COSTA RAMOS" at bounding box center [279, 192] width 75 height 89
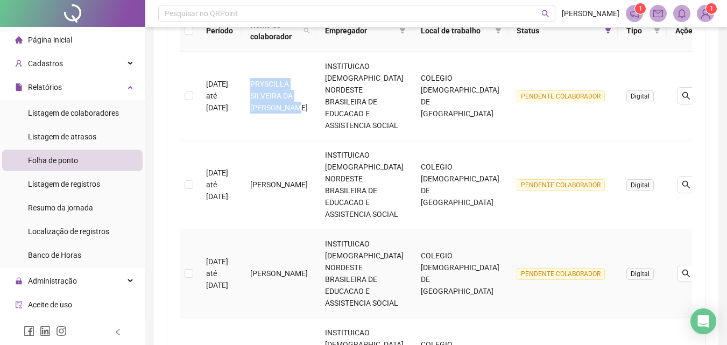
scroll to position [215, 0]
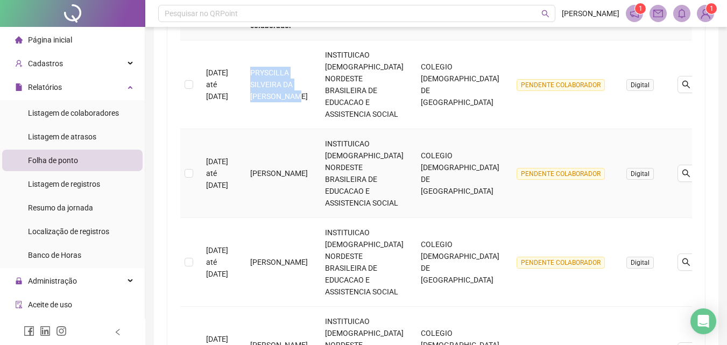
drag, startPoint x: 310, startPoint y: 186, endPoint x: 264, endPoint y: 169, distance: 49.1
click at [264, 169] on td "NADIR SANTOS RODRIGUES" at bounding box center [279, 173] width 75 height 89
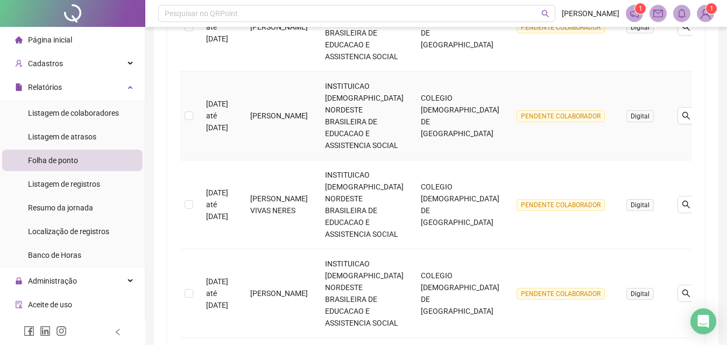
scroll to position [377, 0]
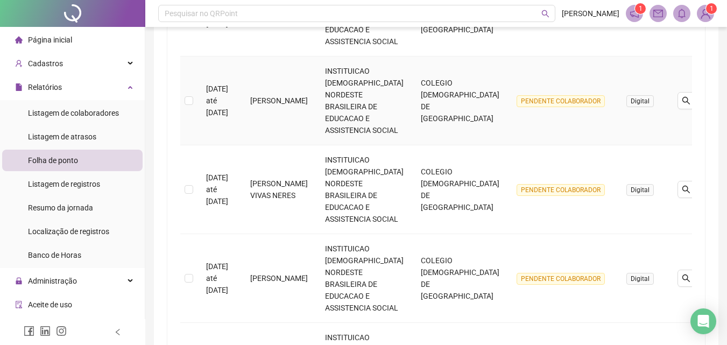
drag, startPoint x: 303, startPoint y: 111, endPoint x: 267, endPoint y: 95, distance: 39.3
click at [267, 95] on td "NATALY SILVA DE ARRUDA" at bounding box center [279, 101] width 75 height 89
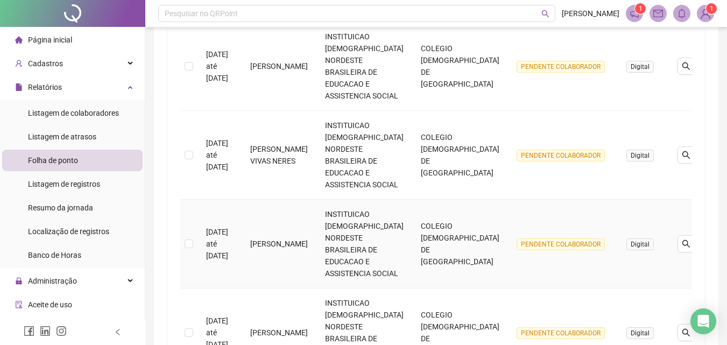
scroll to position [431, 0]
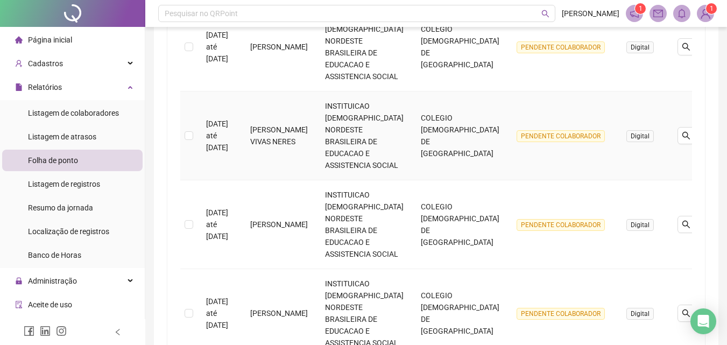
drag, startPoint x: 312, startPoint y: 153, endPoint x: 266, endPoint y: 124, distance: 54.4
click at [266, 124] on td "PRISCILLA OLIVEIRA SOUZA VIVAS NERES" at bounding box center [279, 136] width 75 height 89
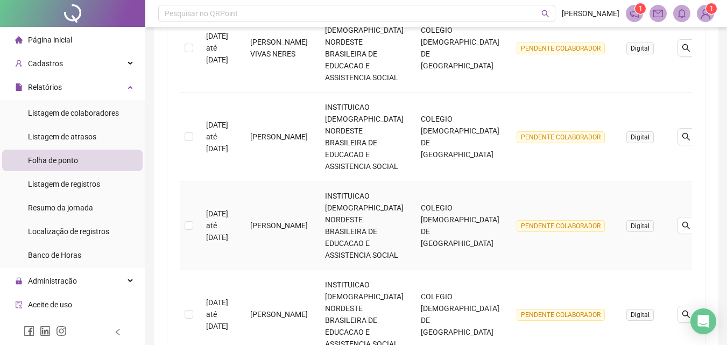
scroll to position [538, 0]
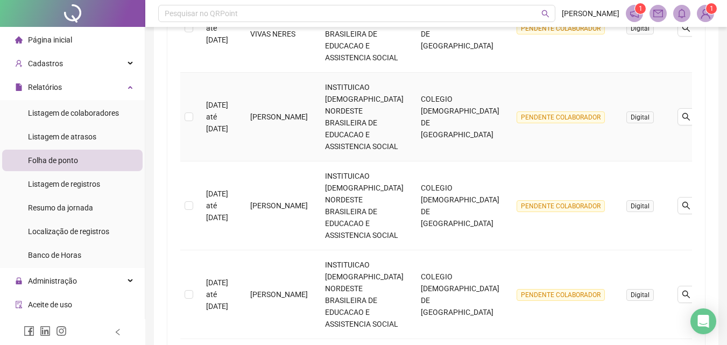
drag, startPoint x: 325, startPoint y: 131, endPoint x: 268, endPoint y: 104, distance: 63.1
click at [268, 104] on td "PRISCILA RODRIGUES DOS SANTOS PEREIRA" at bounding box center [279, 117] width 75 height 89
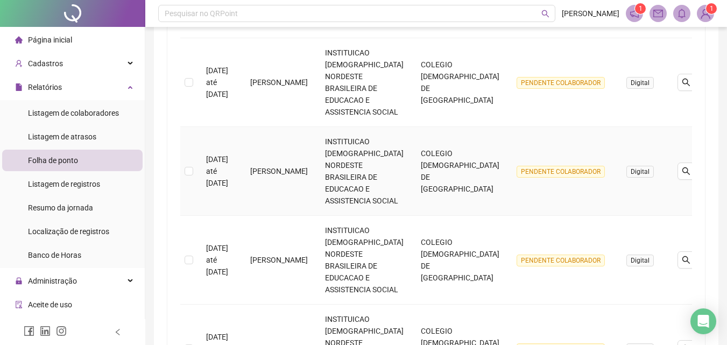
scroll to position [592, 0]
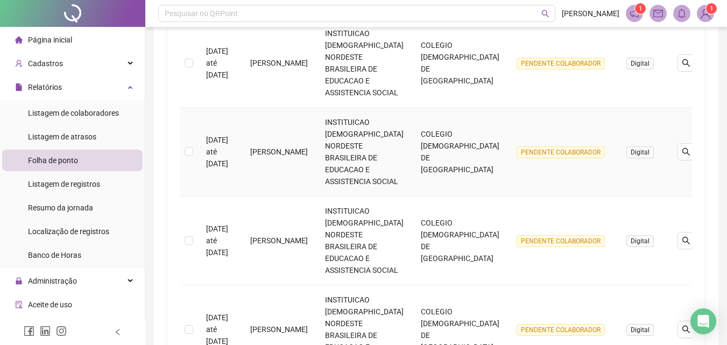
drag, startPoint x: 304, startPoint y: 164, endPoint x: 261, endPoint y: 132, distance: 53.5
click at [261, 132] on td "RAISSA NASCIMENTO SANTOS" at bounding box center [279, 152] width 75 height 89
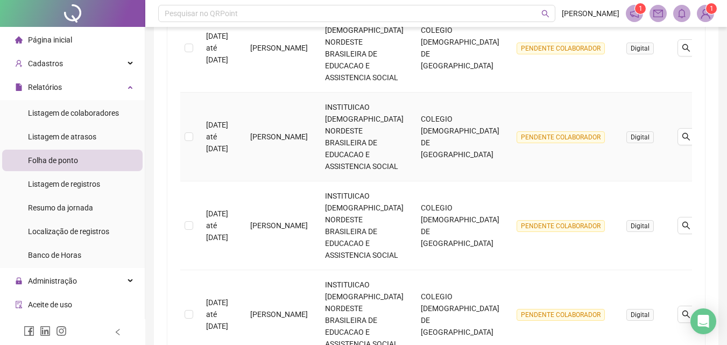
scroll to position [700, 0]
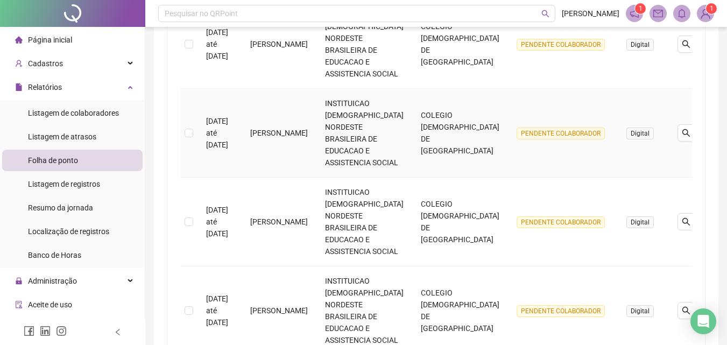
drag, startPoint x: 301, startPoint y: 135, endPoint x: 267, endPoint y: 123, distance: 35.9
click at [267, 123] on td "ROBSON COSTA ANTUNES" at bounding box center [279, 133] width 75 height 89
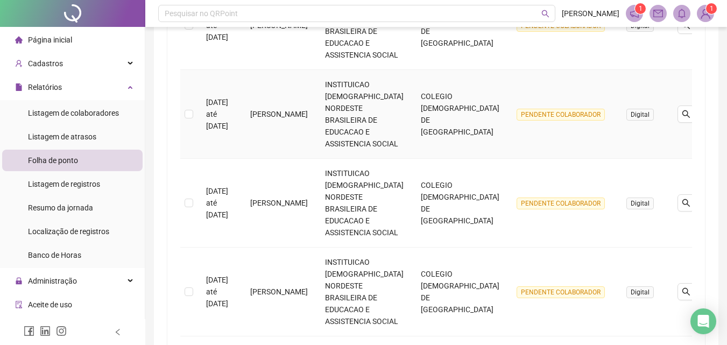
drag, startPoint x: 321, startPoint y: 124, endPoint x: 269, endPoint y: 106, distance: 55.3
click at [269, 106] on td "REBECA NASCIMENTO FARIAS FONTES" at bounding box center [279, 114] width 75 height 89
drag, startPoint x: 284, startPoint y: 214, endPoint x: 262, endPoint y: 193, distance: 30.5
click at [262, 193] on td "MARIANE DOS SANTOS AGUIAR LUZ" at bounding box center [279, 203] width 75 height 89
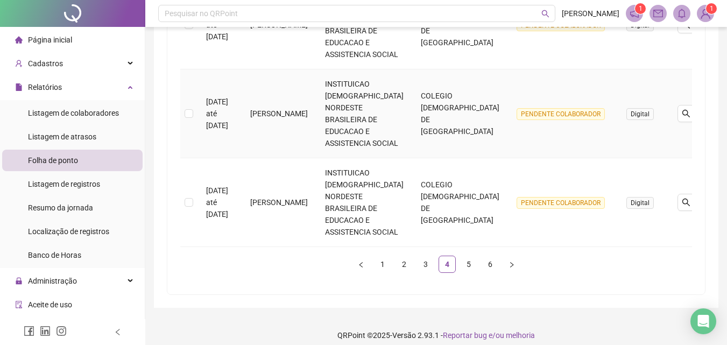
scroll to position [906, 0]
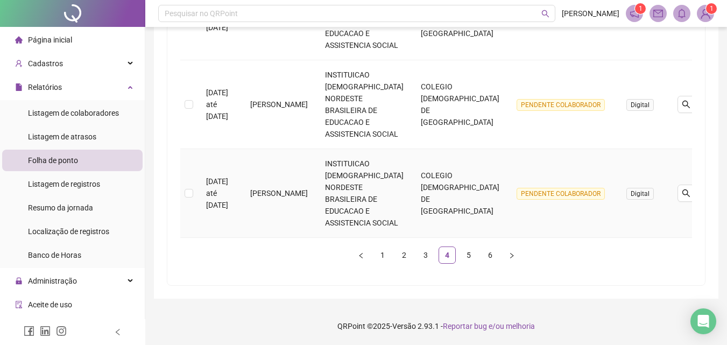
drag, startPoint x: 321, startPoint y: 199, endPoint x: 261, endPoint y: 185, distance: 62.4
click at [261, 185] on td "RAYANNA SOARES SANTOS" at bounding box center [279, 193] width 75 height 89
click at [468, 253] on link "5" at bounding box center [469, 255] width 16 height 16
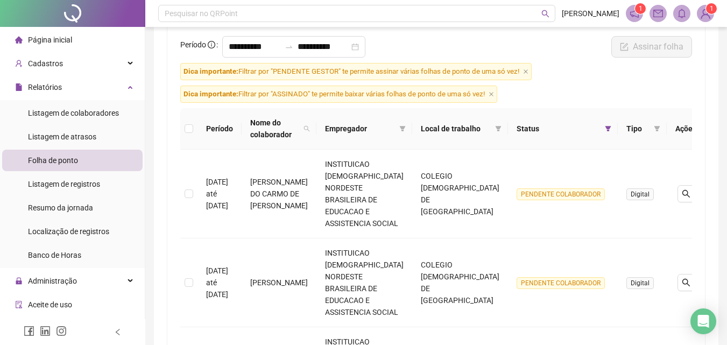
scroll to position [99, 0]
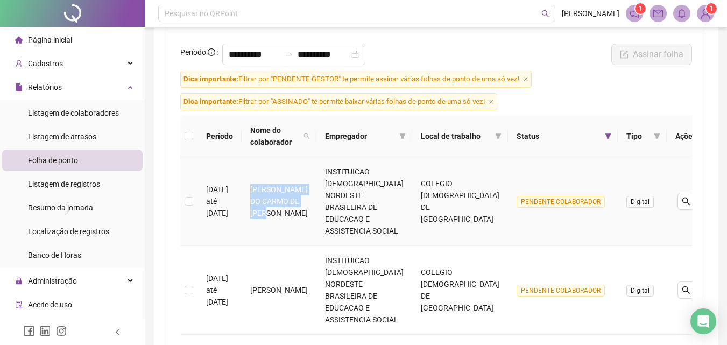
drag, startPoint x: 291, startPoint y: 216, endPoint x: 267, endPoint y: 192, distance: 34.3
click at [262, 189] on td "MARIA DO CARMO DE JESUS VIEIRA" at bounding box center [279, 201] width 75 height 89
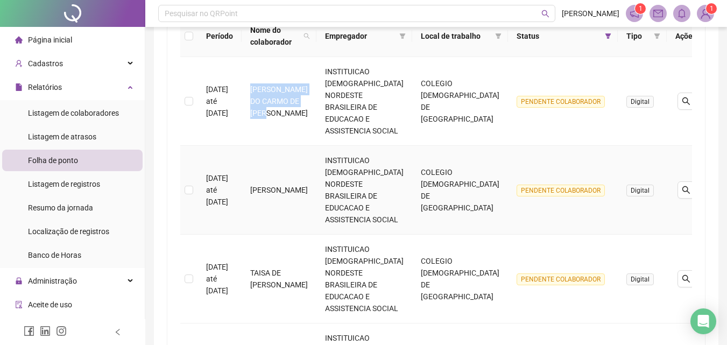
scroll to position [206, 0]
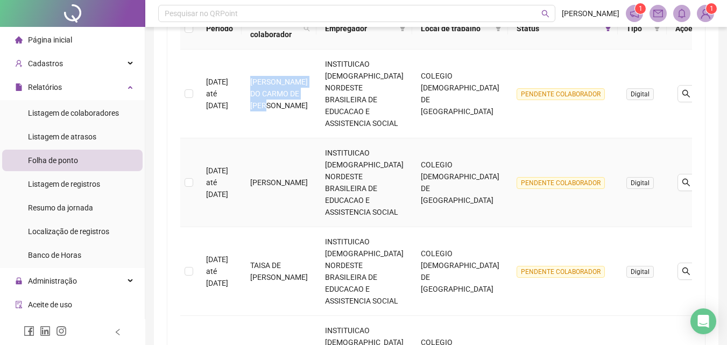
drag, startPoint x: 297, startPoint y: 195, endPoint x: 268, endPoint y: 170, distance: 38.2
click at [268, 170] on td "THAIS ALVES DOS SANTOS" at bounding box center [279, 182] width 75 height 89
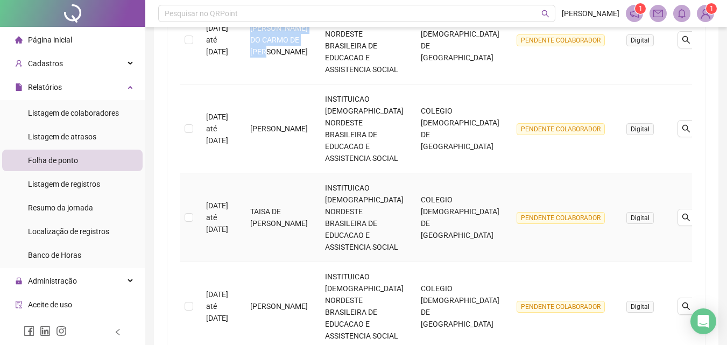
drag, startPoint x: 318, startPoint y: 232, endPoint x: 267, endPoint y: 203, distance: 58.4
click at [267, 203] on td "TAISA DE CASSIA CONRADO SOUSA VIEIRA" at bounding box center [279, 217] width 75 height 89
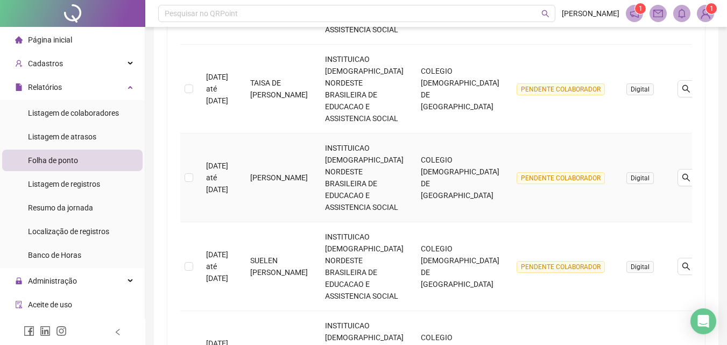
scroll to position [422, 0]
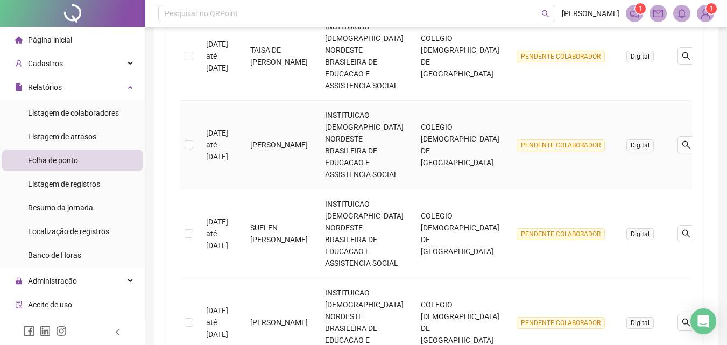
drag, startPoint x: 291, startPoint y: 156, endPoint x: 269, endPoint y: 139, distance: 28.1
click at [269, 139] on td "SILIANE SILVA COSTA" at bounding box center [279, 145] width 75 height 89
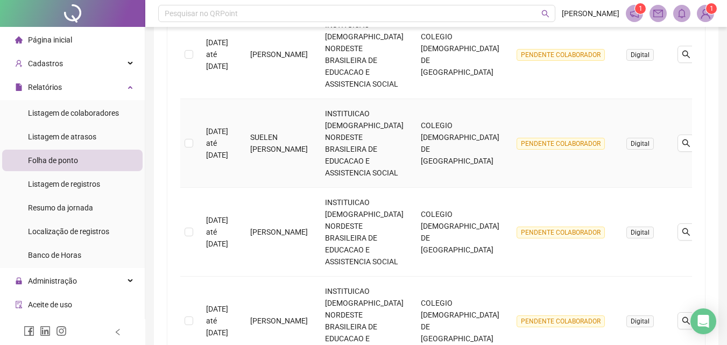
scroll to position [529, 0]
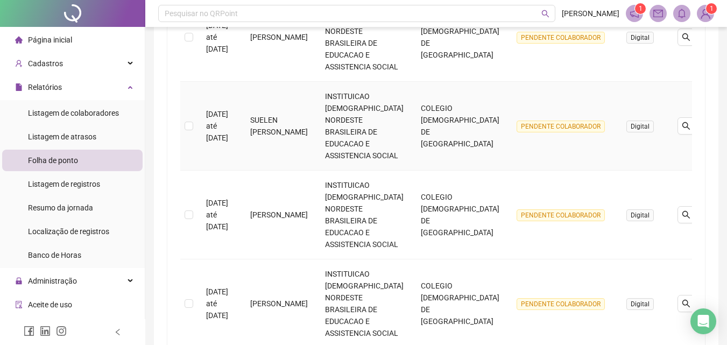
drag, startPoint x: 299, startPoint y: 145, endPoint x: 266, endPoint y: 106, distance: 51.6
click at [266, 106] on td "SUELEN SANTANA DE OLIVEIRA ALMEIDA" at bounding box center [279, 126] width 75 height 89
drag, startPoint x: 299, startPoint y: 228, endPoint x: 267, endPoint y: 207, distance: 38.5
click at [267, 207] on td "SIOMARA PEREIRA GALVÃO ALMEIDA" at bounding box center [279, 215] width 75 height 89
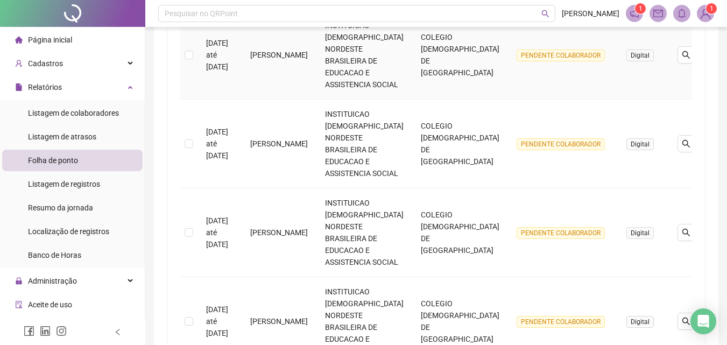
scroll to position [691, 0]
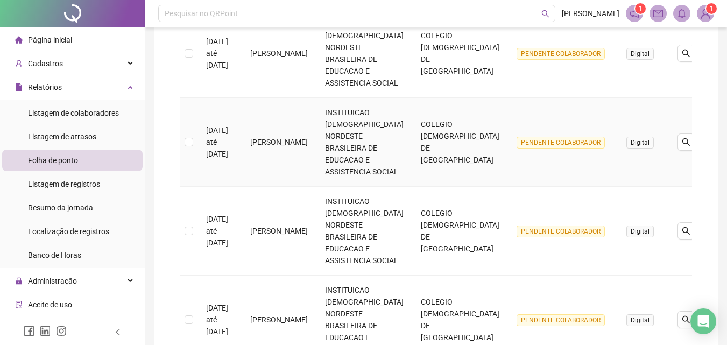
drag, startPoint x: 303, startPoint y: 151, endPoint x: 266, endPoint y: 135, distance: 40.5
click at [266, 135] on td "SARAH OLIVEIRA DA SILVA" at bounding box center [279, 142] width 75 height 89
drag, startPoint x: 308, startPoint y: 244, endPoint x: 267, endPoint y: 218, distance: 48.7
click at [267, 218] on td "VANILDA SANTOS DE CARVALHO" at bounding box center [279, 231] width 75 height 89
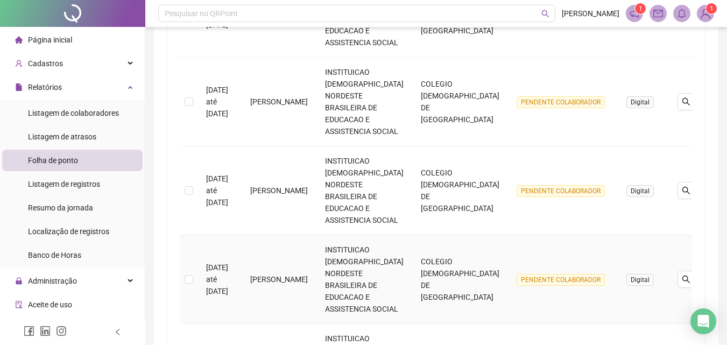
scroll to position [852, 0]
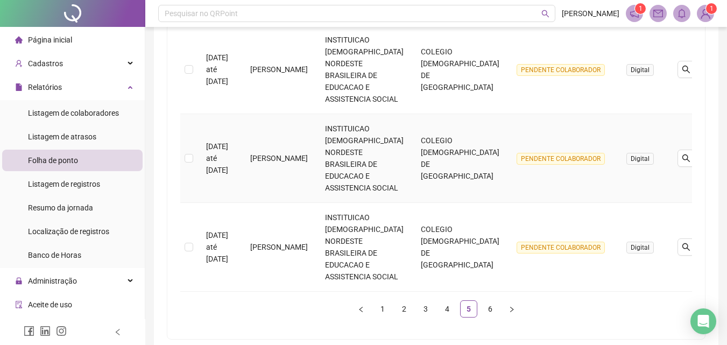
drag, startPoint x: 321, startPoint y: 169, endPoint x: 268, endPoint y: 154, distance: 55.9
click at [268, 154] on td "LAURA KIMBERLY MORAES HABIB" at bounding box center [279, 158] width 75 height 89
drag, startPoint x: 290, startPoint y: 258, endPoint x: 265, endPoint y: 235, distance: 33.9
click at [265, 235] on td "DANIELLE DA SILVA SANTOS BRITO" at bounding box center [279, 247] width 75 height 89
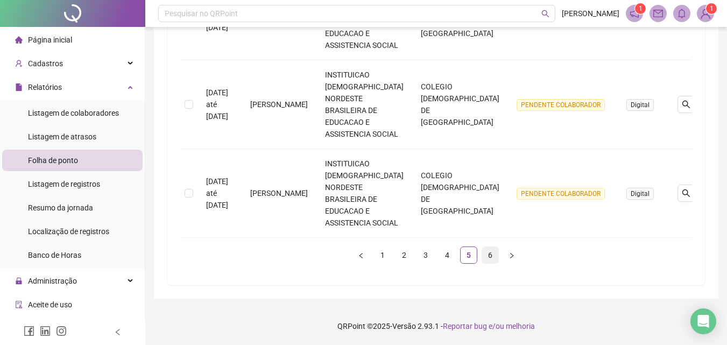
click at [490, 254] on link "6" at bounding box center [490, 255] width 16 height 16
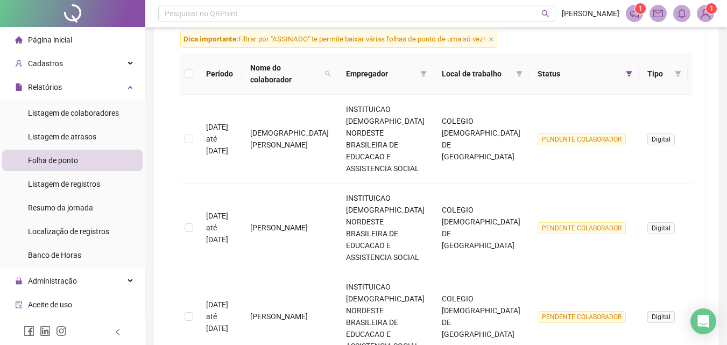
scroll to position [162, 0]
drag, startPoint x: 323, startPoint y: 143, endPoint x: 270, endPoint y: 124, distance: 56.2
click at [270, 124] on td "DEISIANE TAINA ROCHA SANTOS" at bounding box center [290, 138] width 96 height 89
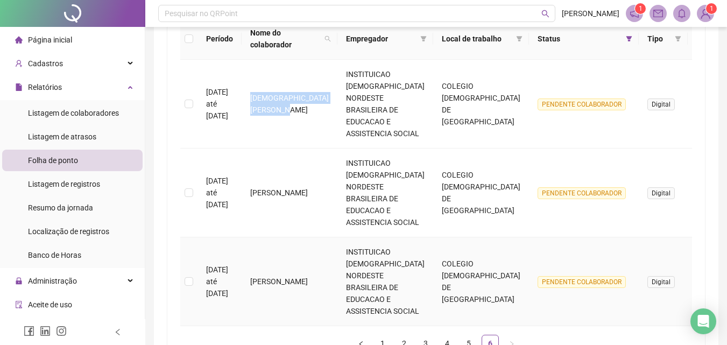
scroll to position [215, 0]
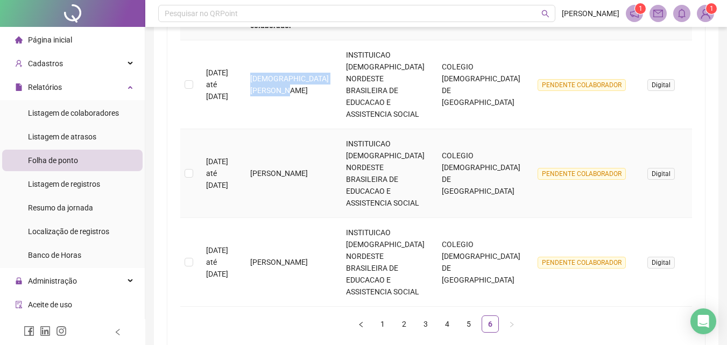
drag, startPoint x: 306, startPoint y: 166, endPoint x: 266, endPoint y: 150, distance: 43.3
click at [266, 150] on td "LAZARO NOBRE RODRIGUES" at bounding box center [290, 173] width 96 height 89
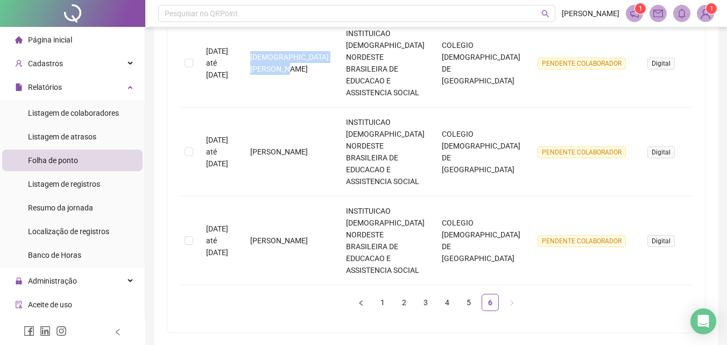
scroll to position [249, 0]
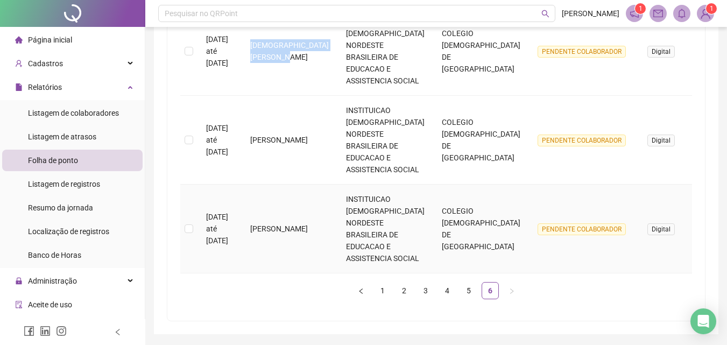
drag, startPoint x: 299, startPoint y: 212, endPoint x: 264, endPoint y: 191, distance: 41.1
click at [264, 191] on td "BRUNA SERTORIO ROCHA" at bounding box center [290, 229] width 96 height 89
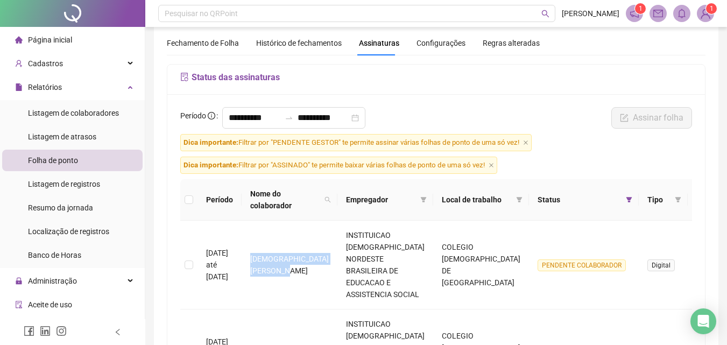
scroll to position [0, 0]
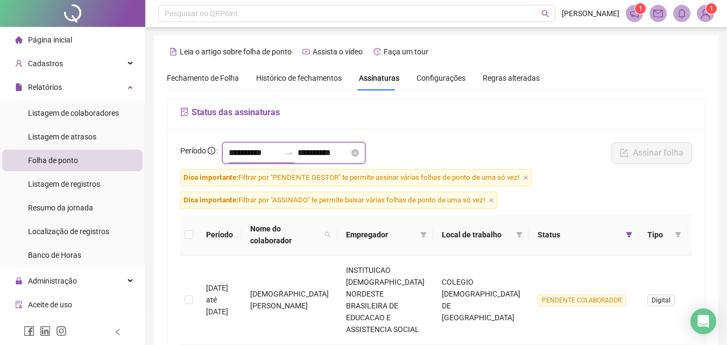
click at [250, 153] on input "**********" at bounding box center [255, 152] width 52 height 13
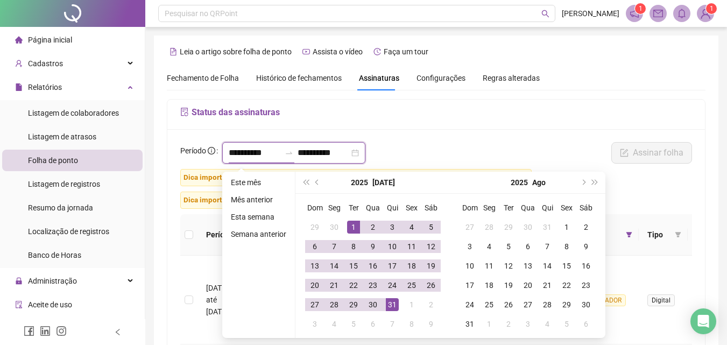
type input "**********"
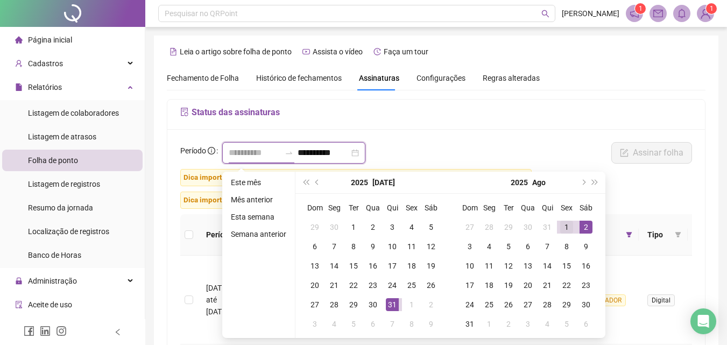
type input "**********"
click at [565, 226] on div "1" at bounding box center [566, 227] width 13 height 13
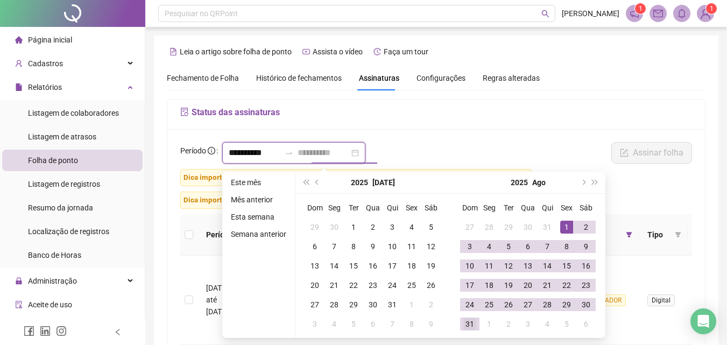
type input "**********"
click at [472, 321] on div "31" at bounding box center [470, 324] width 13 height 13
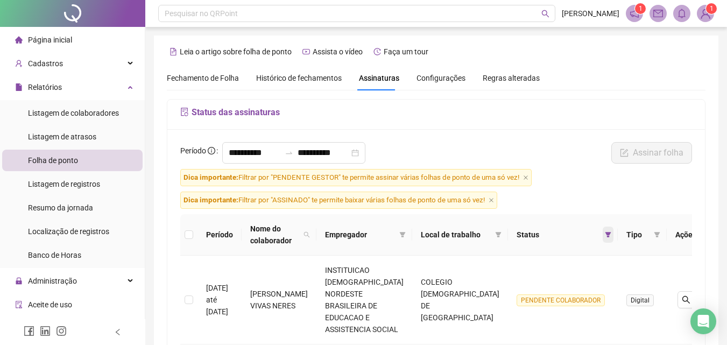
click at [603, 239] on span at bounding box center [608, 235] width 11 height 16
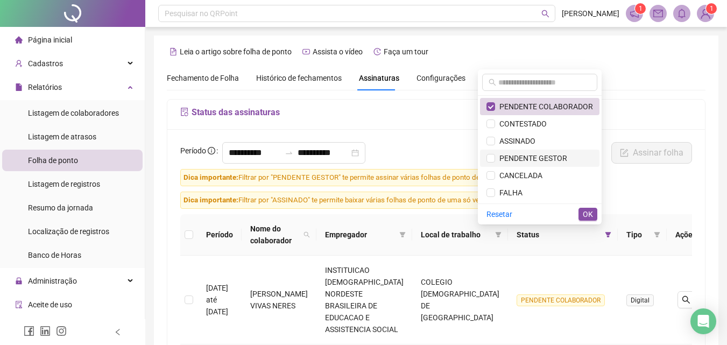
click at [517, 154] on span "PENDENTE GESTOR" at bounding box center [531, 158] width 72 height 9
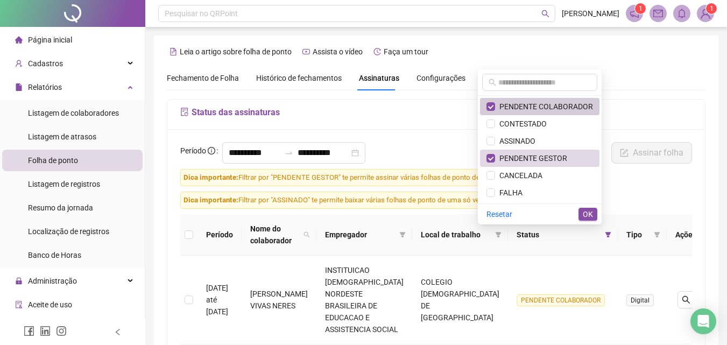
click at [516, 103] on span "PENDENTE COLABORADOR" at bounding box center [544, 106] width 98 height 9
click at [594, 213] on button "OK" at bounding box center [588, 214] width 19 height 13
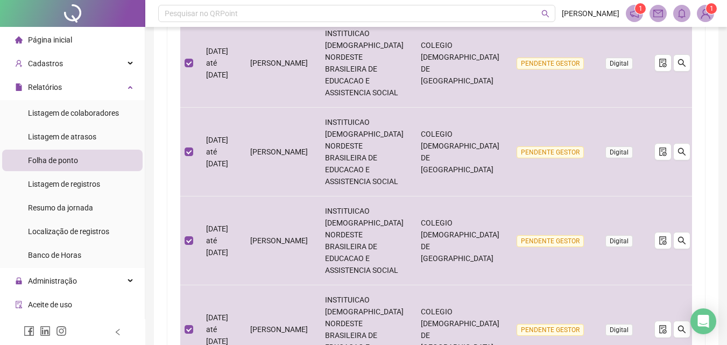
scroll to position [788, 0]
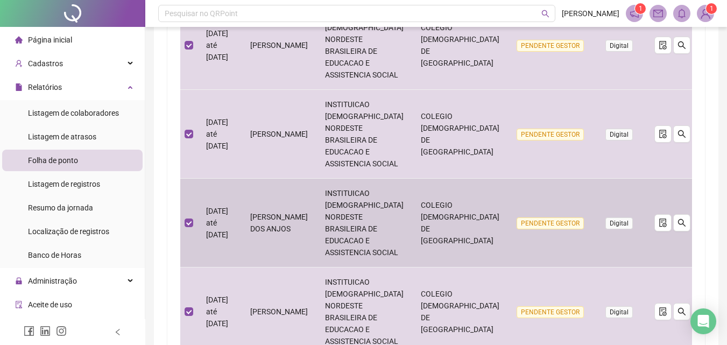
scroll to position [326, 0]
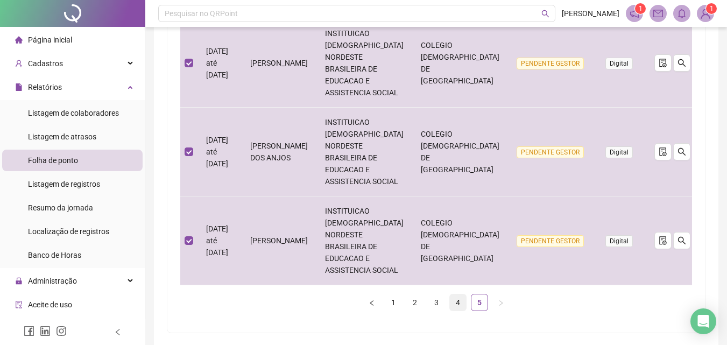
click at [461, 294] on link "4" at bounding box center [458, 302] width 16 height 16
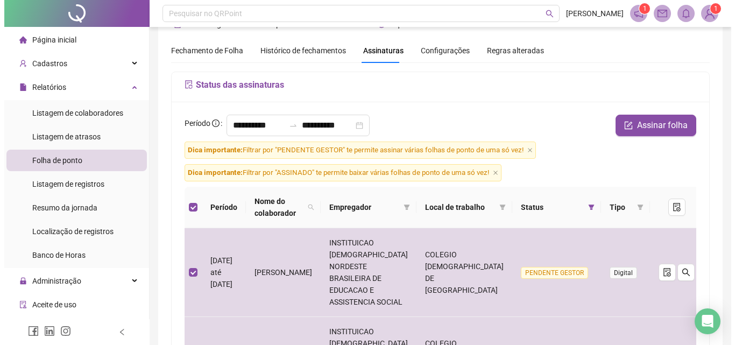
scroll to position [0, 0]
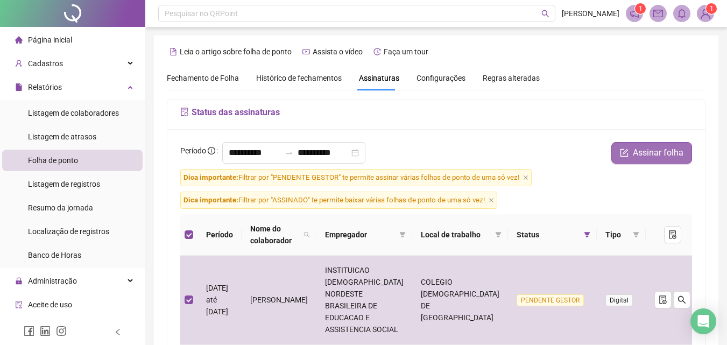
click at [669, 156] on span "Assinar folha" at bounding box center [658, 152] width 51 height 13
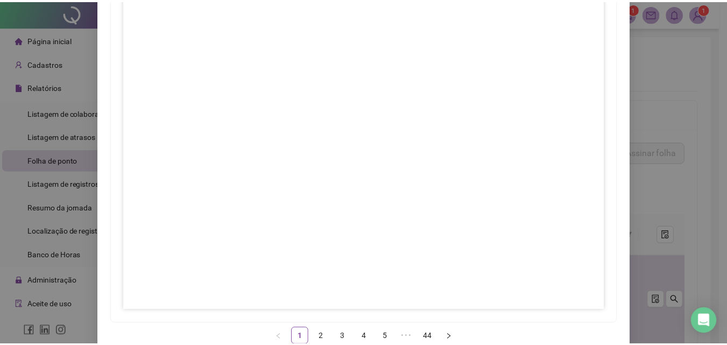
scroll to position [156, 0]
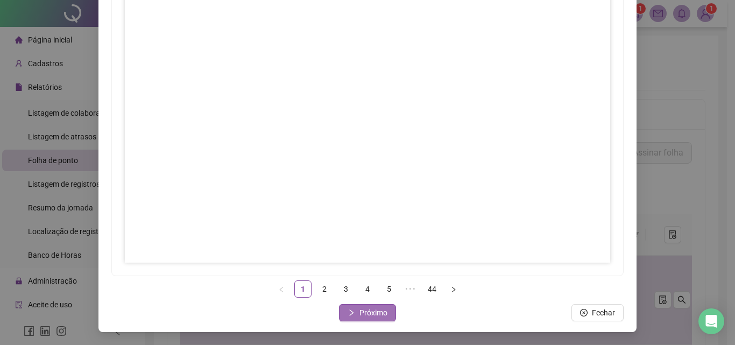
click at [360, 311] on span "Próximo" at bounding box center [374, 313] width 28 height 12
click at [355, 305] on button "Próximo" at bounding box center [367, 312] width 57 height 17
click at [382, 308] on span "Próximo" at bounding box center [374, 313] width 28 height 12
click at [377, 312] on span "Próximo" at bounding box center [374, 313] width 28 height 12
click at [363, 315] on span "Próximo" at bounding box center [374, 313] width 28 height 12
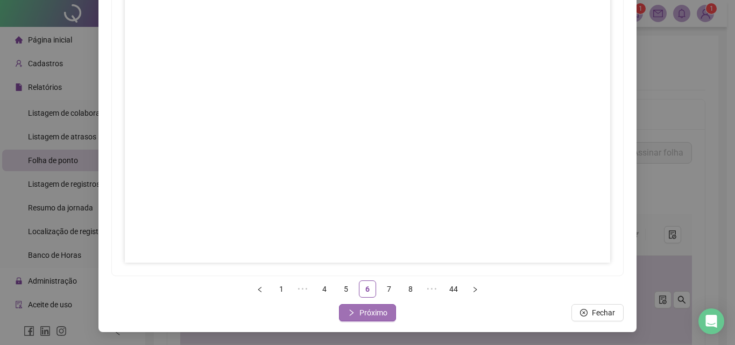
click at [352, 311] on button "Próximo" at bounding box center [367, 312] width 57 height 17
click at [367, 310] on span "Próximo" at bounding box center [374, 313] width 28 height 12
click at [357, 305] on button "Próximo" at bounding box center [367, 312] width 57 height 17
click at [348, 315] on icon "right" at bounding box center [352, 313] width 8 height 8
click at [361, 316] on span "Próximo" at bounding box center [374, 313] width 28 height 12
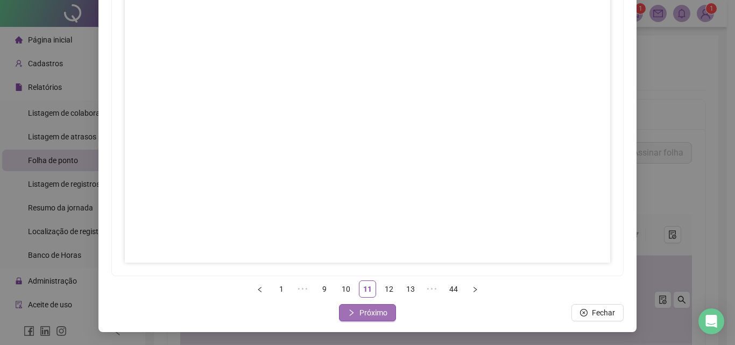
click at [364, 318] on span "Próximo" at bounding box center [374, 313] width 28 height 12
click at [364, 313] on span "Próximo" at bounding box center [374, 313] width 28 height 12
click at [375, 317] on span "Próximo" at bounding box center [374, 313] width 28 height 12
click at [360, 310] on span "Próximo" at bounding box center [374, 313] width 28 height 12
click at [360, 306] on button "Próximo" at bounding box center [367, 312] width 57 height 17
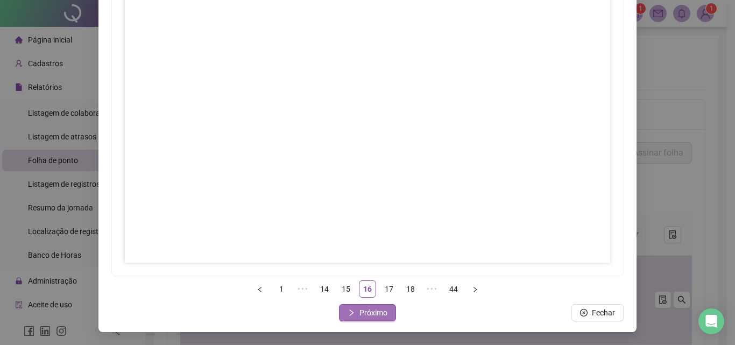
click at [371, 312] on span "Próximo" at bounding box center [374, 313] width 28 height 12
click at [361, 312] on span "Próximo" at bounding box center [374, 313] width 28 height 12
click at [370, 310] on span "Próximo" at bounding box center [374, 313] width 28 height 12
click at [376, 312] on span "Próximo" at bounding box center [374, 313] width 28 height 12
click at [360, 311] on span "Próximo" at bounding box center [374, 313] width 28 height 12
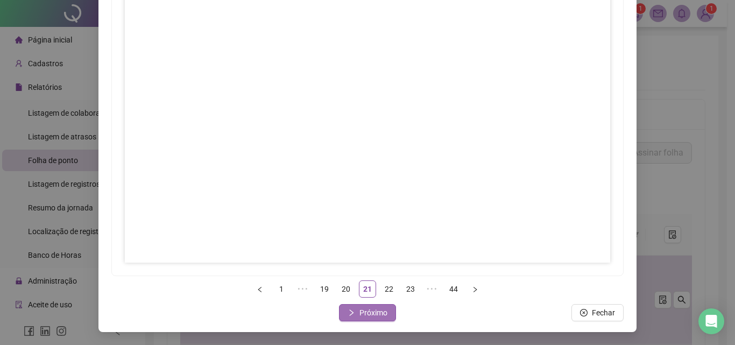
click at [373, 314] on span "Próximo" at bounding box center [374, 313] width 28 height 12
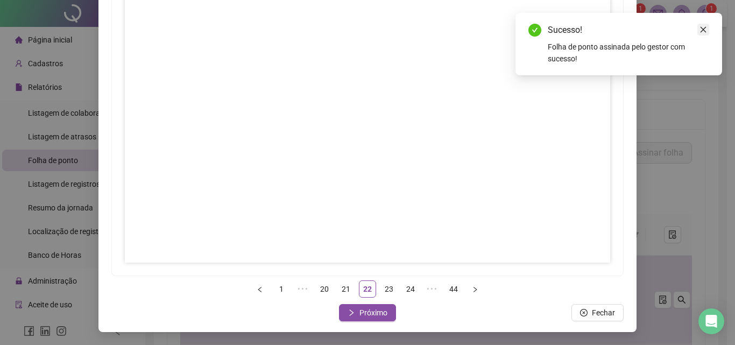
click at [705, 31] on icon "close" at bounding box center [704, 30] width 8 height 8
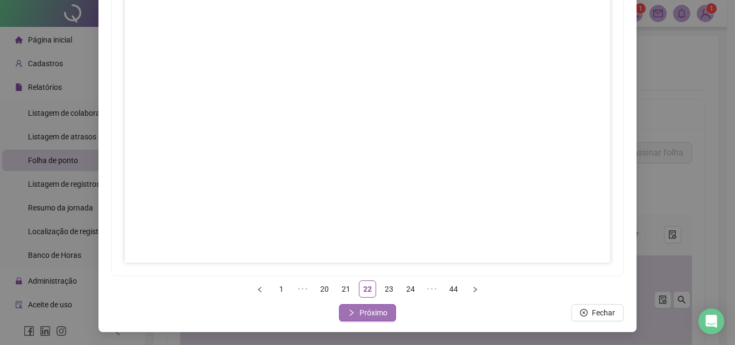
click at [364, 312] on span "Próximo" at bounding box center [374, 313] width 28 height 12
click at [366, 315] on span "Próximo" at bounding box center [374, 313] width 28 height 12
click at [383, 317] on button "Próximo" at bounding box center [367, 312] width 57 height 17
click at [384, 308] on button "Próximo" at bounding box center [367, 312] width 57 height 17
click at [376, 309] on span "Próximo" at bounding box center [374, 313] width 28 height 12
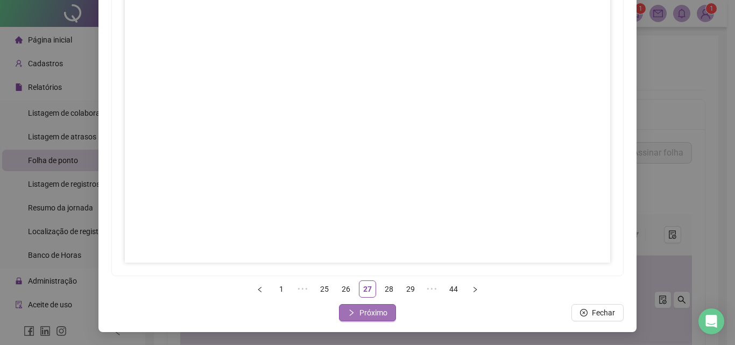
click at [376, 311] on span "Próximo" at bounding box center [374, 313] width 28 height 12
click at [360, 310] on span "Próximo" at bounding box center [374, 313] width 28 height 12
click at [360, 308] on span "Próximo" at bounding box center [374, 313] width 28 height 12
click at [379, 309] on span "Próximo" at bounding box center [374, 313] width 28 height 12
click at [377, 311] on span "Próximo" at bounding box center [374, 313] width 28 height 12
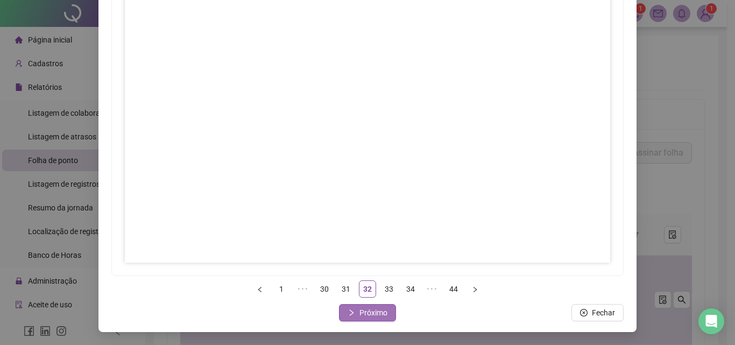
click at [360, 314] on span "Próximo" at bounding box center [374, 313] width 28 height 12
click at [347, 306] on button "Próximo" at bounding box center [367, 312] width 57 height 17
click at [380, 309] on span "Próximo" at bounding box center [374, 313] width 28 height 12
click at [371, 313] on span "Próximo" at bounding box center [374, 313] width 28 height 12
click at [376, 312] on span "Próximo" at bounding box center [374, 313] width 28 height 12
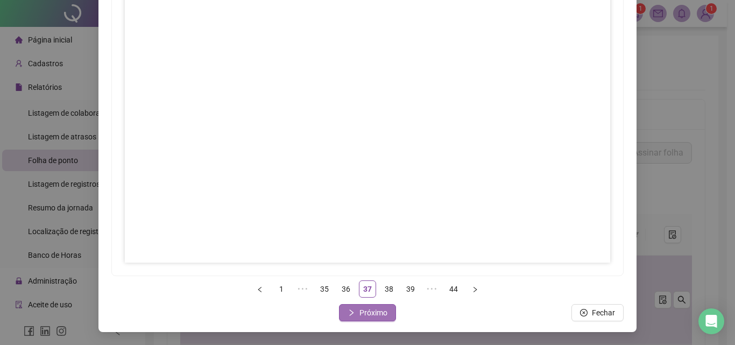
click at [363, 311] on span "Próximo" at bounding box center [374, 313] width 28 height 12
click at [375, 318] on span "Próximo" at bounding box center [374, 313] width 28 height 12
click at [371, 316] on span "Próximo" at bounding box center [374, 313] width 28 height 12
click at [375, 312] on span "Próximo" at bounding box center [374, 313] width 28 height 12
click at [370, 316] on span "Próximo" at bounding box center [374, 313] width 28 height 12
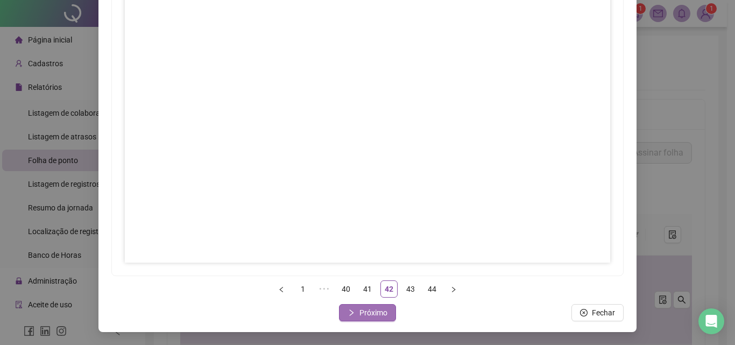
click at [368, 315] on span "Próximo" at bounding box center [374, 313] width 28 height 12
click at [372, 315] on span "Próximo" at bounding box center [374, 313] width 28 height 12
click at [362, 321] on div "Assinar folhas de ponto 1 ••• 40 41 42 43 44 Fechar Fechar" at bounding box center [368, 115] width 538 height 434
click at [362, 315] on span "Fechar" at bounding box center [373, 313] width 23 height 12
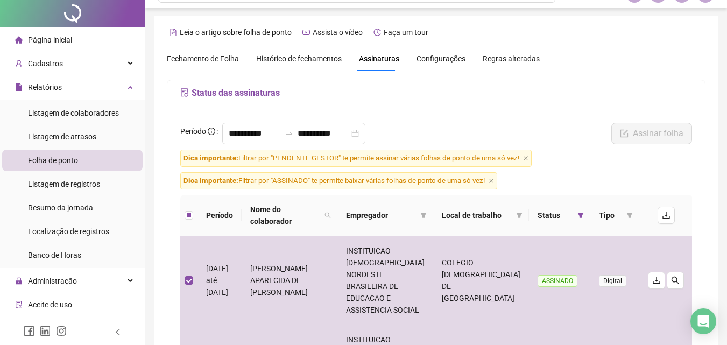
scroll to position [0, 0]
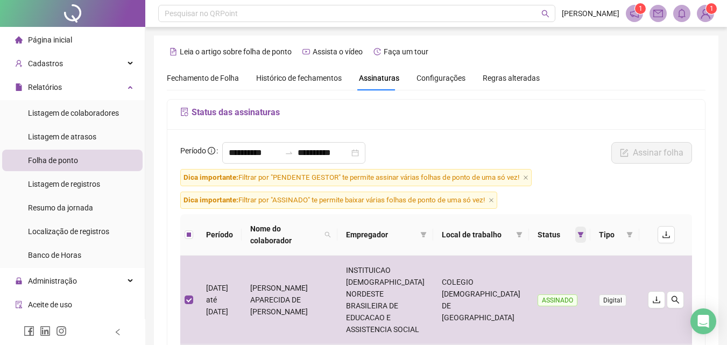
click at [580, 235] on icon "filter" at bounding box center [581, 234] width 6 height 5
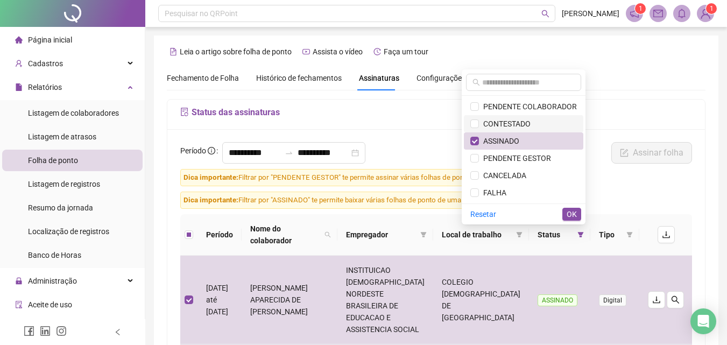
click at [503, 122] on span "CONTESTADO" at bounding box center [505, 124] width 52 height 9
drag, startPoint x: 500, startPoint y: 142, endPoint x: 513, endPoint y: 151, distance: 15.4
click at [500, 143] on span "ASSINADO" at bounding box center [499, 141] width 40 height 9
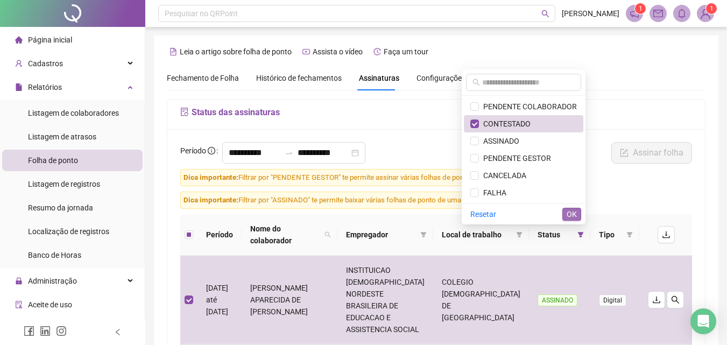
click at [572, 213] on span "OK" at bounding box center [572, 214] width 10 height 12
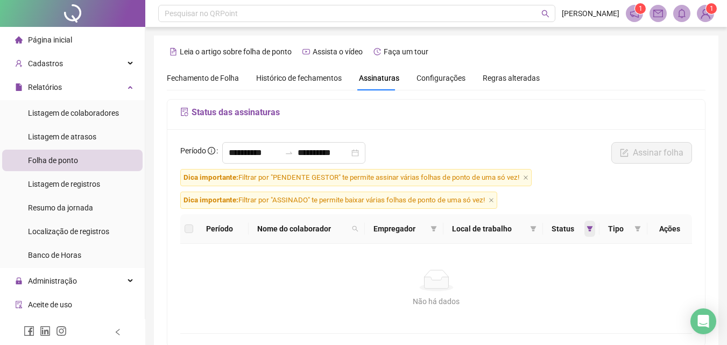
click at [590, 232] on icon "filter" at bounding box center [590, 229] width 6 height 6
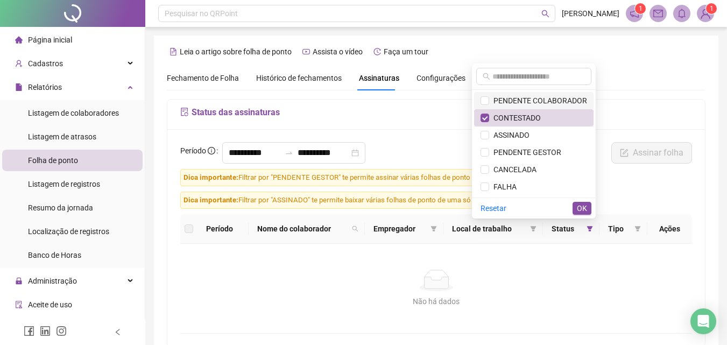
click at [510, 99] on span "PENDENTE COLABORADOR" at bounding box center [538, 100] width 98 height 9
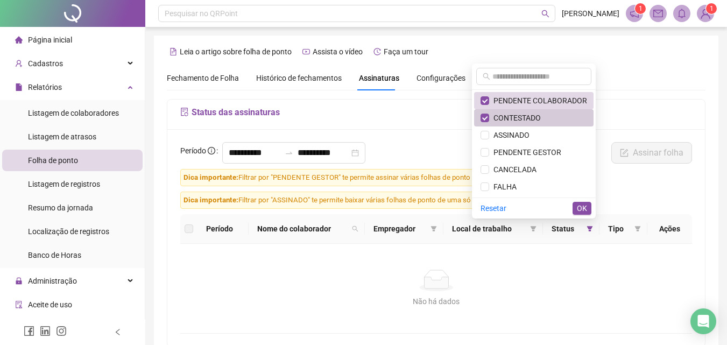
click at [510, 118] on span "CONTESTADO" at bounding box center [515, 118] width 52 height 9
click at [579, 206] on span "OK" at bounding box center [582, 208] width 10 height 12
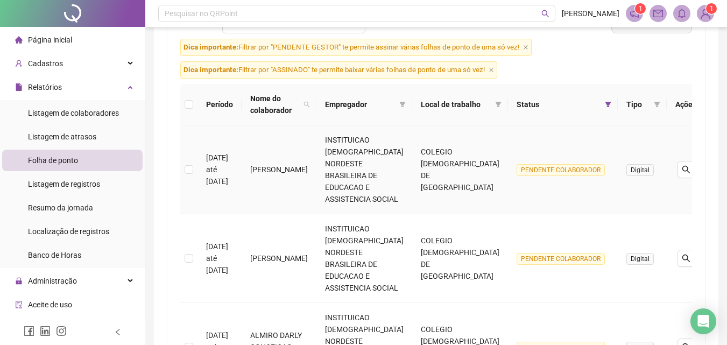
scroll to position [162, 0]
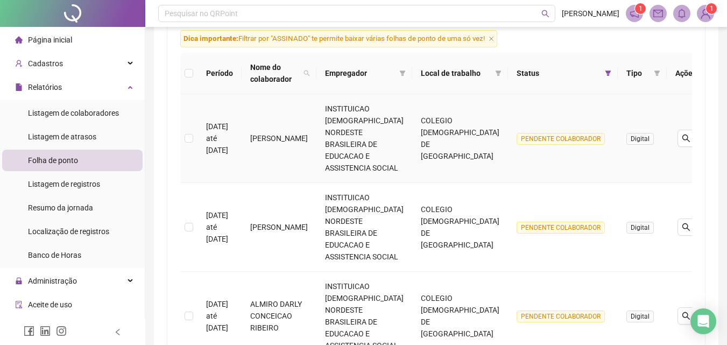
drag, startPoint x: 264, startPoint y: 128, endPoint x: 313, endPoint y: 148, distance: 52.2
click at [313, 148] on td "[PERSON_NAME]" at bounding box center [279, 138] width 75 height 89
drag, startPoint x: 265, startPoint y: 217, endPoint x: 303, endPoint y: 235, distance: 41.7
click at [303, 235] on td "[PERSON_NAME]" at bounding box center [279, 227] width 75 height 89
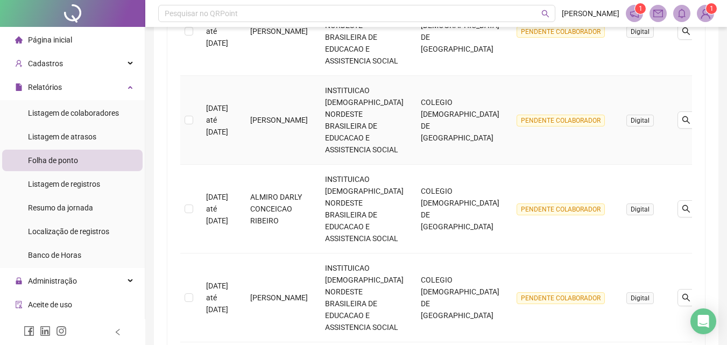
scroll to position [269, 0]
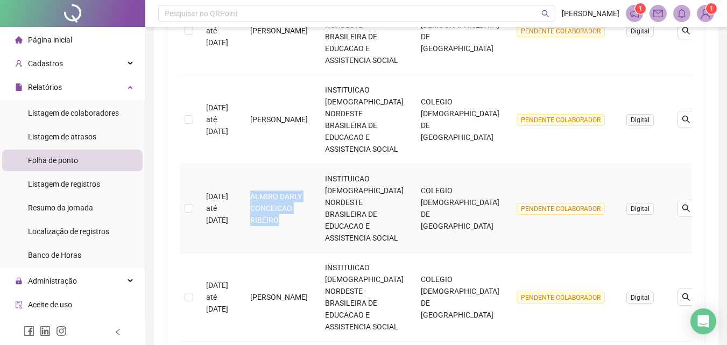
drag, startPoint x: 294, startPoint y: 220, endPoint x: 267, endPoint y: 195, distance: 37.3
click at [267, 195] on td "ALMIRO DARLY CONCEICAO RIBEIRO" at bounding box center [279, 208] width 75 height 89
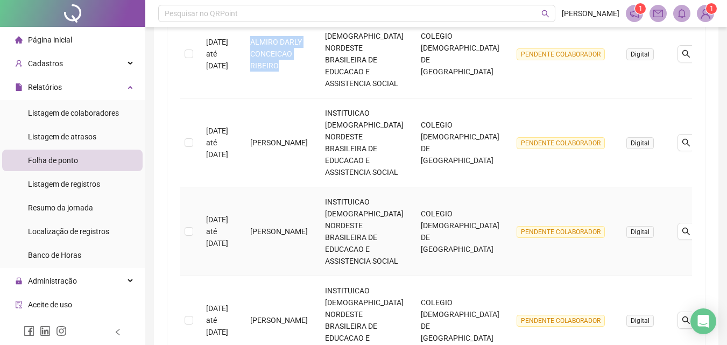
scroll to position [431, 0]
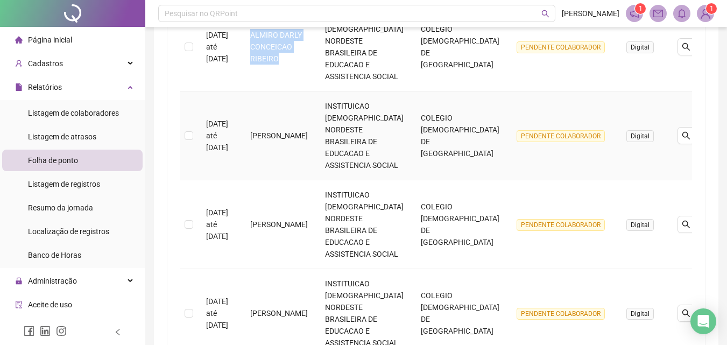
drag, startPoint x: 310, startPoint y: 148, endPoint x: 263, endPoint y: 125, distance: 51.5
click at [263, 125] on td "[PERSON_NAME]" at bounding box center [279, 136] width 75 height 89
drag, startPoint x: 328, startPoint y: 234, endPoint x: 264, endPoint y: 219, distance: 65.8
click at [264, 219] on td "ANA MARIA RIBEIRO DA SILVA" at bounding box center [279, 224] width 75 height 89
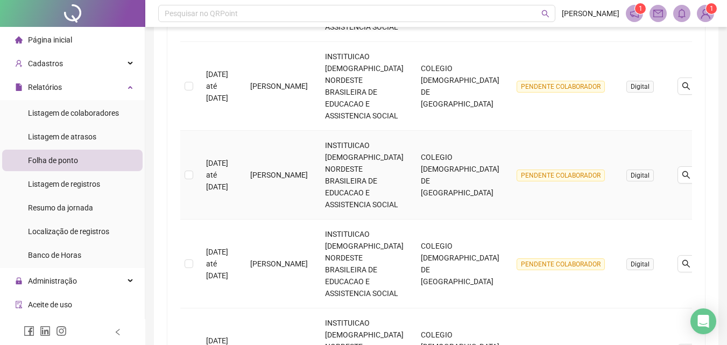
scroll to position [592, 0]
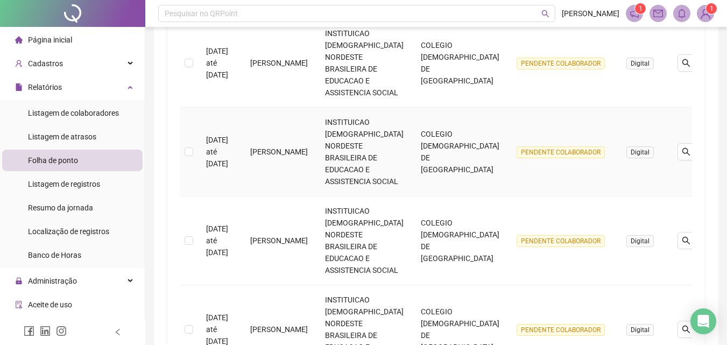
drag, startPoint x: 301, startPoint y: 168, endPoint x: 268, endPoint y: 137, distance: 45.7
click at [268, 137] on td "ANA PAULA BATISTA DOS SANTOS DE SANTANA" at bounding box center [279, 152] width 75 height 89
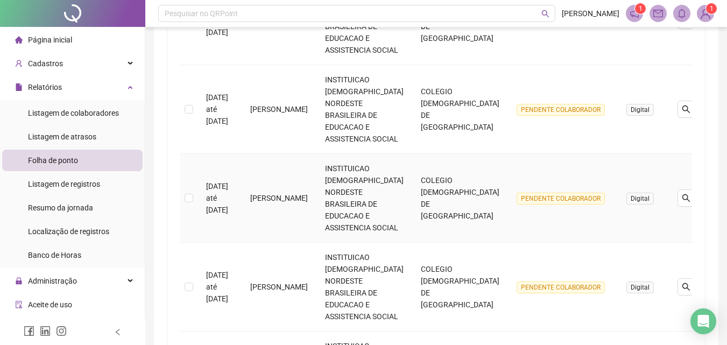
scroll to position [700, 0]
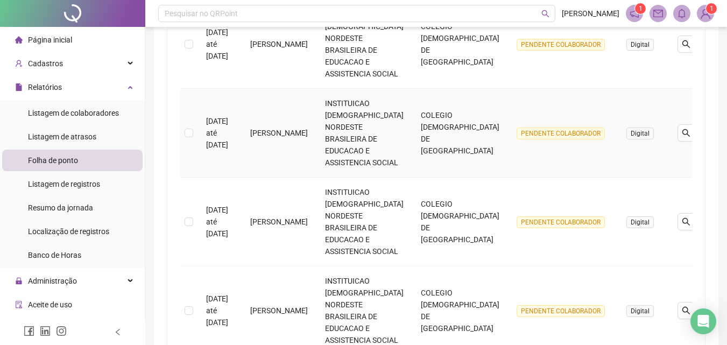
drag, startPoint x: 313, startPoint y: 141, endPoint x: 267, endPoint y: 123, distance: 49.3
click at [267, 123] on td "ARTHUR LEVI SILVA FERRAZ" at bounding box center [279, 133] width 75 height 89
drag, startPoint x: 299, startPoint y: 243, endPoint x: 260, endPoint y: 208, distance: 52.2
click at [260, 208] on td "CARLOS HENRIQUE SILVA SOUSA" at bounding box center [279, 222] width 75 height 89
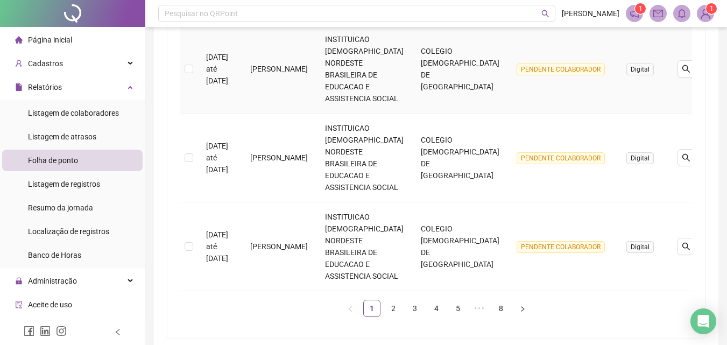
scroll to position [861, 0]
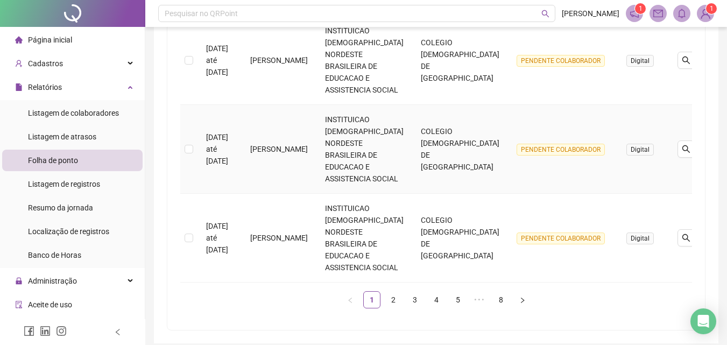
drag, startPoint x: 314, startPoint y: 158, endPoint x: 269, endPoint y: 136, distance: 50.6
click at [269, 136] on td "CLAUDIA SUELY EVANGELISTA SACRAMENTO" at bounding box center [279, 149] width 75 height 89
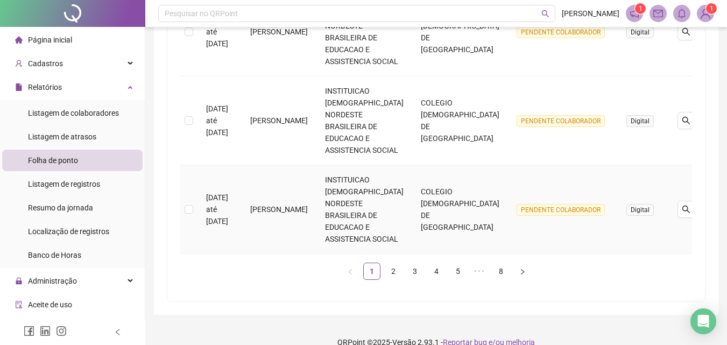
scroll to position [906, 0]
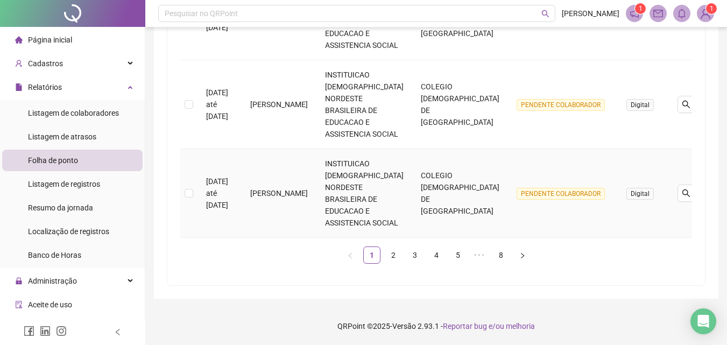
drag, startPoint x: 306, startPoint y: 201, endPoint x: 268, endPoint y: 187, distance: 40.9
click at [268, 187] on td "DAIANA SOUZA DE FREITAS" at bounding box center [279, 193] width 75 height 89
click at [394, 255] on link "2" at bounding box center [393, 255] width 16 height 16
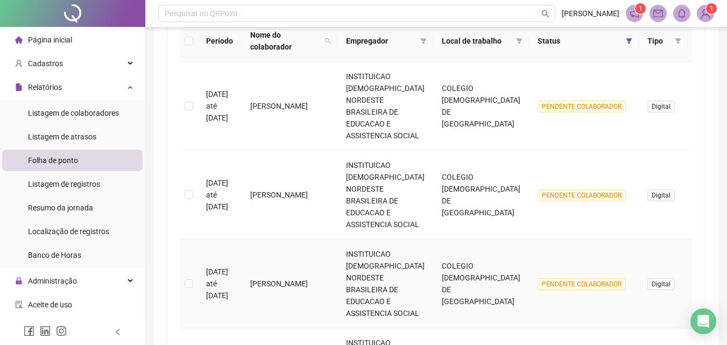
scroll to position [152, 0]
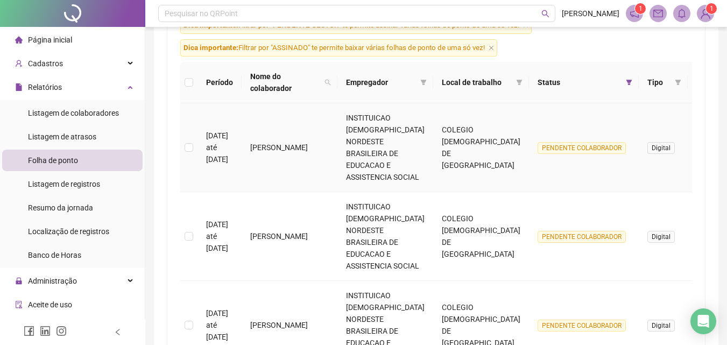
drag, startPoint x: 311, startPoint y: 164, endPoint x: 266, endPoint y: 137, distance: 52.2
click at [263, 136] on td "DANIELA BARBOSA DOS SANTOS REIS" at bounding box center [290, 147] width 96 height 89
drag, startPoint x: 297, startPoint y: 250, endPoint x: 265, endPoint y: 227, distance: 39.6
click at [265, 227] on td "DANIELA OLIVEIRA DANTAS" at bounding box center [290, 236] width 96 height 89
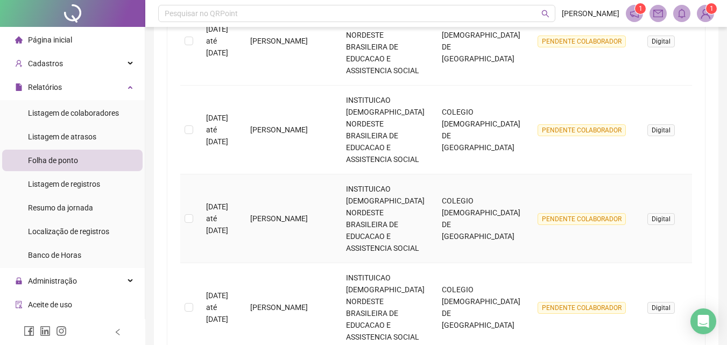
scroll to position [260, 0]
drag, startPoint x: 303, startPoint y: 229, endPoint x: 264, endPoint y: 206, distance: 45.6
click at [264, 206] on td "[PERSON_NAME]" at bounding box center [290, 217] width 96 height 89
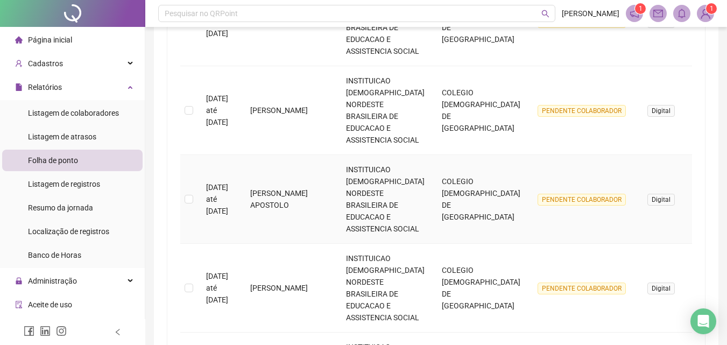
scroll to position [475, 0]
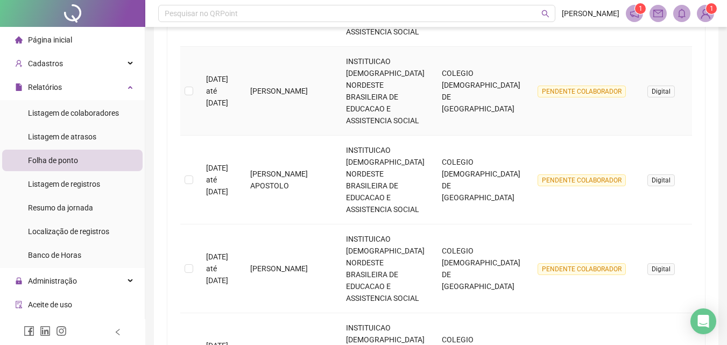
drag, startPoint x: 294, startPoint y: 97, endPoint x: 269, endPoint y: 72, distance: 36.5
click at [269, 72] on td "BRUNA SERTORIO ROCHA" at bounding box center [290, 91] width 96 height 89
drag, startPoint x: 306, startPoint y: 191, endPoint x: 269, endPoint y: 172, distance: 42.4
click at [269, 172] on td "DANIELA SILVA APOSTOLO" at bounding box center [290, 180] width 96 height 89
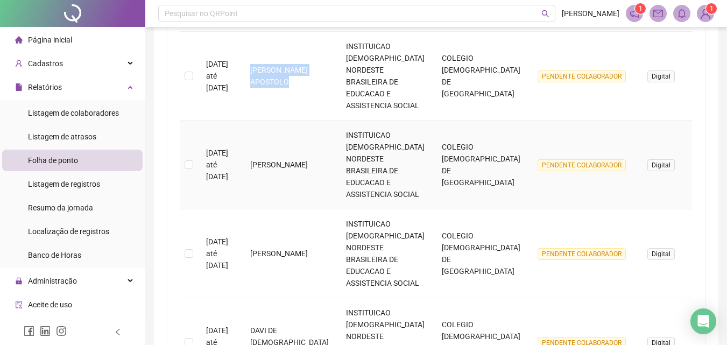
scroll to position [583, 0]
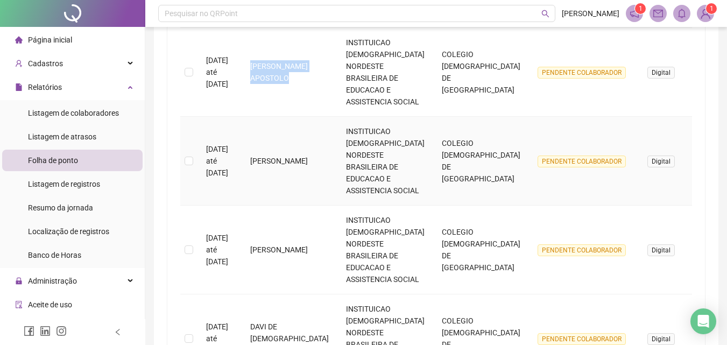
drag, startPoint x: 296, startPoint y: 176, endPoint x: 261, endPoint y: 151, distance: 43.6
click at [261, 151] on td "DANIELLE BENEVIDES SANTOS" at bounding box center [290, 161] width 96 height 89
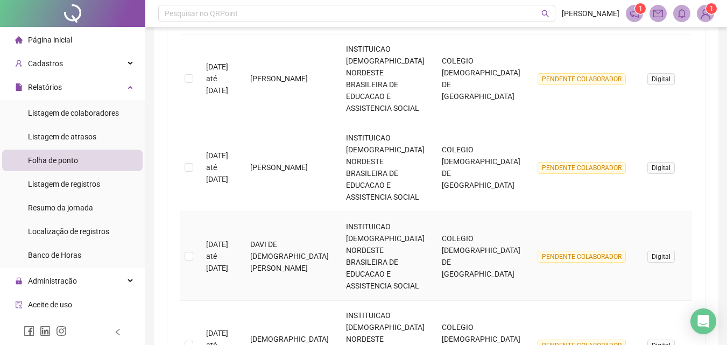
scroll to position [691, 0]
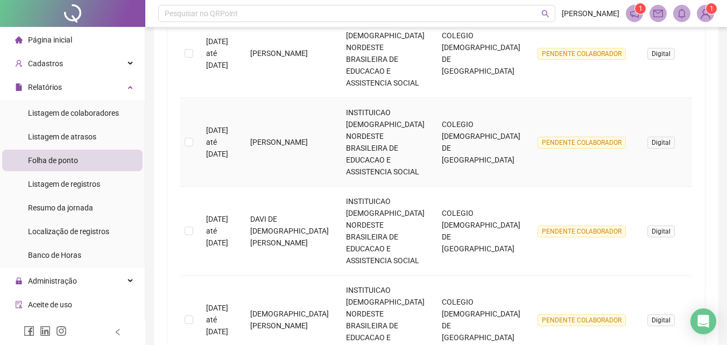
drag, startPoint x: 291, startPoint y: 160, endPoint x: 263, endPoint y: 127, distance: 42.8
click at [263, 127] on td "DANIELLE DA SILVA SANTOS BRITO" at bounding box center [290, 142] width 96 height 89
drag, startPoint x: 285, startPoint y: 235, endPoint x: 267, endPoint y: 223, distance: 22.1
click at [267, 223] on td "DAVI DE JESUS MELO" at bounding box center [290, 231] width 96 height 89
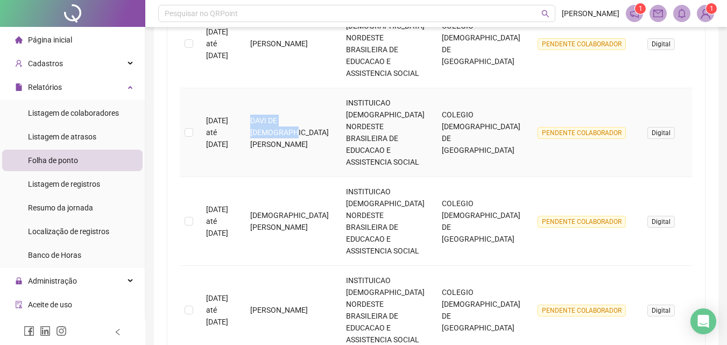
scroll to position [798, 0]
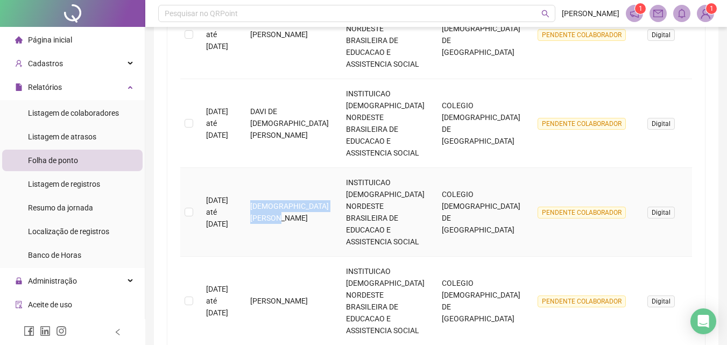
drag, startPoint x: 310, startPoint y: 214, endPoint x: 267, endPoint y: 201, distance: 45.1
click at [267, 201] on td "DEISIANE TAINA ROCHA SANTOS" at bounding box center [290, 212] width 96 height 89
click at [296, 237] on td "DEISIANE TAINA ROCHA SANTOS" at bounding box center [290, 212] width 96 height 89
drag, startPoint x: 321, startPoint y: 220, endPoint x: 268, endPoint y: 206, distance: 55.1
click at [268, 206] on td "DEISIANE TAINA ROCHA SANTOS" at bounding box center [290, 212] width 96 height 89
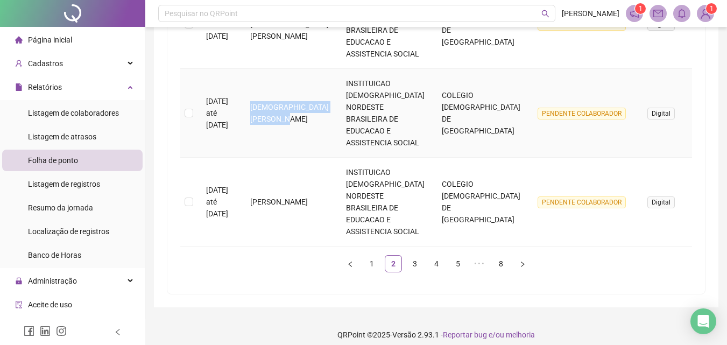
scroll to position [906, 0]
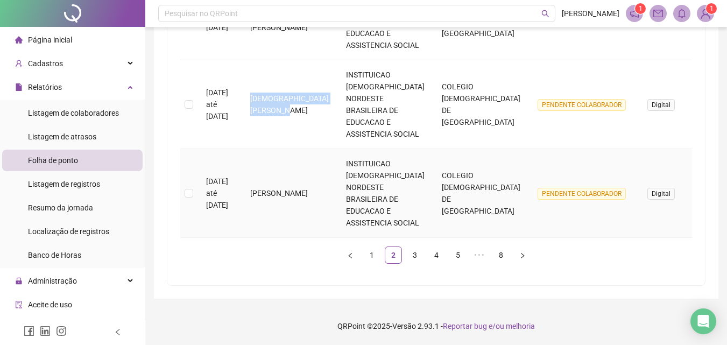
drag, startPoint x: 315, startPoint y: 202, endPoint x: 268, endPoint y: 177, distance: 54.2
click at [268, 177] on td "DENISE BARRETO DA SILVA DAMASCENO" at bounding box center [290, 193] width 96 height 89
click at [416, 252] on link "3" at bounding box center [415, 255] width 16 height 16
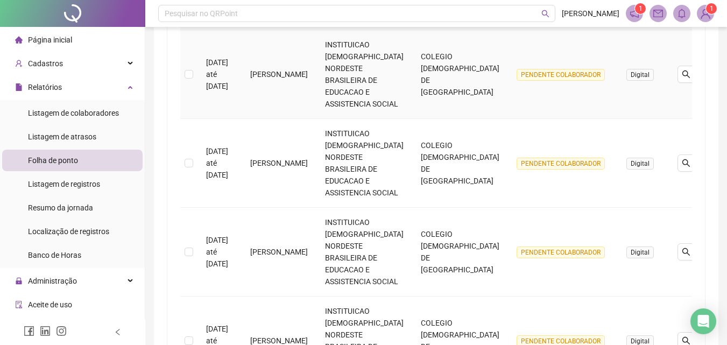
scroll to position [260, 0]
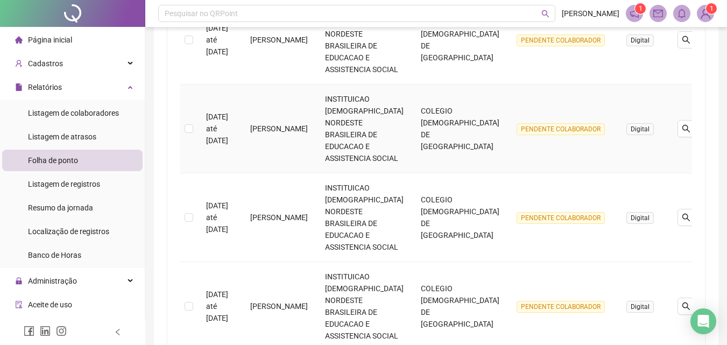
drag, startPoint x: 300, startPoint y: 147, endPoint x: 264, endPoint y: 101, distance: 59.0
click at [264, 101] on td "[PERSON_NAME]" at bounding box center [279, 129] width 75 height 89
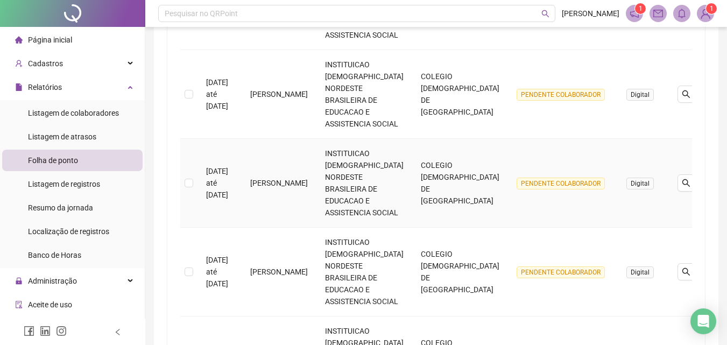
scroll to position [368, 0]
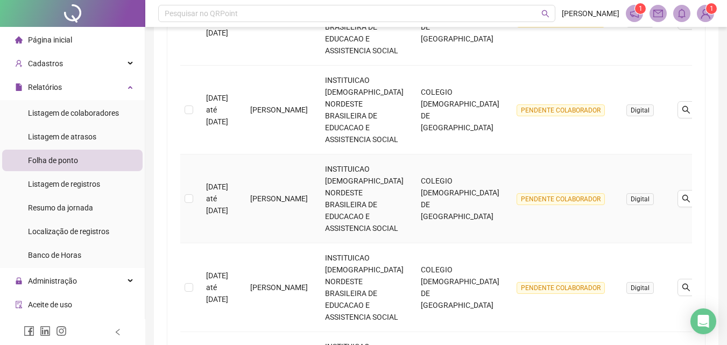
drag, startPoint x: 295, startPoint y: 213, endPoint x: 264, endPoint y: 184, distance: 41.9
click at [264, 184] on td "[PERSON_NAME]" at bounding box center [279, 199] width 75 height 89
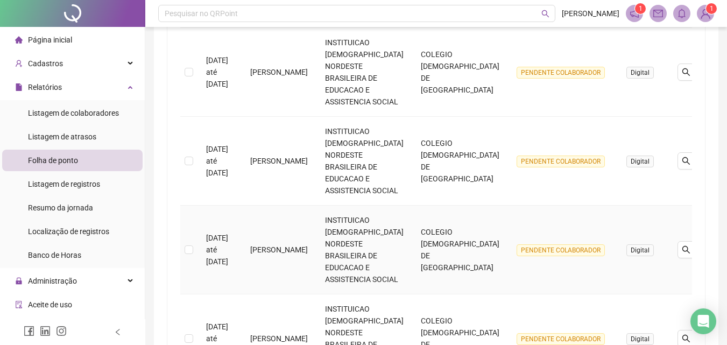
scroll to position [475, 0]
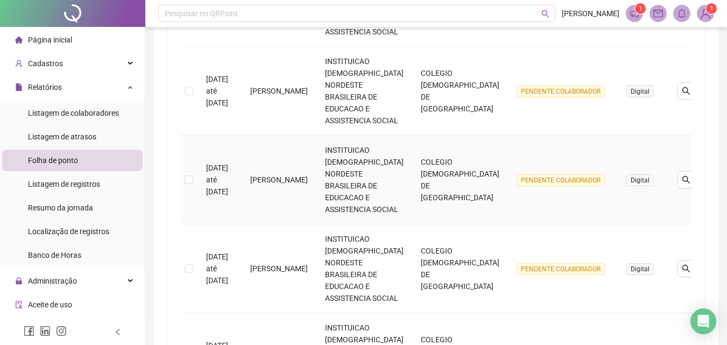
drag, startPoint x: 328, startPoint y: 181, endPoint x: 266, endPoint y: 181, distance: 62.5
click at [266, 181] on td "[PERSON_NAME]" at bounding box center [279, 180] width 75 height 89
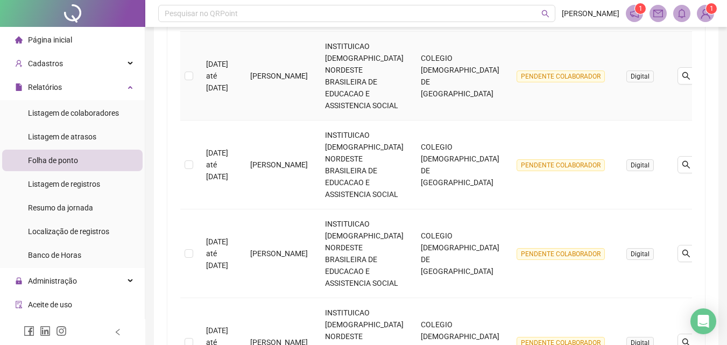
scroll to position [583, 0]
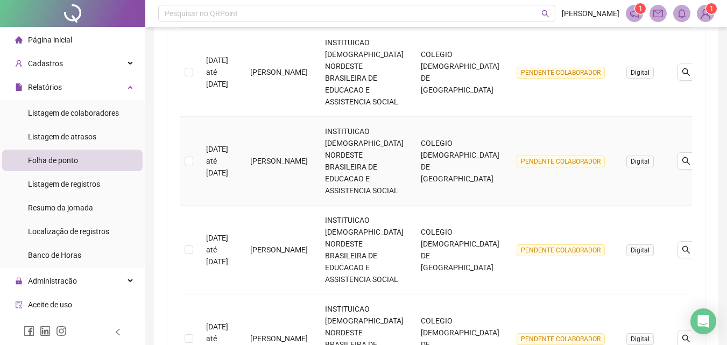
drag, startPoint x: 292, startPoint y: 169, endPoint x: 265, endPoint y: 158, distance: 29.2
click at [265, 158] on td "[PERSON_NAME]" at bounding box center [279, 161] width 75 height 89
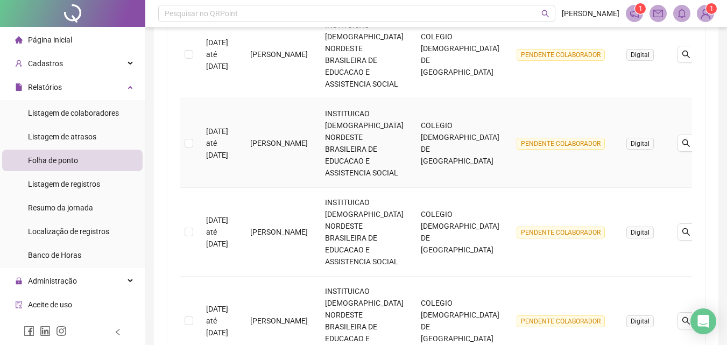
scroll to position [691, 0]
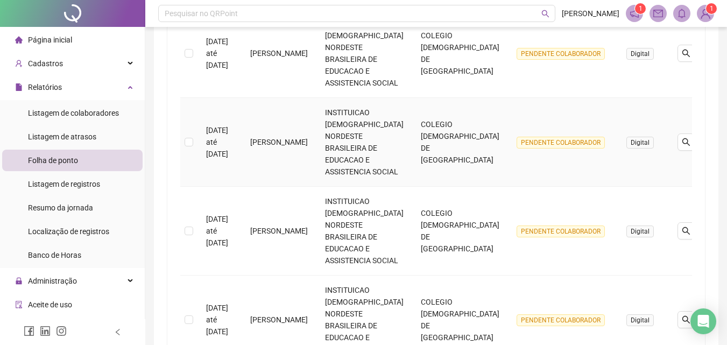
drag, startPoint x: 310, startPoint y: 170, endPoint x: 261, endPoint y: 123, distance: 67.4
click at [261, 123] on td "KARINA RODRIGUES SANTOS CORDEIRO" at bounding box center [279, 142] width 75 height 89
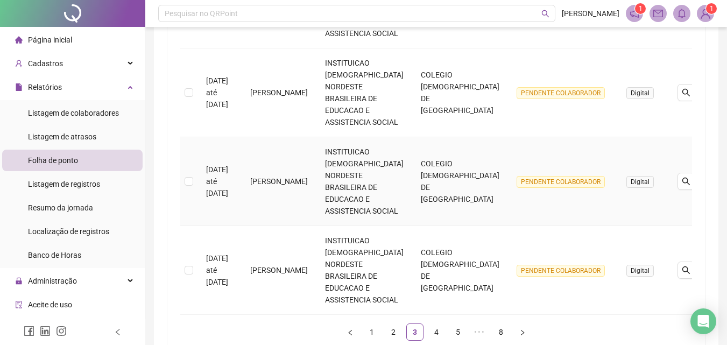
scroll to position [852, 0]
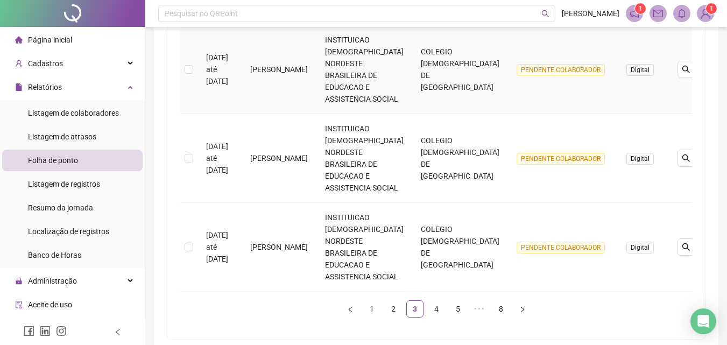
drag, startPoint x: 303, startPoint y: 85, endPoint x: 269, endPoint y: 55, distance: 45.0
click at [269, 55] on td "KARLA KOHLER GONCALVES SANTOS" at bounding box center [279, 69] width 75 height 89
drag, startPoint x: 302, startPoint y: 167, endPoint x: 264, endPoint y: 150, distance: 41.4
click at [264, 150] on td "KATIANE SANTOS SOUZA" at bounding box center [279, 158] width 75 height 89
drag, startPoint x: 302, startPoint y: 256, endPoint x: 264, endPoint y: 235, distance: 43.6
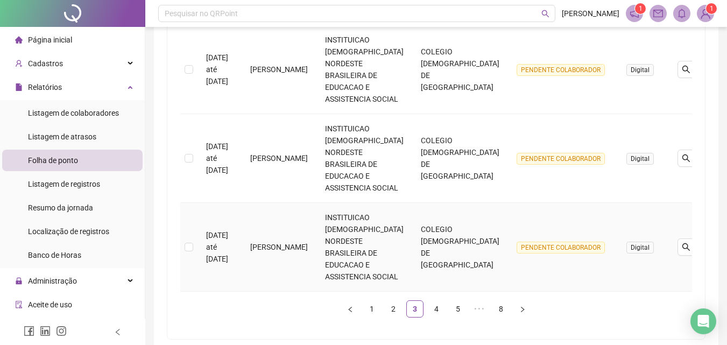
click at [264, 235] on td "KELLY INDIO NAVACK" at bounding box center [279, 247] width 75 height 89
click at [433, 308] on link "4" at bounding box center [437, 309] width 16 height 16
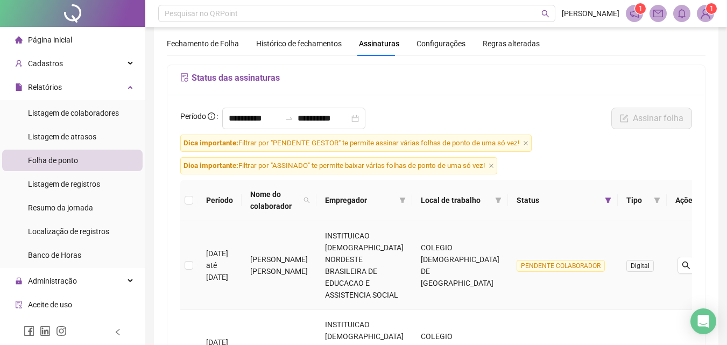
scroll to position [54, 0]
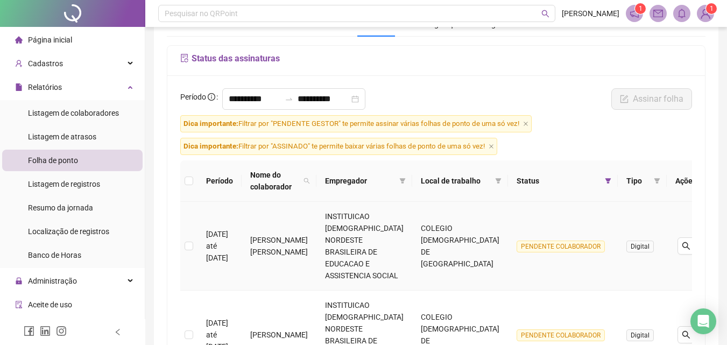
drag, startPoint x: 301, startPoint y: 261, endPoint x: 263, endPoint y: 236, distance: 45.3
click at [263, 236] on td "LETICIA KELLY DANTAS SANTOS DE ASSIS" at bounding box center [279, 246] width 75 height 89
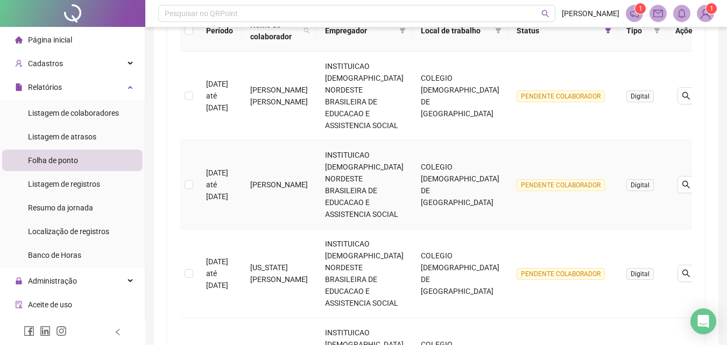
scroll to position [215, 0]
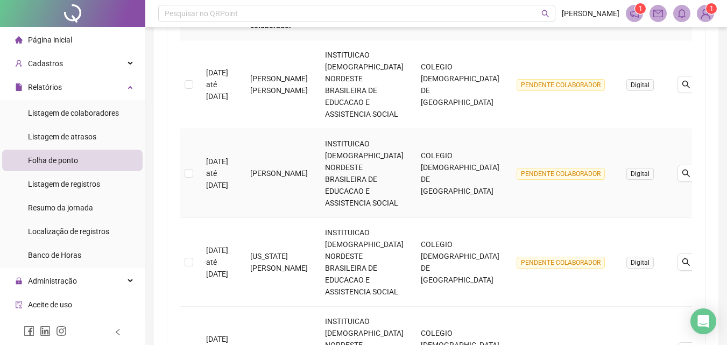
drag, startPoint x: 298, startPoint y: 178, endPoint x: 265, endPoint y: 166, distance: 34.9
click at [265, 166] on td "LORENA RIBEIRO GOMES" at bounding box center [279, 173] width 75 height 89
drag, startPoint x: 299, startPoint y: 277, endPoint x: 269, endPoint y: 250, distance: 40.8
click at [269, 250] on td "MAINE ALAIS DE SOUSA DOS SANTOS" at bounding box center [279, 262] width 75 height 89
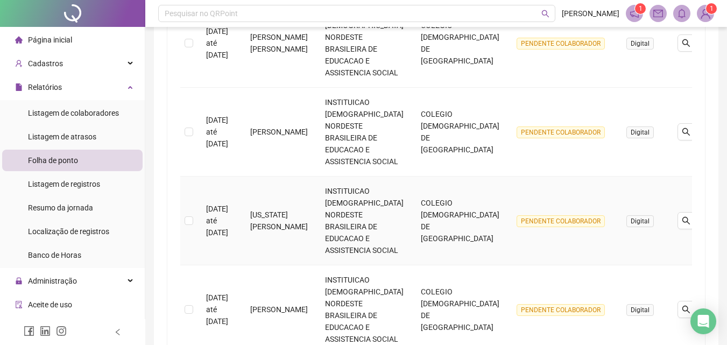
scroll to position [323, 0]
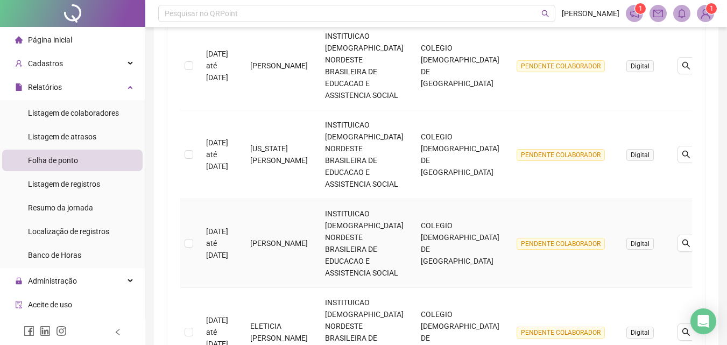
drag, startPoint x: 296, startPoint y: 257, endPoint x: 264, endPoint y: 234, distance: 39.7
click at [264, 234] on td "EDNEIDE DE OLIVEIRA GARCIA SANTOS" at bounding box center [279, 243] width 75 height 89
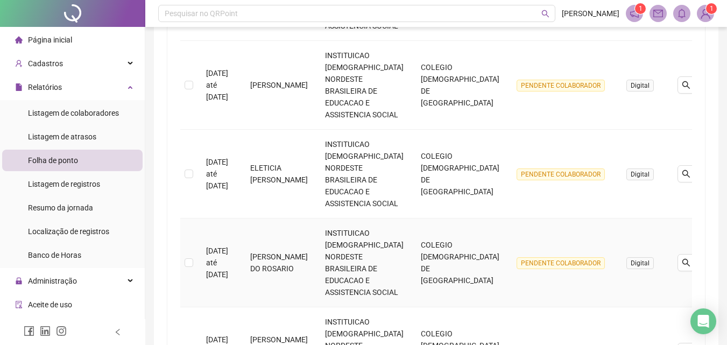
scroll to position [485, 0]
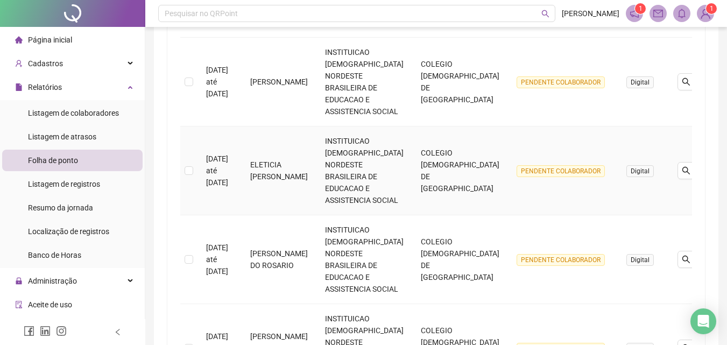
drag, startPoint x: 303, startPoint y: 182, endPoint x: 265, endPoint y: 160, distance: 43.2
click at [267, 160] on td "ELETICIA SILVA DE JESUS SANTOS" at bounding box center [279, 171] width 75 height 89
click at [265, 160] on td "ELETICIA SILVA DE JESUS SANTOS" at bounding box center [279, 171] width 75 height 89
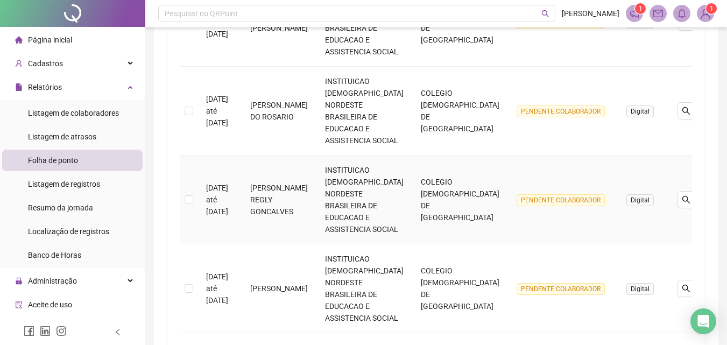
scroll to position [646, 0]
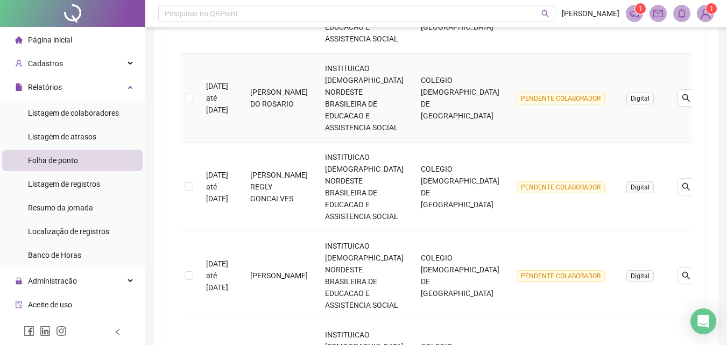
drag, startPoint x: 299, startPoint y: 113, endPoint x: 267, endPoint y: 84, distance: 43.5
click at [267, 84] on td "ELIANA MOURA SIMOES DO ROSARIO" at bounding box center [279, 98] width 75 height 89
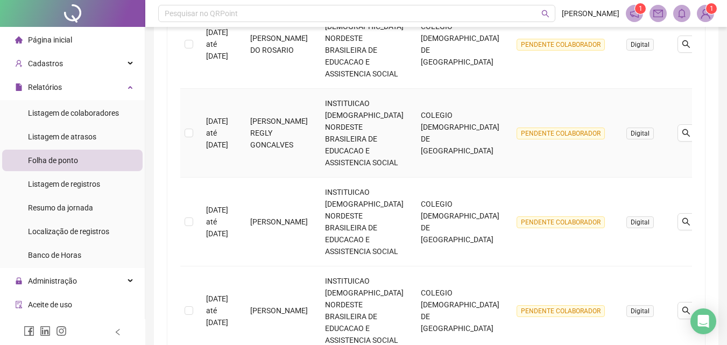
drag, startPoint x: 312, startPoint y: 145, endPoint x: 259, endPoint y: 124, distance: 57.5
click at [259, 124] on td "ELIZANE CORRADI REGLY GONCALVES" at bounding box center [279, 133] width 75 height 89
drag, startPoint x: 325, startPoint y: 231, endPoint x: 272, endPoint y: 217, distance: 55.1
click at [272, 217] on td "EMERSON KEVIN SOARES SANTOS" at bounding box center [279, 222] width 75 height 89
click at [279, 222] on td "EMERSON KEVIN SOARES SANTOS" at bounding box center [279, 222] width 75 height 89
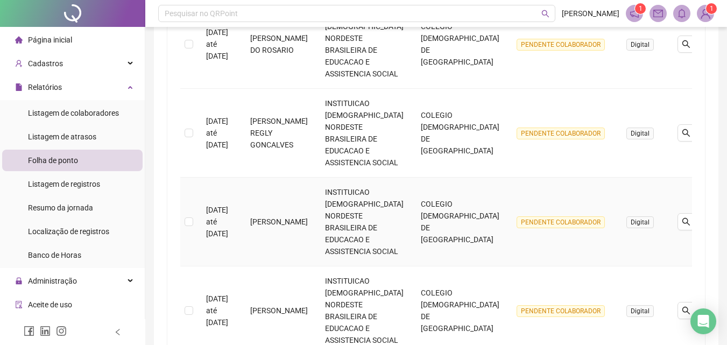
drag, startPoint x: 327, startPoint y: 230, endPoint x: 267, endPoint y: 216, distance: 61.9
click at [267, 216] on td "EMERSON KEVIN SOARES SANTOS" at bounding box center [279, 222] width 75 height 89
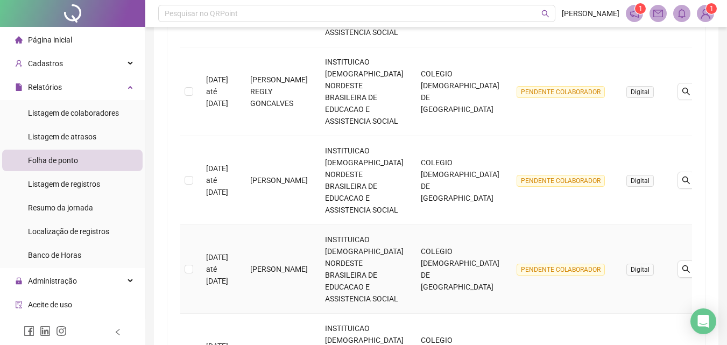
scroll to position [861, 0]
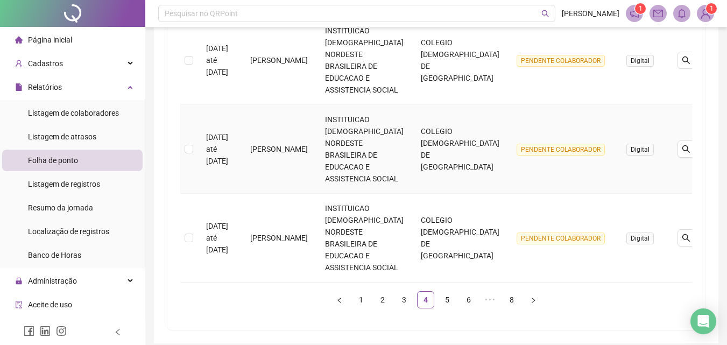
drag, startPoint x: 311, startPoint y: 162, endPoint x: 269, endPoint y: 142, distance: 46.3
click at [269, 142] on td "ERIKA SIMOES BARAUNA" at bounding box center [279, 149] width 75 height 89
drag, startPoint x: 304, startPoint y: 249, endPoint x: 269, endPoint y: 222, distance: 44.5
click at [269, 222] on td "KEZIA CRISTINE SOUZA CUSTODIO" at bounding box center [279, 238] width 75 height 89
click at [447, 296] on link "5" at bounding box center [447, 300] width 16 height 16
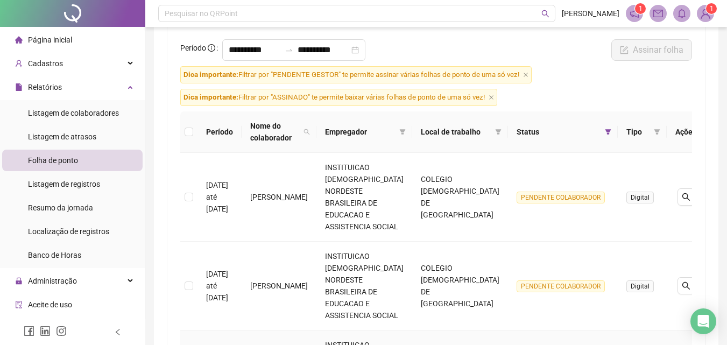
scroll to position [88, 0]
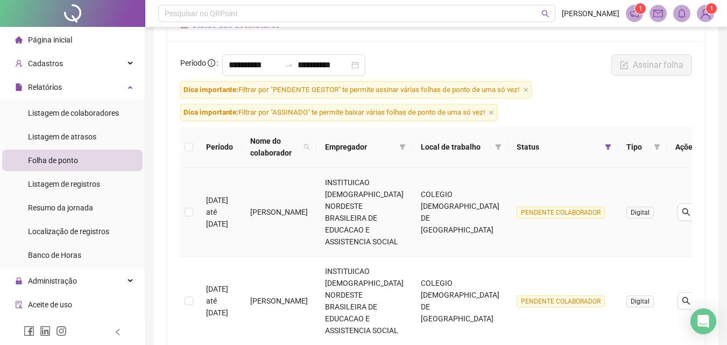
drag, startPoint x: 297, startPoint y: 215, endPoint x: 265, endPoint y: 201, distance: 34.2
click at [265, 201] on td "LAIS SOUZA SANTOS" at bounding box center [279, 212] width 75 height 89
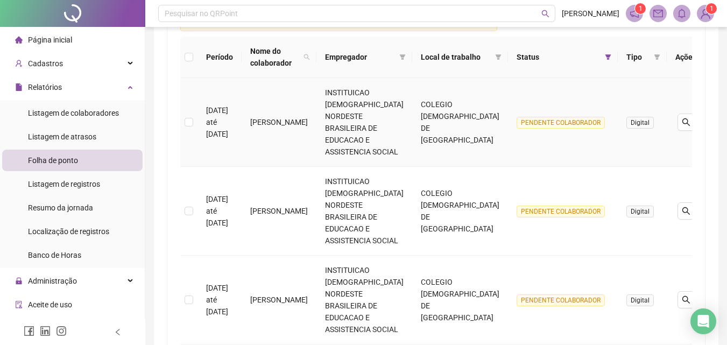
scroll to position [195, 0]
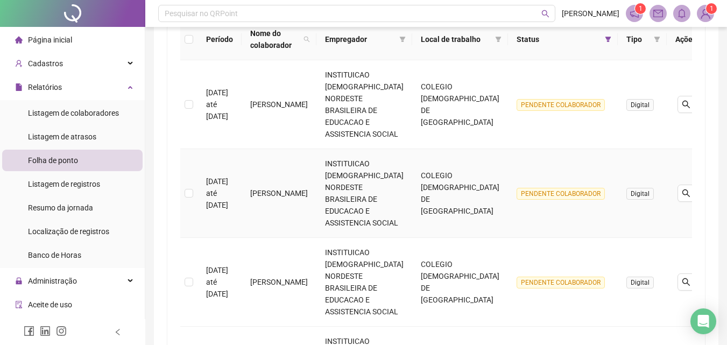
drag, startPoint x: 321, startPoint y: 190, endPoint x: 266, endPoint y: 169, distance: 59.3
click at [266, 169] on td "LAURA KIMBERLY MORAES HABIB" at bounding box center [279, 193] width 75 height 89
drag, startPoint x: 302, startPoint y: 259, endPoint x: 268, endPoint y: 246, distance: 37.0
click at [268, 246] on td "LAZARO NOBRE RODRIGUES" at bounding box center [279, 282] width 75 height 89
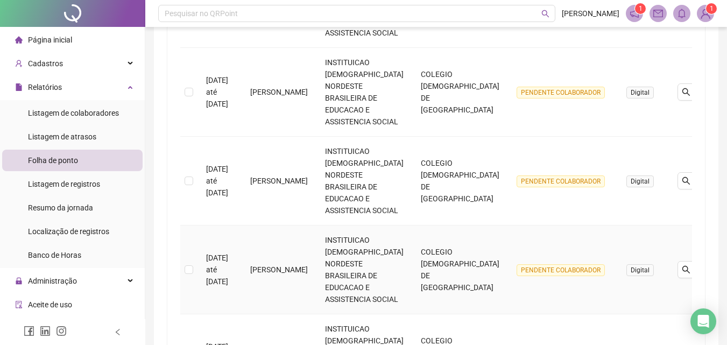
scroll to position [303, 0]
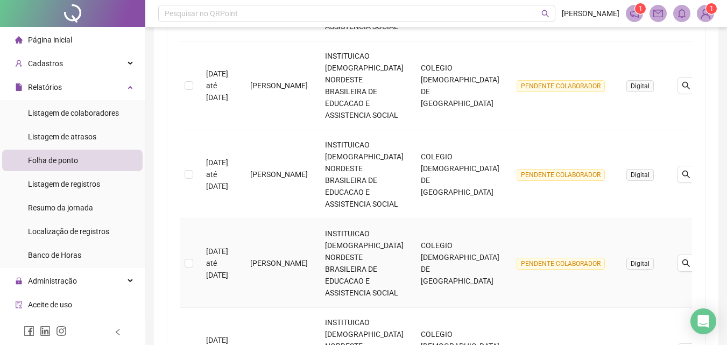
drag, startPoint x: 322, startPoint y: 237, endPoint x: 265, endPoint y: 209, distance: 64.1
click at [265, 219] on td "LEANDRO REINALDO SOARES SANTOS" at bounding box center [279, 263] width 75 height 89
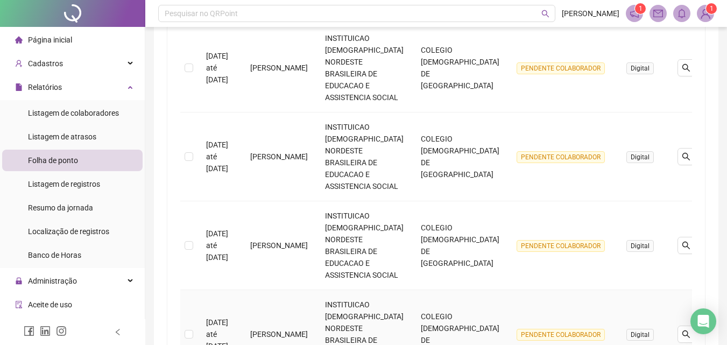
scroll to position [411, 0]
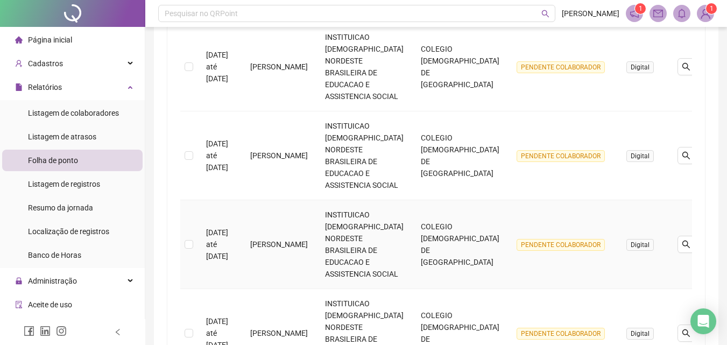
drag, startPoint x: 301, startPoint y: 197, endPoint x: 263, endPoint y: 187, distance: 39.3
click at [262, 200] on td "LILIANE SILVA SANTOS" at bounding box center [279, 244] width 75 height 89
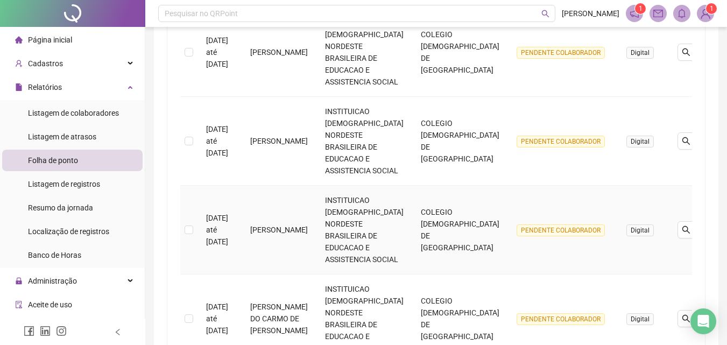
scroll to position [518, 0]
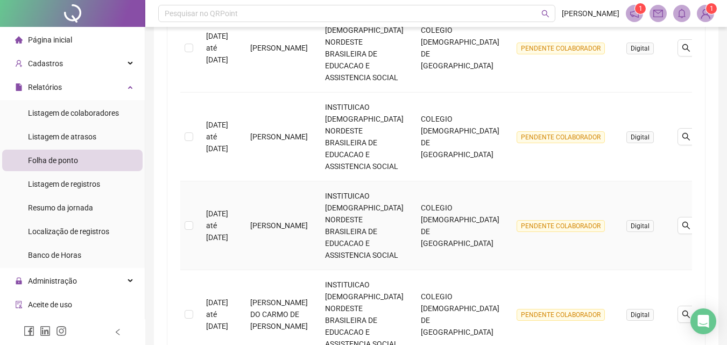
drag, startPoint x: 299, startPoint y: 177, endPoint x: 269, endPoint y: 146, distance: 43.0
click at [269, 181] on td "GUSTAVO MENEZES MOREIRA" at bounding box center [279, 225] width 75 height 89
drag, startPoint x: 308, startPoint y: 253, endPoint x: 264, endPoint y: 226, distance: 52.2
click at [264, 270] on td "MARIA DO CARMO DE JESUS VIEIRA" at bounding box center [279, 314] width 75 height 89
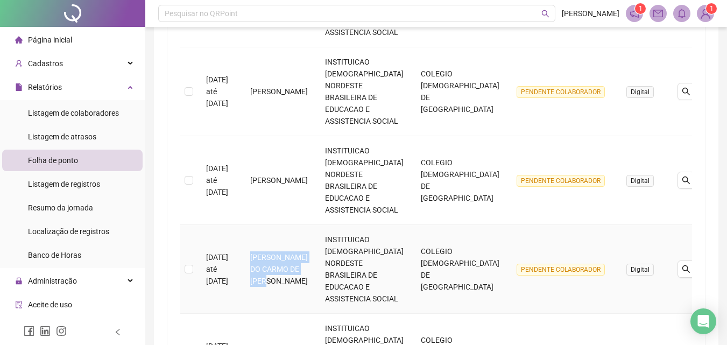
scroll to position [626, 0]
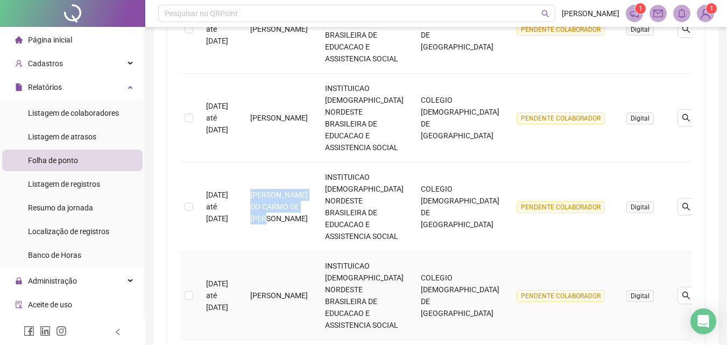
drag, startPoint x: 284, startPoint y: 223, endPoint x: 268, endPoint y: 195, distance: 32.1
click at [268, 251] on td "MARIANE DOS SANTOS AGUIAR LUZ" at bounding box center [279, 295] width 75 height 89
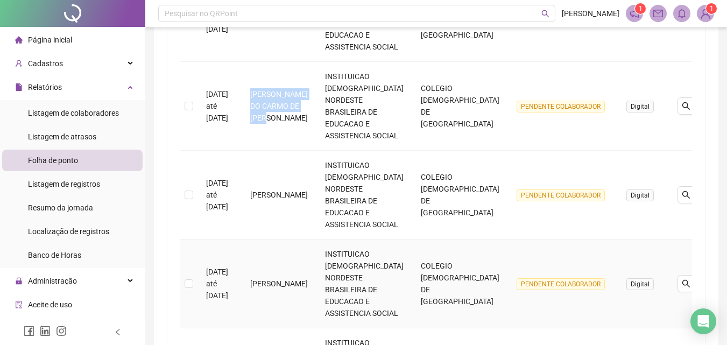
scroll to position [734, 0]
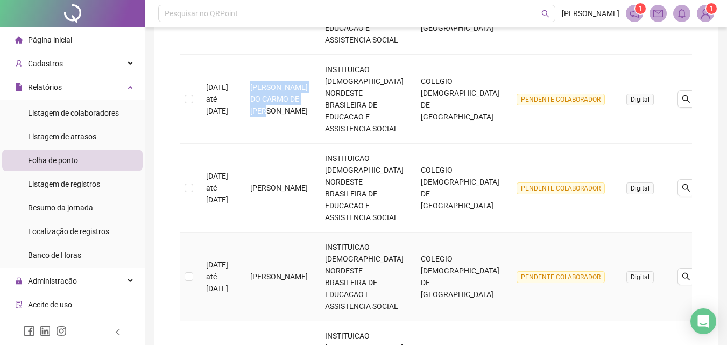
drag, startPoint x: 291, startPoint y: 186, endPoint x: 267, endPoint y: 170, distance: 29.0
click at [267, 233] on td "Jeremias Barros Tavares" at bounding box center [279, 277] width 75 height 89
drag, startPoint x: 329, startPoint y: 258, endPoint x: 265, endPoint y: 248, distance: 65.0
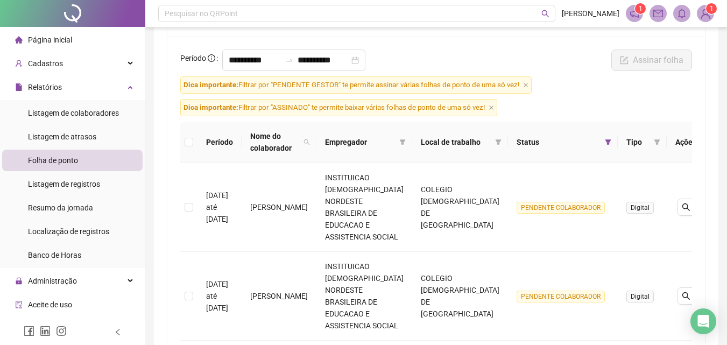
scroll to position [88, 0]
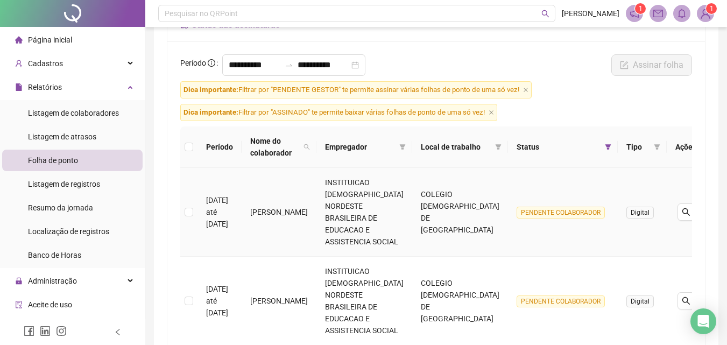
drag, startPoint x: 291, startPoint y: 225, endPoint x: 266, endPoint y: 193, distance: 40.2
click at [266, 193] on td "JOÃO FELIPE NASCIMENTO DIAS" at bounding box center [279, 212] width 75 height 89
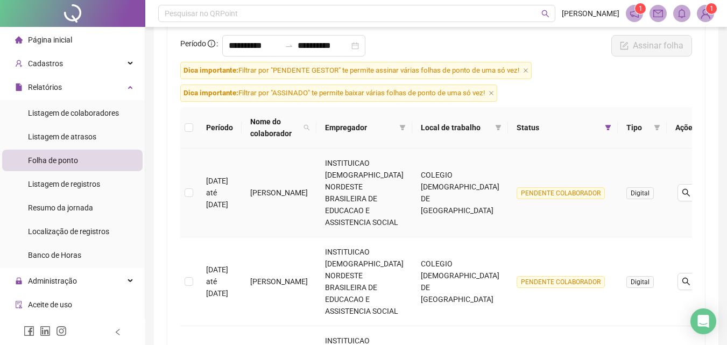
scroll to position [142, 0]
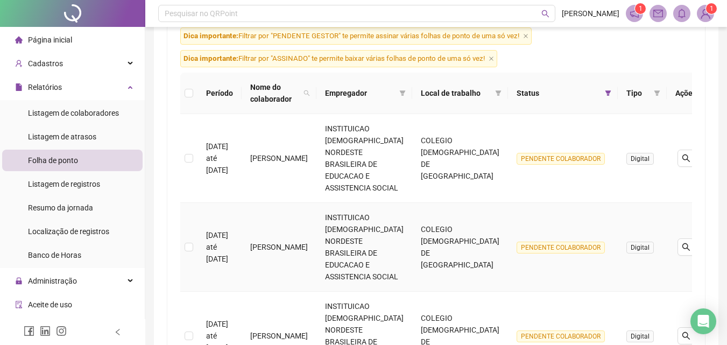
drag, startPoint x: 325, startPoint y: 239, endPoint x: 266, endPoint y: 223, distance: 61.4
click at [266, 223] on td "JOÃO PEDRO SOARES SANTOS" at bounding box center [279, 247] width 75 height 89
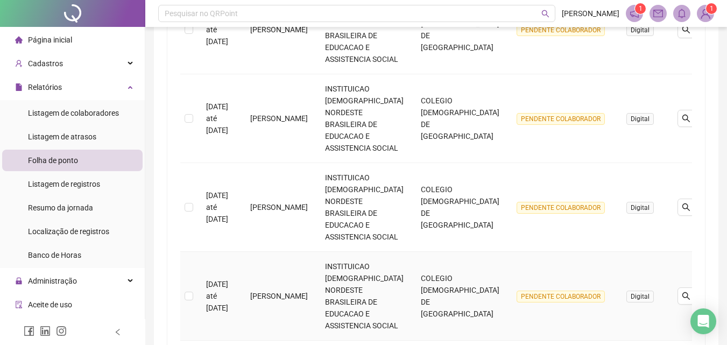
scroll to position [303, 0]
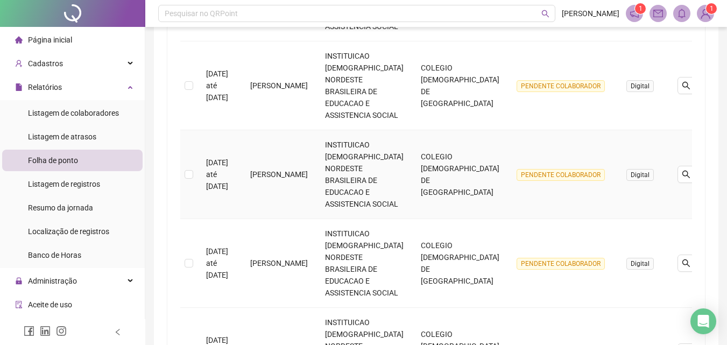
drag, startPoint x: 298, startPoint y: 162, endPoint x: 267, endPoint y: 134, distance: 42.0
click at [267, 134] on td "MARIA PAULA VIEIRA DOS SANTOS" at bounding box center [279, 174] width 75 height 89
drag, startPoint x: 294, startPoint y: 232, endPoint x: 263, endPoint y: 211, distance: 37.6
click at [263, 219] on td "MARIA VITÓRIA NUNES DE ARAUJO" at bounding box center [279, 263] width 75 height 89
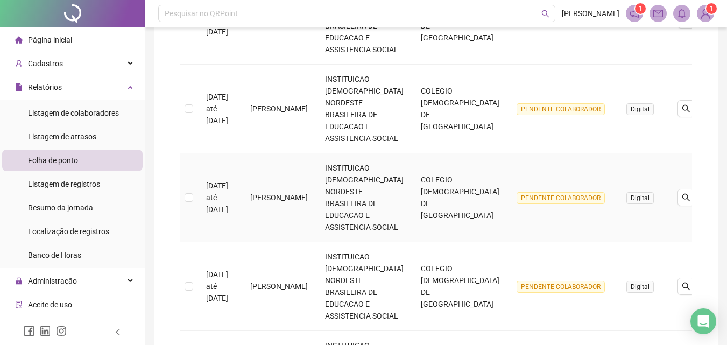
scroll to position [465, 0]
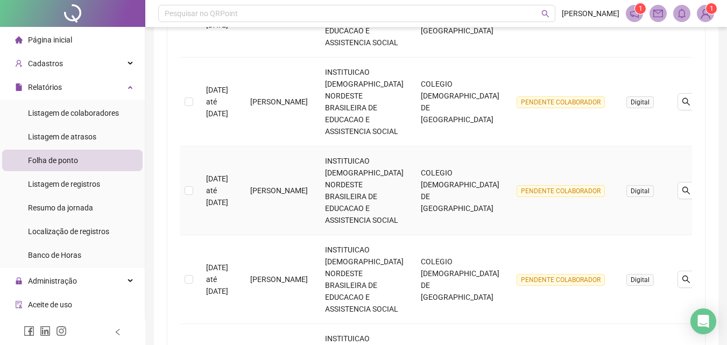
drag, startPoint x: 308, startPoint y: 146, endPoint x: 264, endPoint y: 130, distance: 47.2
click at [264, 146] on td "MARICI PEREIRA SANTIAGO" at bounding box center [279, 190] width 75 height 89
drag, startPoint x: 319, startPoint y: 228, endPoint x: 268, endPoint y: 202, distance: 57.3
click at [268, 235] on td "MIQUÉIAS AMORIM SANTOS SILVA" at bounding box center [279, 279] width 75 height 89
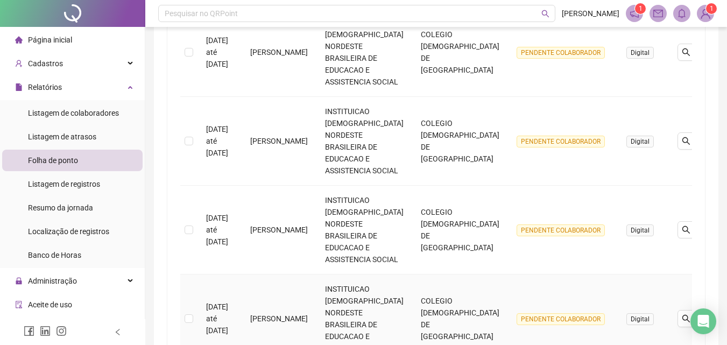
scroll to position [626, 0]
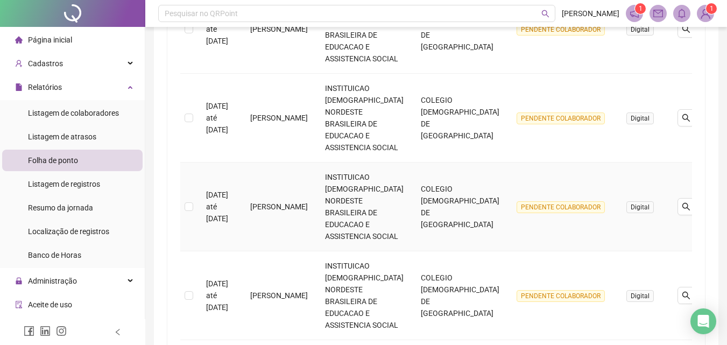
drag, startPoint x: 298, startPoint y: 144, endPoint x: 264, endPoint y: 118, distance: 43.1
click at [264, 163] on td "MIRELLA OLIVEIRA SANTOS" at bounding box center [279, 207] width 75 height 89
drag, startPoint x: 280, startPoint y: 215, endPoint x: 264, endPoint y: 197, distance: 24.4
click at [264, 251] on td "MISLENE DA SILVA SOUSA GALLY" at bounding box center [279, 295] width 75 height 89
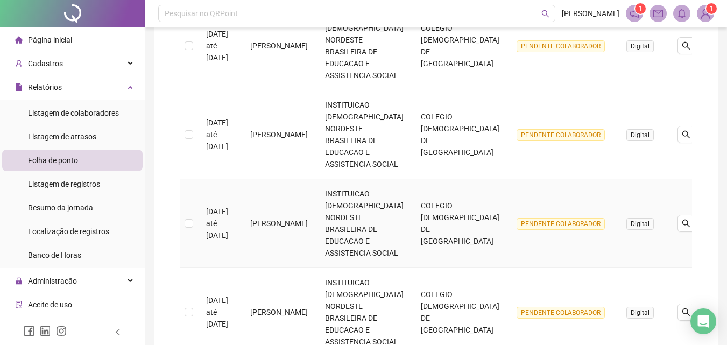
scroll to position [788, 0]
drag, startPoint x: 313, startPoint y: 127, endPoint x: 267, endPoint y: 113, distance: 48.0
click at [267, 179] on td "NADIR SANTOS RODRIGUES" at bounding box center [279, 223] width 75 height 89
drag, startPoint x: 306, startPoint y: 211, endPoint x: 261, endPoint y: 194, distance: 48.2
click at [261, 268] on td "NATALY SILVA DE ARRUDA" at bounding box center [279, 312] width 75 height 89
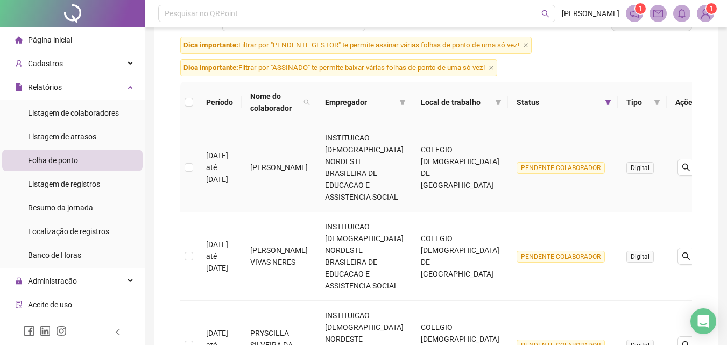
scroll to position [142, 0]
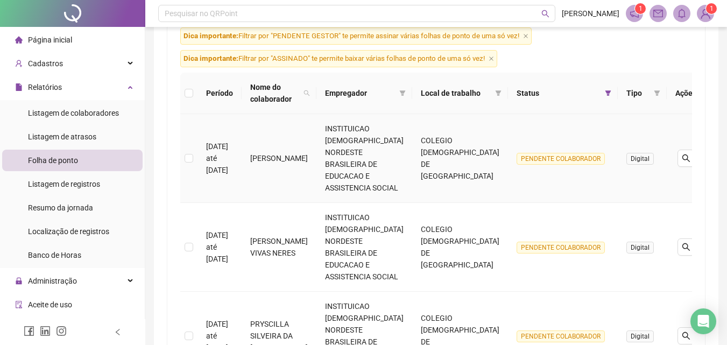
drag, startPoint x: 327, startPoint y: 174, endPoint x: 267, endPoint y: 145, distance: 66.7
click at [267, 145] on td "PRISCILA RODRIGUES DOS SANTOS PEREIRA" at bounding box center [279, 158] width 75 height 89
drag, startPoint x: 315, startPoint y: 262, endPoint x: 268, endPoint y: 236, distance: 53.7
click at [268, 236] on td "PRISCILLA OLIVEIRA SOUZA VIVAS NERES" at bounding box center [279, 247] width 75 height 89
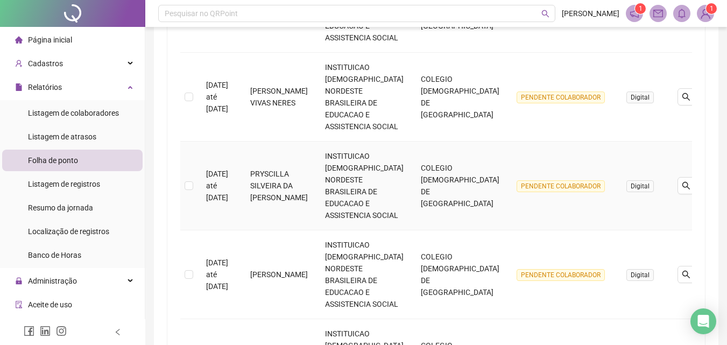
scroll to position [303, 0]
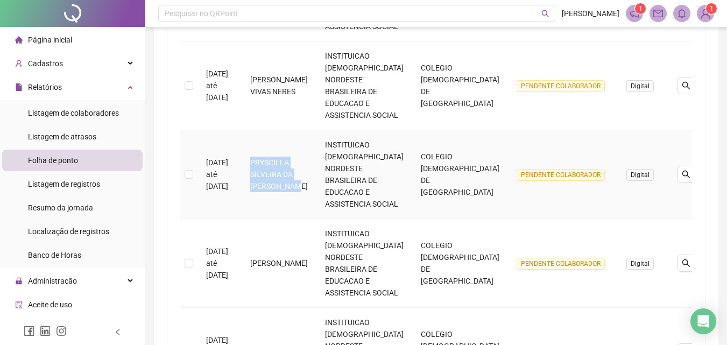
drag, startPoint x: 319, startPoint y: 191, endPoint x: 267, endPoint y: 163, distance: 59.7
click at [267, 163] on td "PRYSCILLA SILVEIRA DA COSTA RAMOS" at bounding box center [279, 174] width 75 height 89
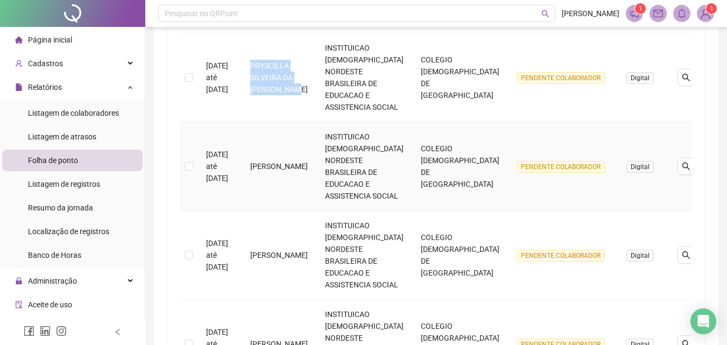
scroll to position [411, 0]
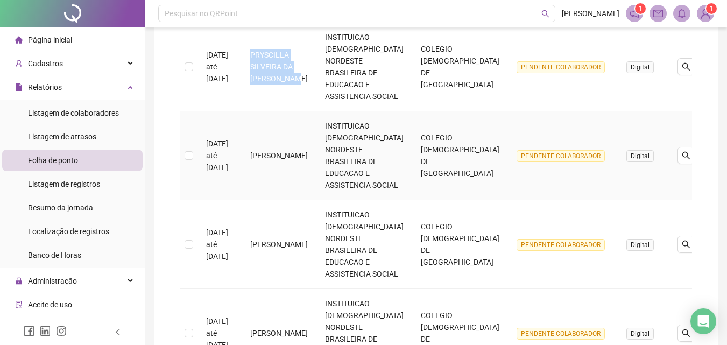
drag, startPoint x: 301, startPoint y: 166, endPoint x: 266, endPoint y: 151, distance: 38.6
click at [266, 151] on td "RAISSA NASCIMENTO SANTOS" at bounding box center [279, 155] width 75 height 89
click at [264, 140] on td "RAISSA NASCIMENTO SANTOS" at bounding box center [279, 155] width 75 height 89
drag, startPoint x: 295, startPoint y: 170, endPoint x: 267, endPoint y: 145, distance: 37.4
click at [267, 145] on td "RAISSA NASCIMENTO SANTOS" at bounding box center [279, 155] width 75 height 89
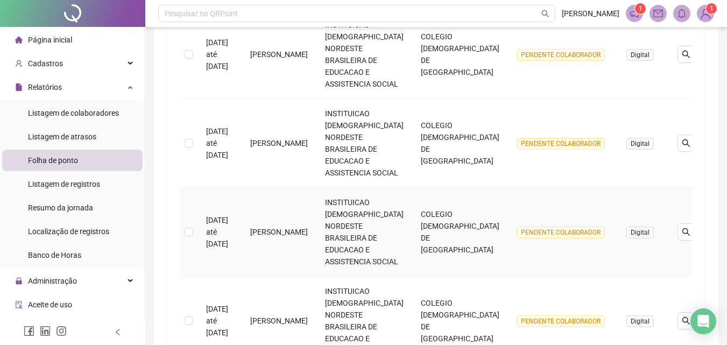
scroll to position [518, 0]
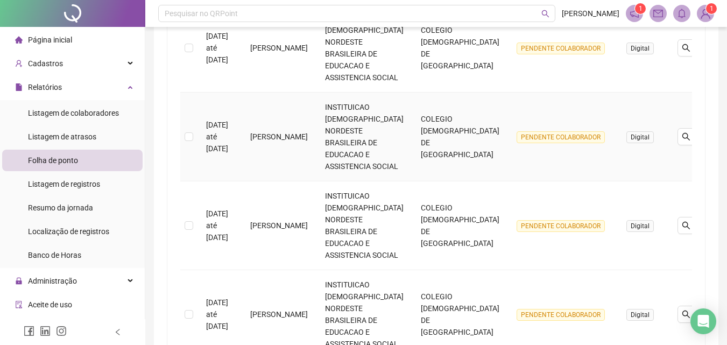
drag, startPoint x: 326, startPoint y: 152, endPoint x: 261, endPoint y: 133, distance: 67.3
click at [261, 133] on td "RAYANNA SOARES SANTOS" at bounding box center [279, 137] width 75 height 89
drag, startPoint x: 320, startPoint y: 239, endPoint x: 267, endPoint y: 213, distance: 59.0
click at [267, 213] on td "REBECA NASCIMENTO FARIAS FONTES" at bounding box center [279, 225] width 75 height 89
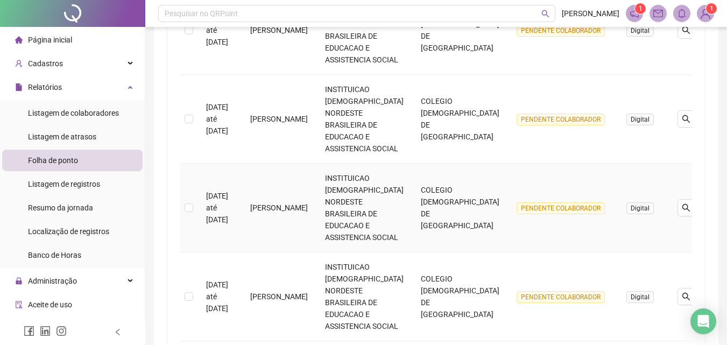
scroll to position [626, 0]
drag, startPoint x: 303, startPoint y: 217, endPoint x: 265, endPoint y: 198, distance: 42.1
click at [265, 198] on td "ROBSON COSTA ANTUNES" at bounding box center [279, 207] width 75 height 89
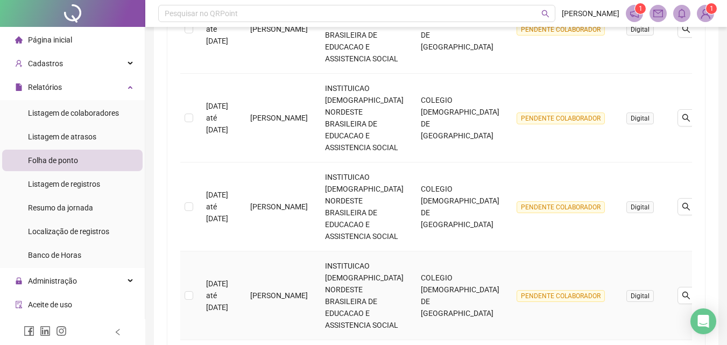
scroll to position [680, 0]
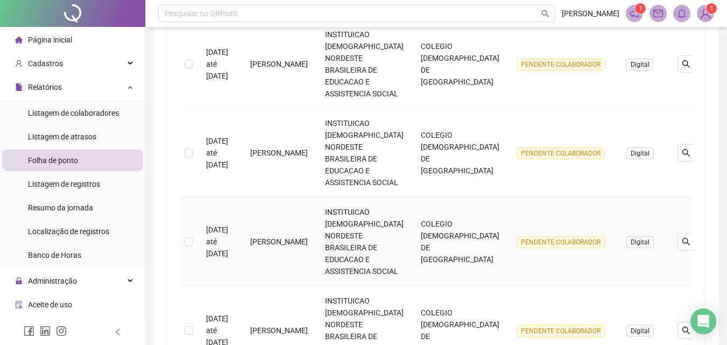
drag, startPoint x: 327, startPoint y: 248, endPoint x: 263, endPoint y: 237, distance: 64.5
click at [263, 237] on td "SAMUEL VICTOR DE SOUZA SILVA" at bounding box center [279, 242] width 75 height 89
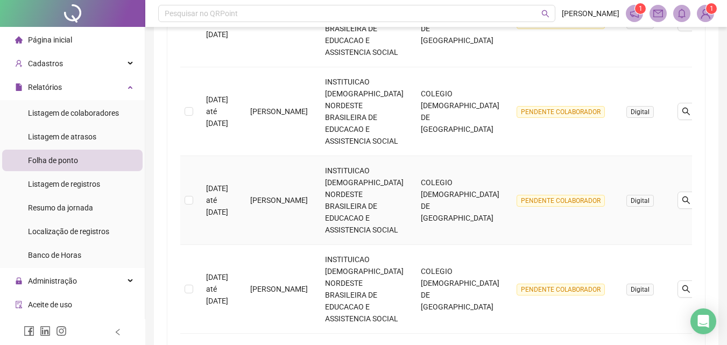
scroll to position [788, 0]
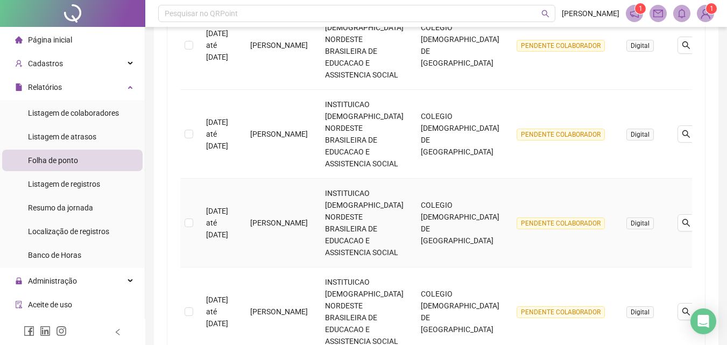
drag, startPoint x: 302, startPoint y: 234, endPoint x: 264, endPoint y: 213, distance: 42.9
click at [264, 213] on td "SARAH OLIVEIRA DA SILVA" at bounding box center [279, 223] width 75 height 89
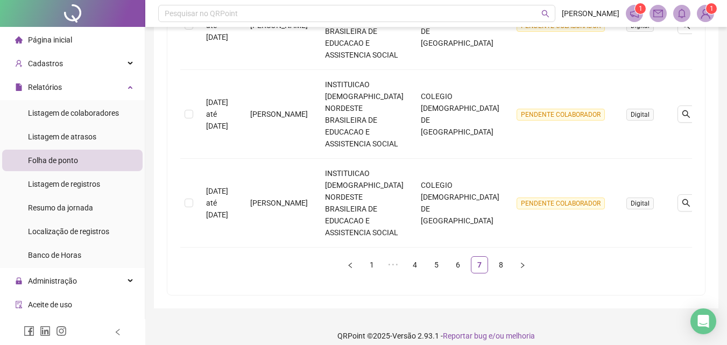
scroll to position [906, 0]
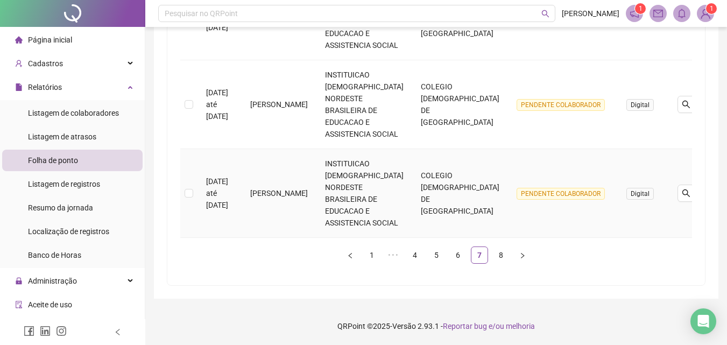
drag, startPoint x: 291, startPoint y: 206, endPoint x: 268, endPoint y: 186, distance: 31.0
click at [268, 186] on td "SILIANE SILVA COSTA" at bounding box center [279, 193] width 75 height 89
click at [500, 255] on link "8" at bounding box center [501, 255] width 16 height 16
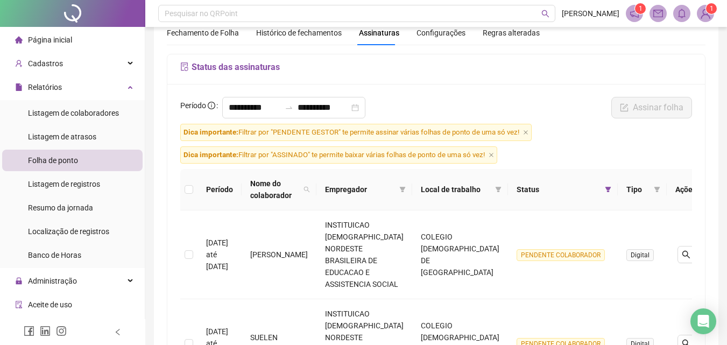
scroll to position [45, 0]
drag, startPoint x: 303, startPoint y: 275, endPoint x: 267, endPoint y: 245, distance: 46.6
click at [267, 245] on td "SIOMARA PEREIRA GALVÃO ALMEIDA" at bounding box center [279, 255] width 75 height 89
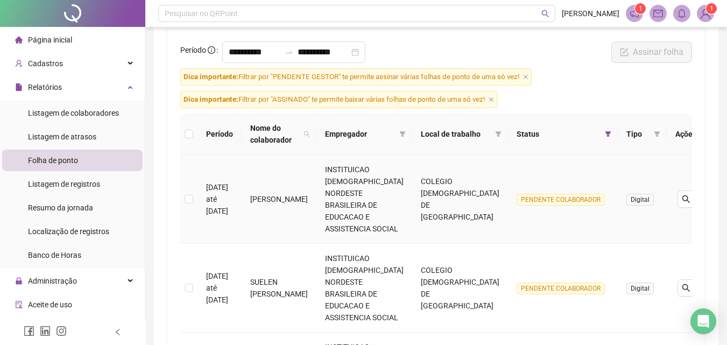
scroll to position [206, 0]
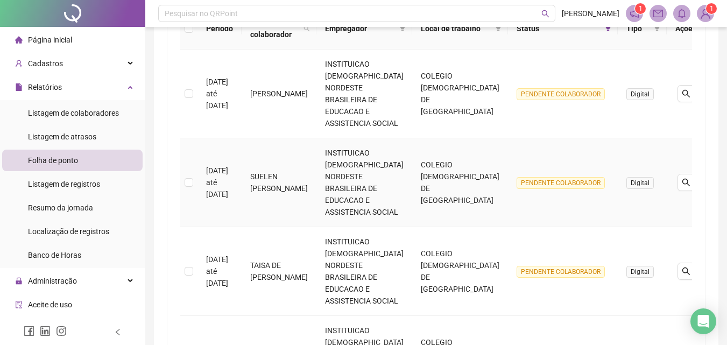
drag, startPoint x: 305, startPoint y: 203, endPoint x: 268, endPoint y: 166, distance: 52.2
click at [268, 166] on td "SUELEN SANTANA DE OLIVEIRA ALMEIDA" at bounding box center [279, 182] width 75 height 89
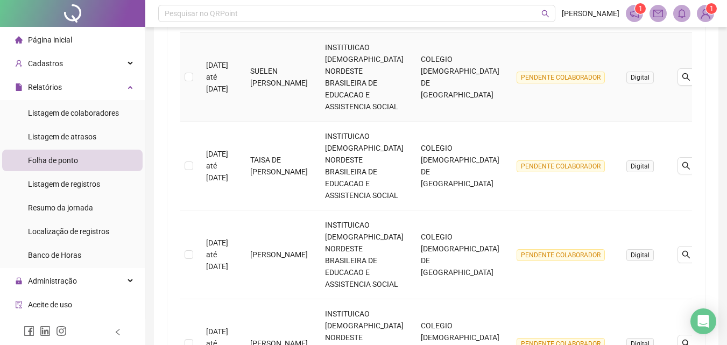
scroll to position [368, 0]
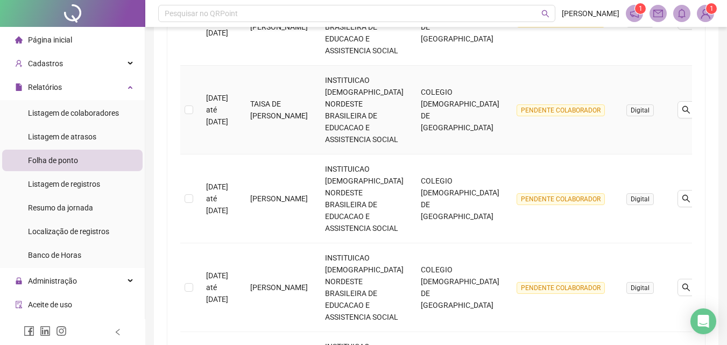
drag, startPoint x: 317, startPoint y: 126, endPoint x: 263, endPoint y: 101, distance: 60.0
click at [263, 101] on td "TAISA DE CASSIA CONRADO SOUSA VIEIRA" at bounding box center [279, 110] width 75 height 89
drag, startPoint x: 299, startPoint y: 205, endPoint x: 266, endPoint y: 190, distance: 36.4
click at [266, 190] on td "THAIS ALVES DOS SANTOS" at bounding box center [279, 199] width 75 height 89
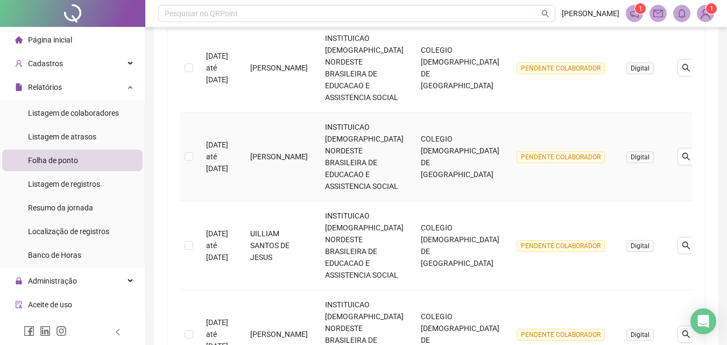
scroll to position [529, 0]
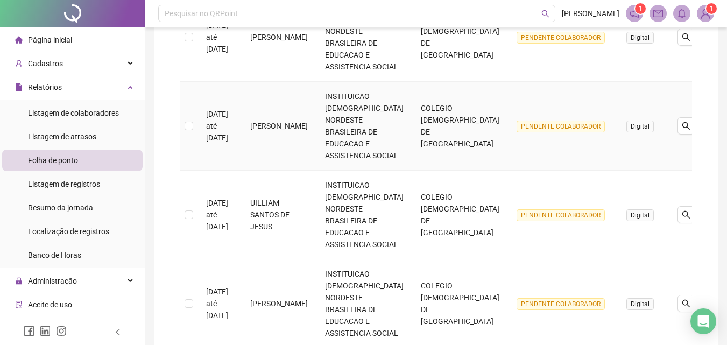
drag, startPoint x: 299, startPoint y: 138, endPoint x: 261, endPoint y: 118, distance: 42.9
click at [261, 118] on td "THAYLLA LIMA SANTOS" at bounding box center [279, 126] width 75 height 89
drag, startPoint x: 301, startPoint y: 220, endPoint x: 266, endPoint y: 205, distance: 38.4
click at [266, 205] on td "UILLIAM SANTOS DE JESUS" at bounding box center [279, 215] width 75 height 89
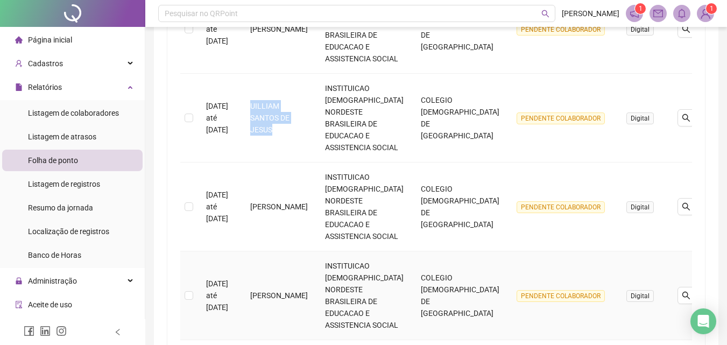
scroll to position [637, 0]
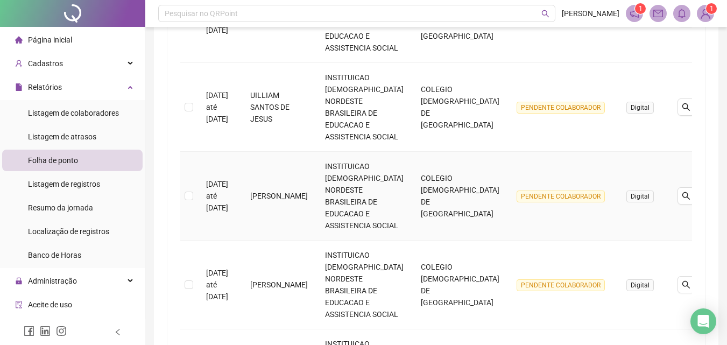
click at [285, 198] on td "VALERIA BONFIM SANTOS" at bounding box center [279, 196] width 75 height 89
drag, startPoint x: 302, startPoint y: 207, endPoint x: 266, endPoint y: 192, distance: 38.9
click at [266, 192] on td "VALERIA BONFIM SANTOS" at bounding box center [279, 196] width 75 height 89
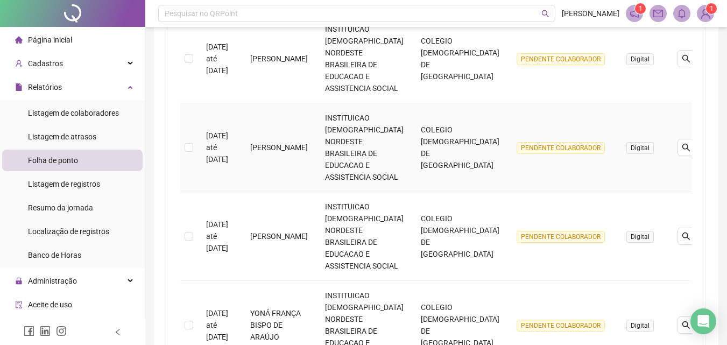
scroll to position [798, 0]
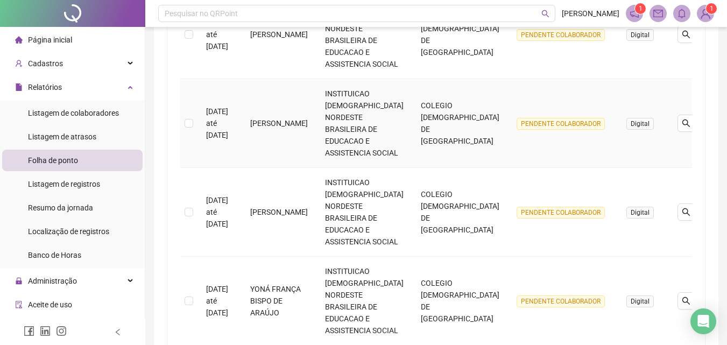
drag, startPoint x: 306, startPoint y: 135, endPoint x: 267, endPoint y: 112, distance: 44.9
click at [267, 112] on td "VANILDA SANTOS DE CARVALHO" at bounding box center [279, 123] width 75 height 89
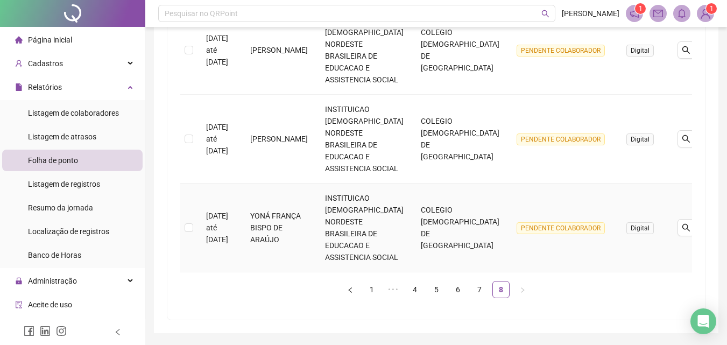
scroll to position [852, 0]
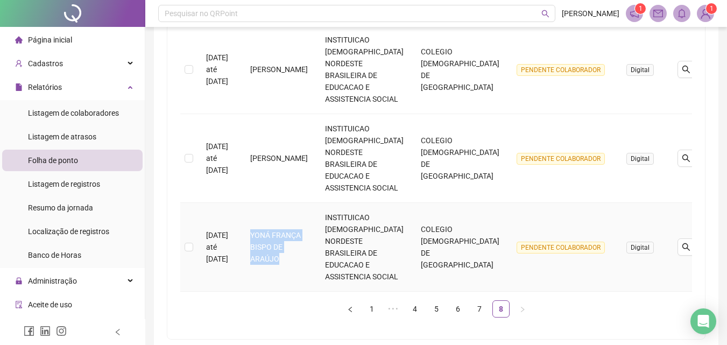
drag, startPoint x: 299, startPoint y: 264, endPoint x: 264, endPoint y: 234, distance: 46.1
click at [264, 234] on td "YONÁ FRANÇA BISPO DE ARAÚJO" at bounding box center [279, 247] width 75 height 89
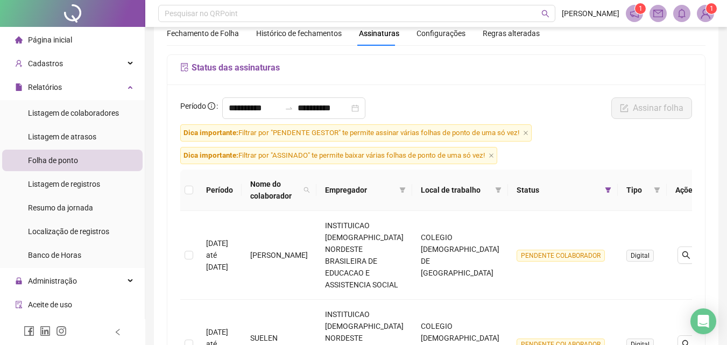
scroll to position [0, 0]
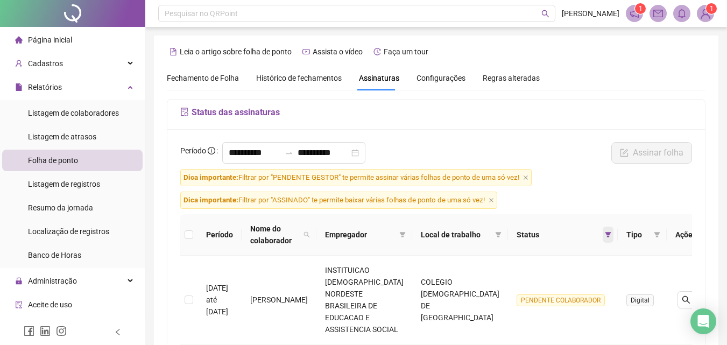
click at [605, 236] on icon "filter" at bounding box center [608, 235] width 6 height 6
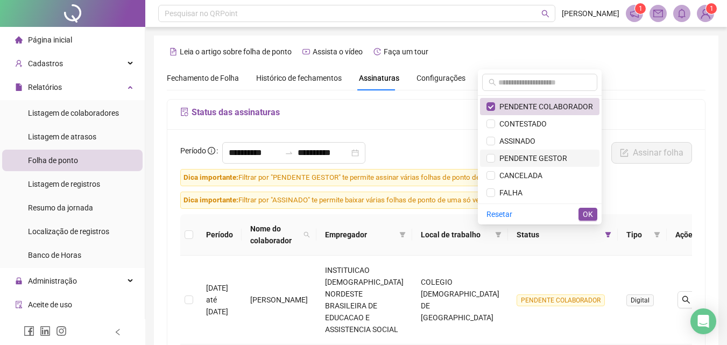
click at [550, 157] on span "PENDENTE GESTOR" at bounding box center [531, 158] width 72 height 9
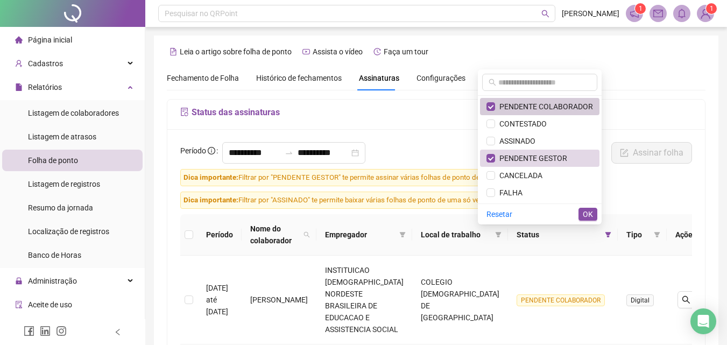
click at [547, 110] on span "PENDENTE COLABORADOR" at bounding box center [544, 106] width 98 height 9
click at [587, 215] on span "OK" at bounding box center [588, 214] width 10 height 12
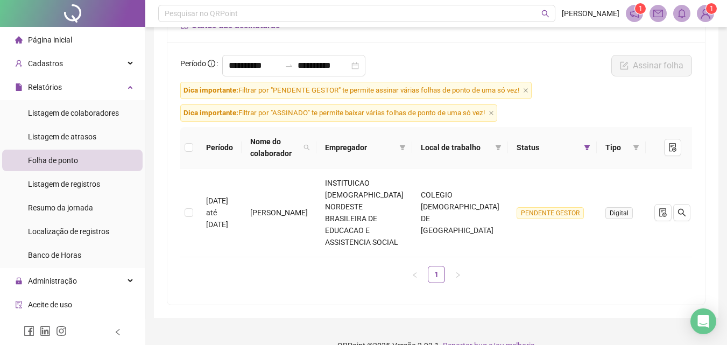
scroll to position [95, 0]
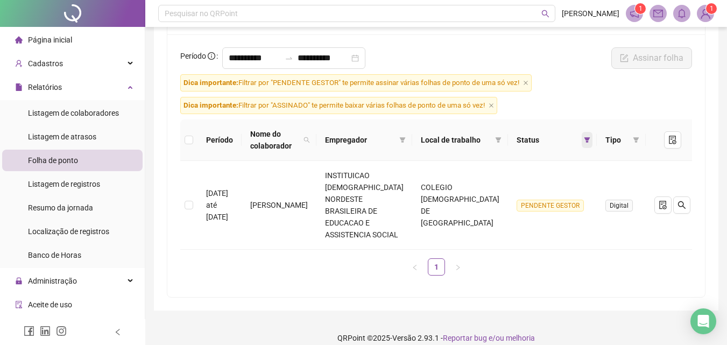
click at [585, 138] on icon "filter" at bounding box center [588, 139] width 6 height 5
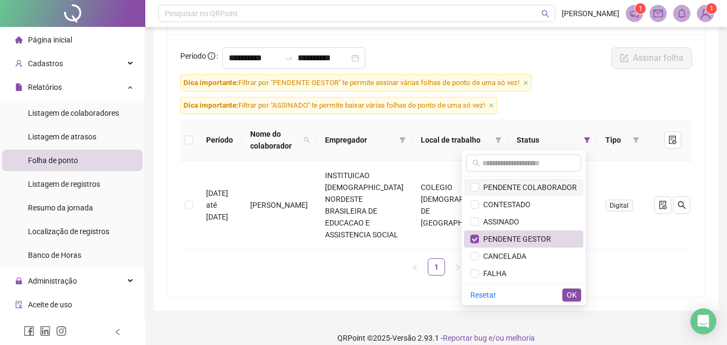
click at [527, 185] on span "PENDENTE COLABORADOR" at bounding box center [528, 187] width 98 height 9
click at [536, 238] on span "PENDENTE GESTOR" at bounding box center [515, 239] width 72 height 9
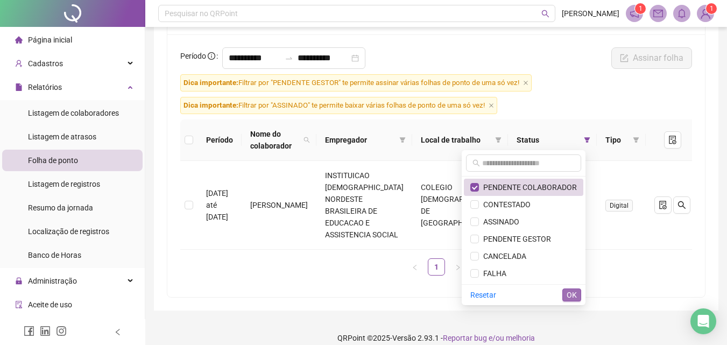
click at [571, 292] on span "OK" at bounding box center [572, 295] width 10 height 12
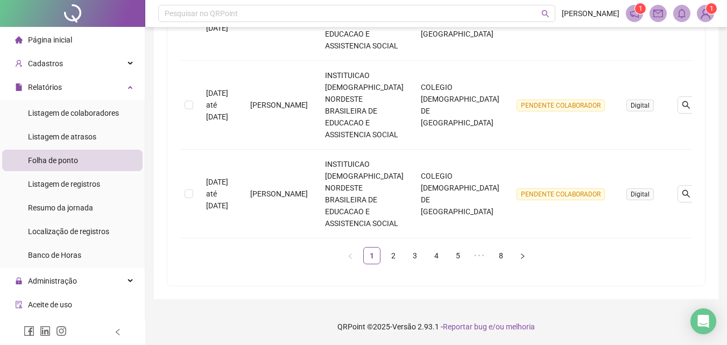
scroll to position [906, 0]
click at [499, 257] on link "8" at bounding box center [501, 255] width 16 height 16
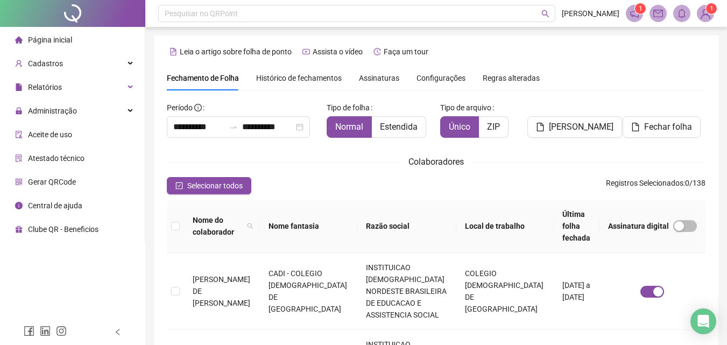
scroll to position [48, 0]
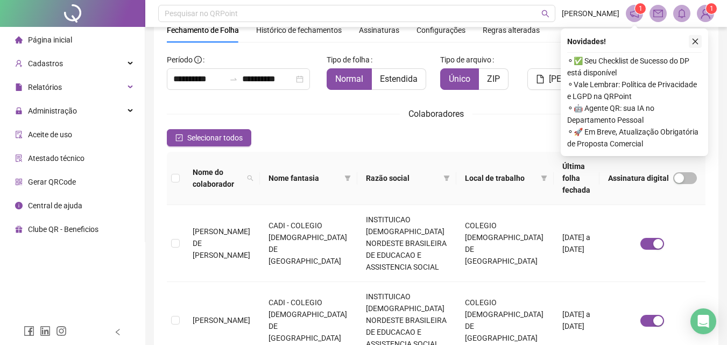
click at [696, 41] on icon "close" at bounding box center [696, 42] width 8 height 8
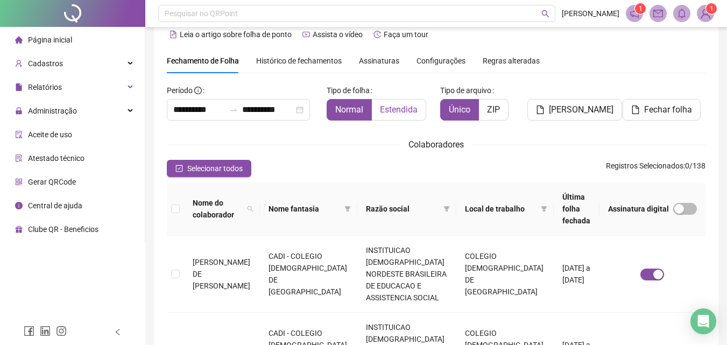
scroll to position [0, 0]
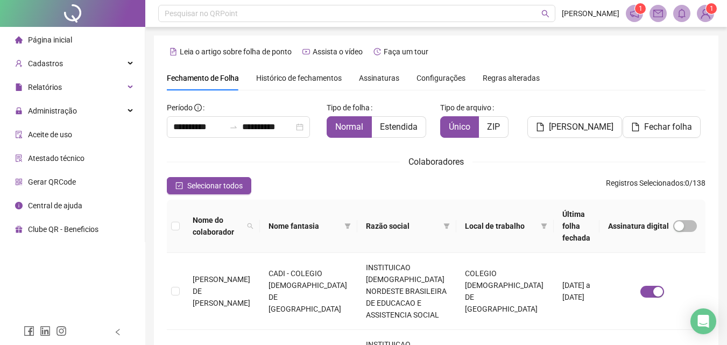
click at [390, 80] on span "Assinaturas" at bounding box center [379, 78] width 40 height 8
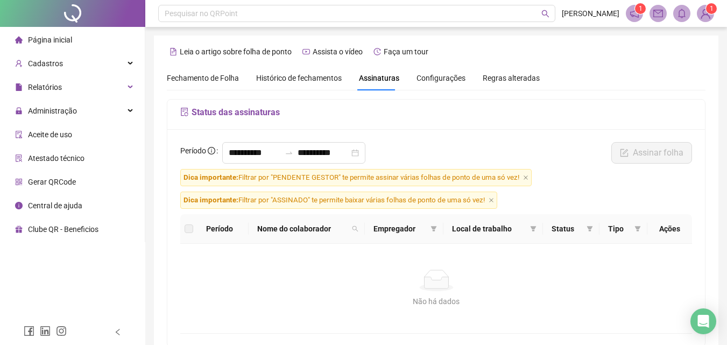
scroll to position [48, 0]
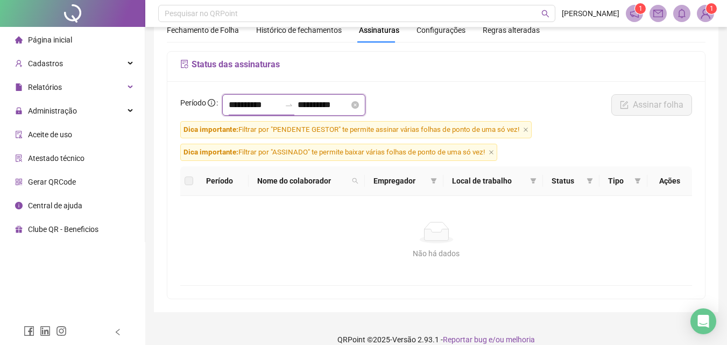
click at [245, 104] on input "**********" at bounding box center [255, 105] width 52 height 13
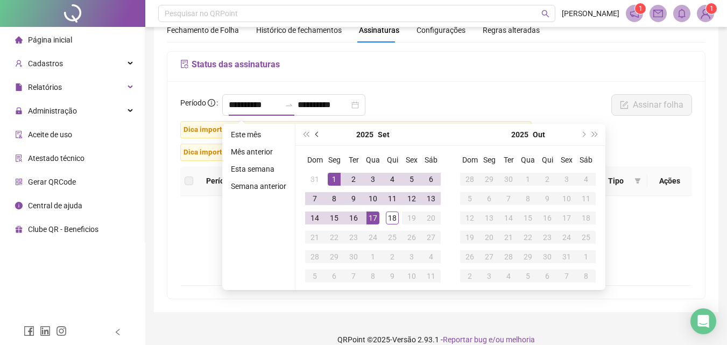
click at [315, 136] on button "prev-year" at bounding box center [318, 135] width 12 height 22
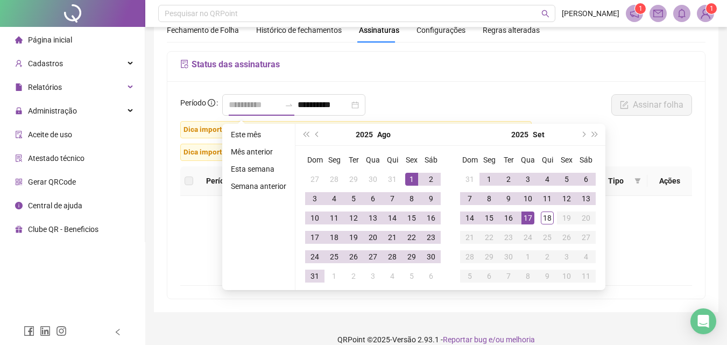
type input "**********"
click at [409, 176] on div "1" at bounding box center [411, 179] width 13 height 13
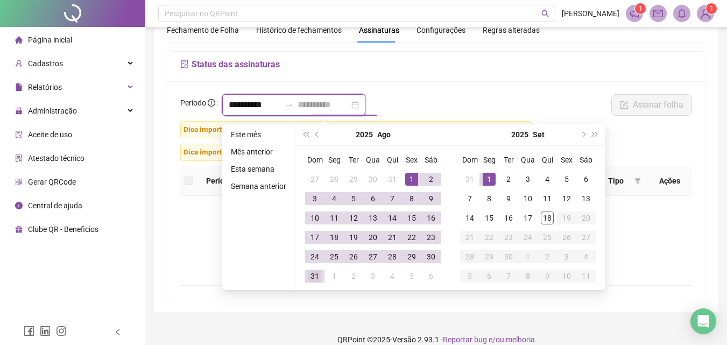
type input "**********"
drag, startPoint x: 317, startPoint y: 276, endPoint x: 317, endPoint y: 265, distance: 10.2
click at [317, 276] on div "31" at bounding box center [314, 276] width 13 height 13
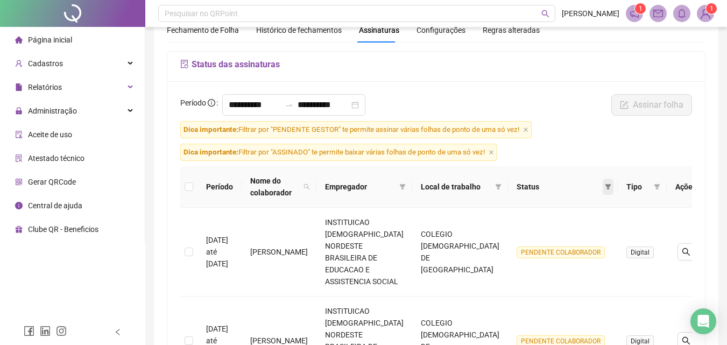
click at [605, 184] on icon "filter" at bounding box center [608, 187] width 6 height 6
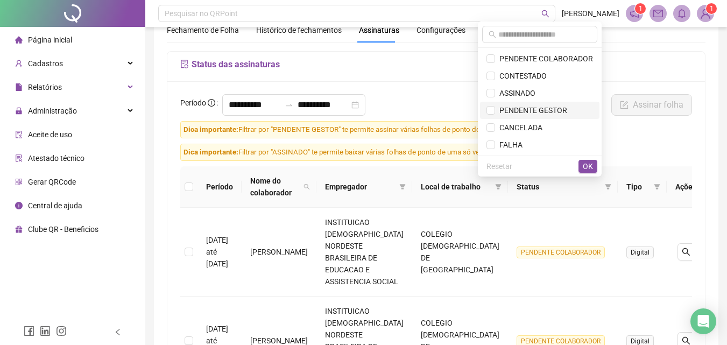
click at [549, 108] on span "PENDENTE GESTOR" at bounding box center [531, 110] width 72 height 9
click at [588, 165] on span "OK" at bounding box center [588, 166] width 10 height 12
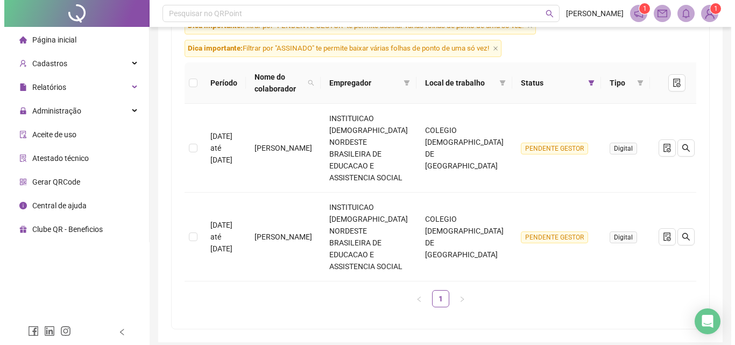
scroll to position [172, 0]
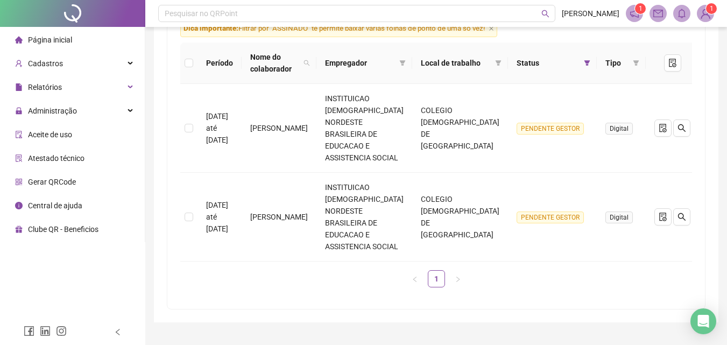
click at [193, 61] on th at bounding box center [188, 63] width 17 height 41
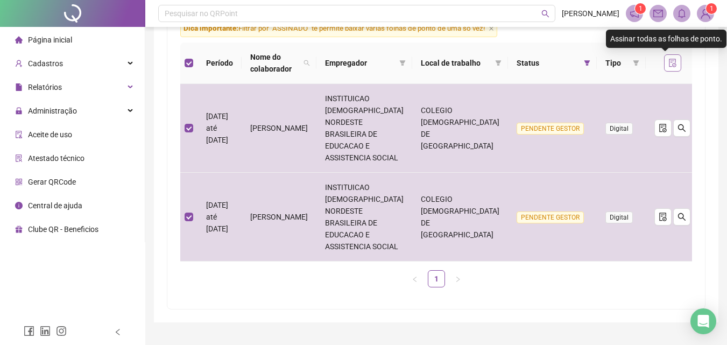
click at [664, 66] on button "button" at bounding box center [672, 62] width 17 height 17
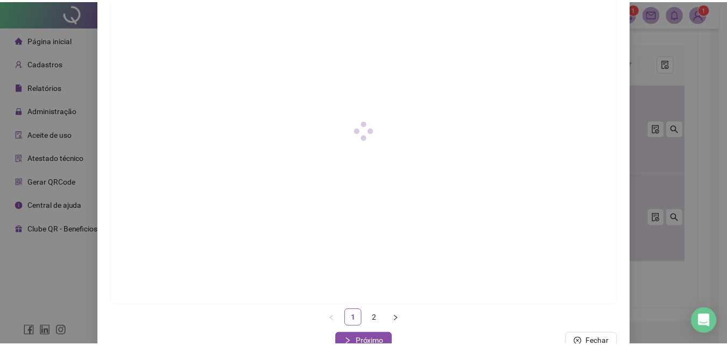
scroll to position [156, 0]
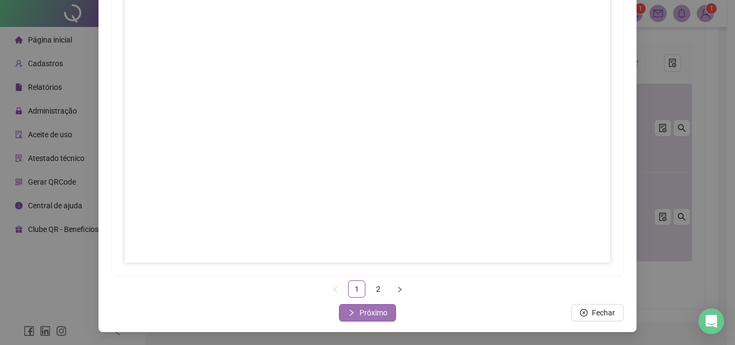
click at [360, 312] on span "Próximo" at bounding box center [374, 313] width 28 height 12
click at [362, 311] on span "Fechar" at bounding box center [373, 313] width 23 height 12
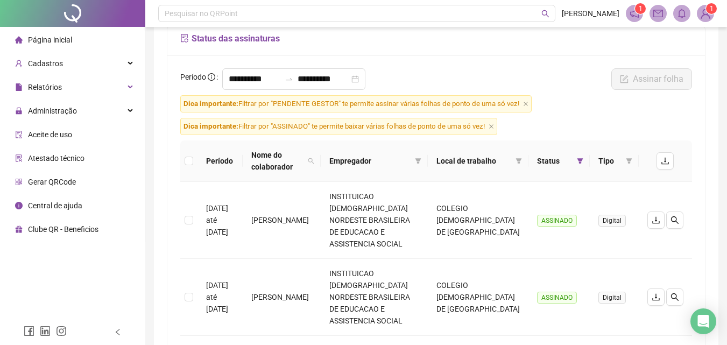
scroll to position [108, 0]
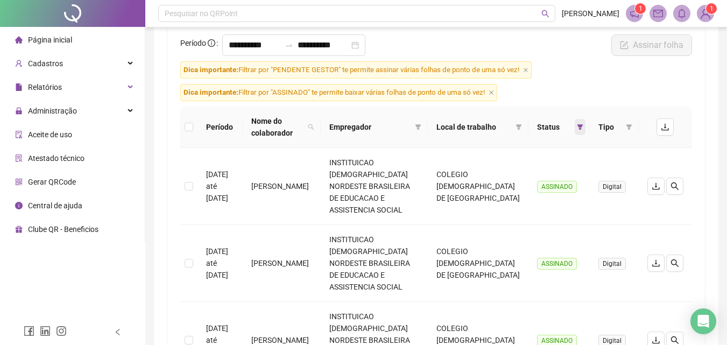
click at [584, 128] on span at bounding box center [580, 127] width 11 height 16
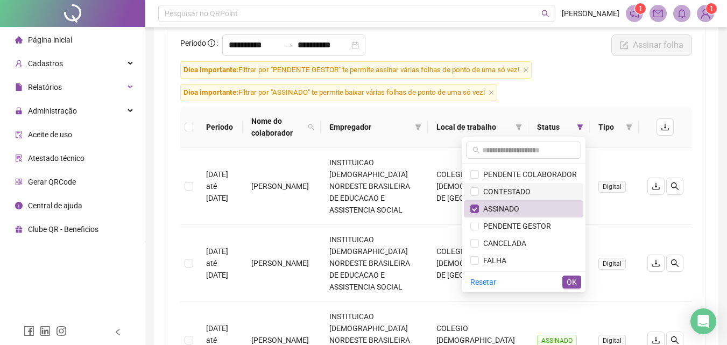
click at [536, 190] on span "CONTESTADO" at bounding box center [524, 192] width 107 height 12
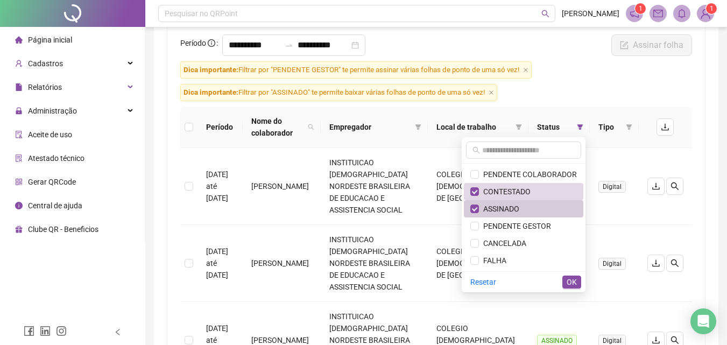
click at [529, 208] on span "ASSINADO" at bounding box center [524, 209] width 107 height 12
click at [572, 279] on span "OK" at bounding box center [572, 282] width 10 height 12
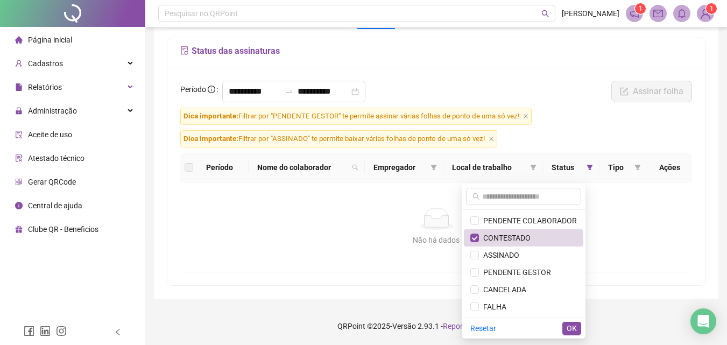
scroll to position [61, 0]
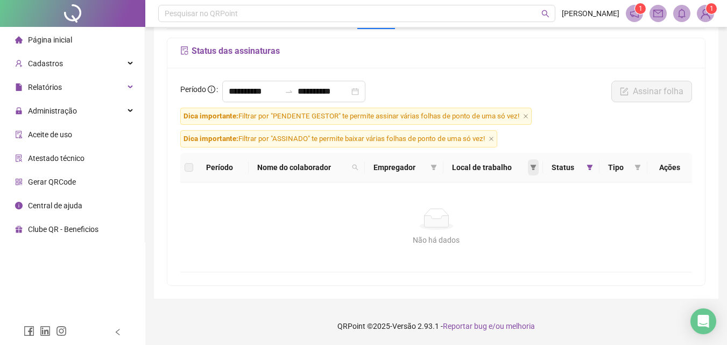
click at [539, 164] on span at bounding box center [533, 167] width 11 height 16
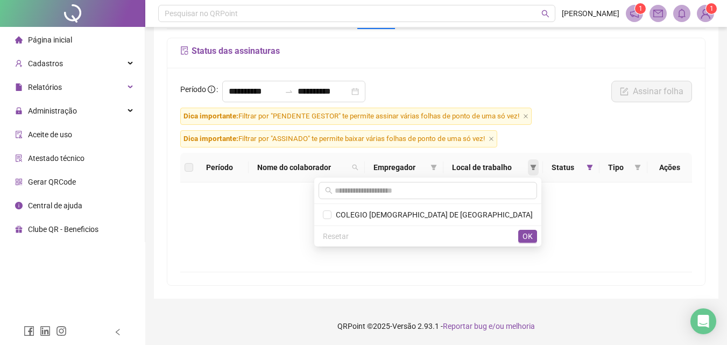
click at [539, 164] on span at bounding box center [533, 167] width 11 height 16
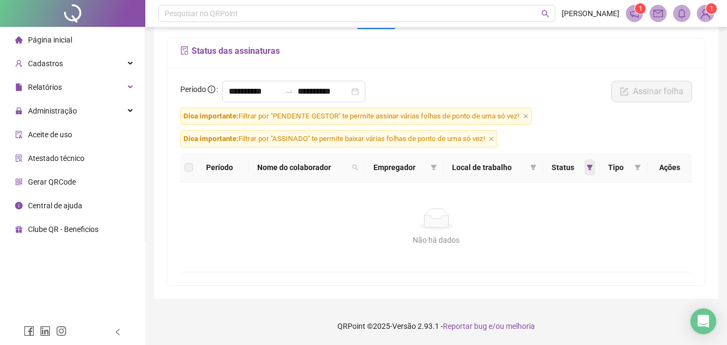
click at [588, 167] on icon "filter" at bounding box center [590, 167] width 6 height 6
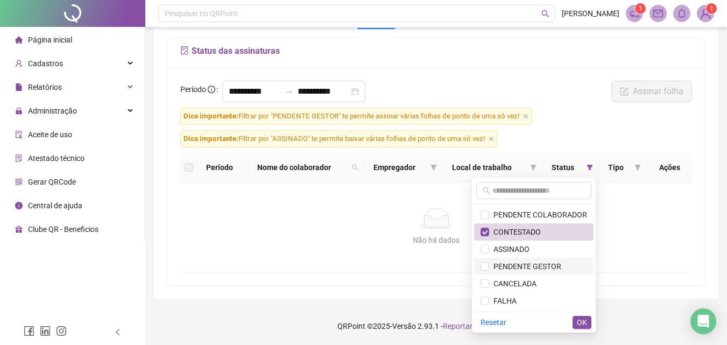
click at [544, 262] on span "PENDENTE GESTOR" at bounding box center [525, 266] width 72 height 9
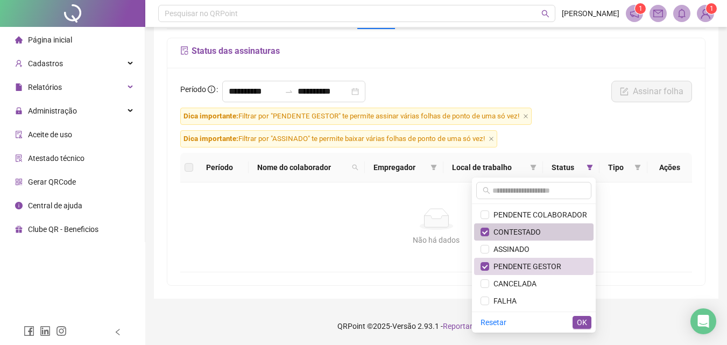
click at [532, 235] on span "CONTESTADO" at bounding box center [515, 232] width 52 height 9
click at [581, 321] on span "OK" at bounding box center [582, 323] width 10 height 12
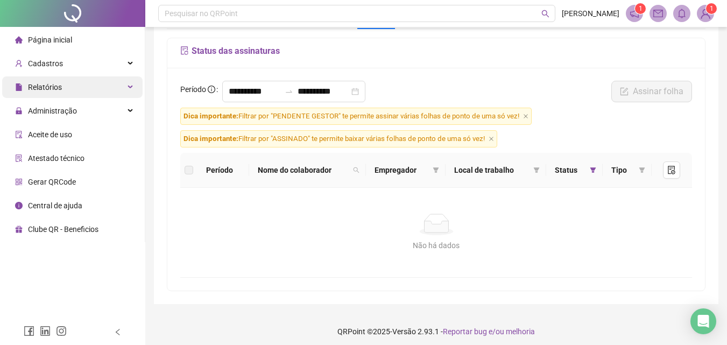
click at [68, 83] on div "Relatórios" at bounding box center [72, 87] width 141 height 22
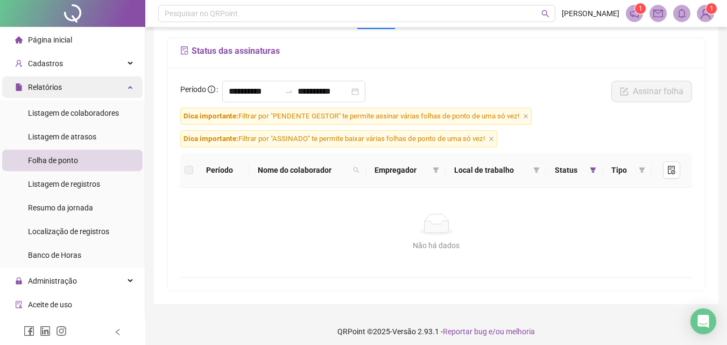
click at [68, 83] on div "Relatórios" at bounding box center [72, 87] width 141 height 22
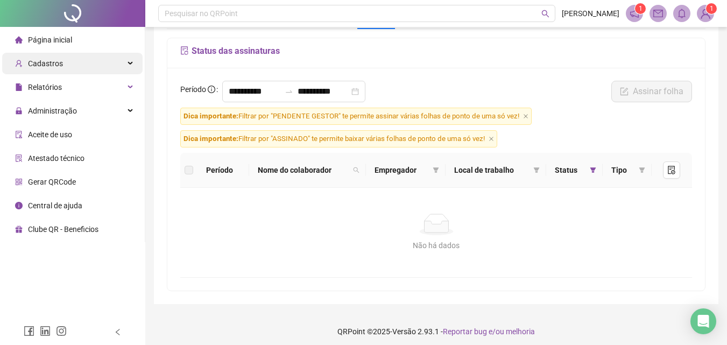
click at [71, 72] on div "Cadastros" at bounding box center [72, 64] width 141 height 22
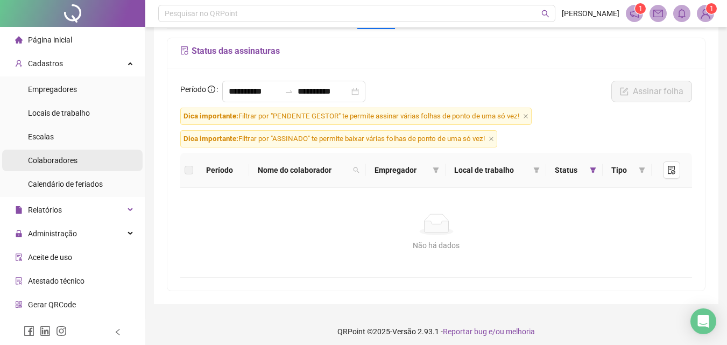
click at [67, 162] on span "Colaboradores" at bounding box center [53, 160] width 50 height 9
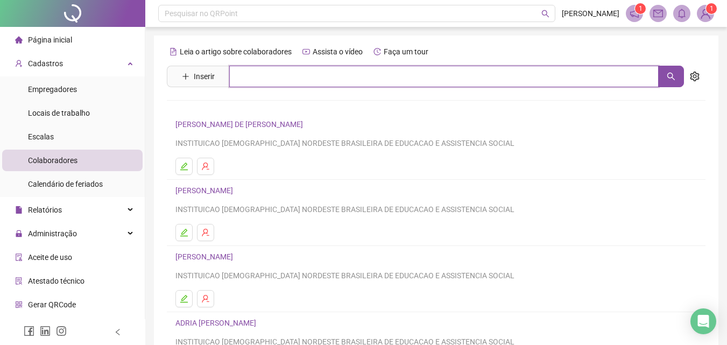
click at [296, 76] on input "text" at bounding box center [444, 77] width 430 height 22
type input "****"
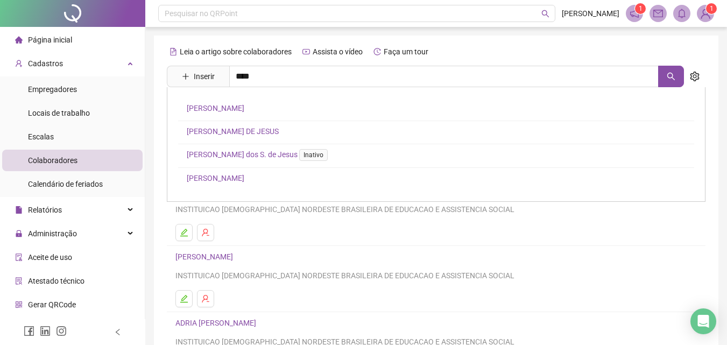
click at [234, 172] on div "[PERSON_NAME] FILINTRO [PERSON_NAME] DOS SANTOS DE [PERSON_NAME] dos S. de Jesu…" at bounding box center [436, 144] width 539 height 115
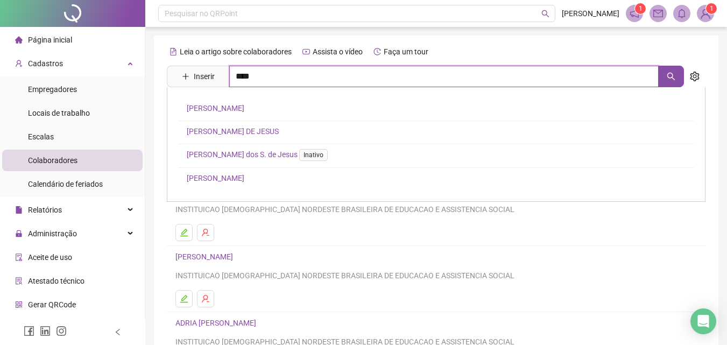
click at [256, 81] on input "****" at bounding box center [444, 77] width 430 height 22
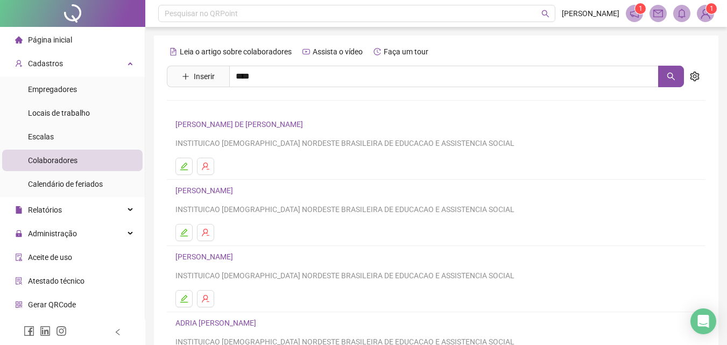
click at [234, 176] on link "[PERSON_NAME]" at bounding box center [216, 178] width 58 height 9
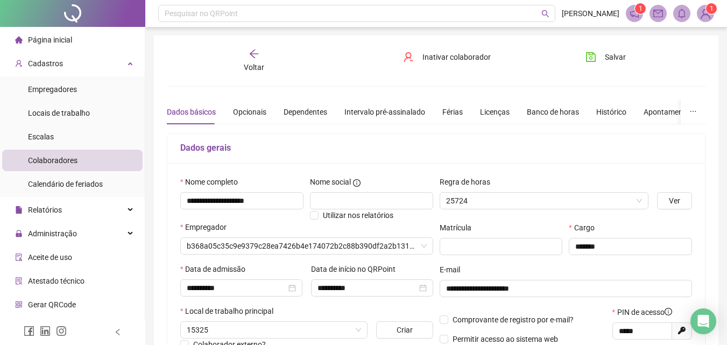
type input "**********"
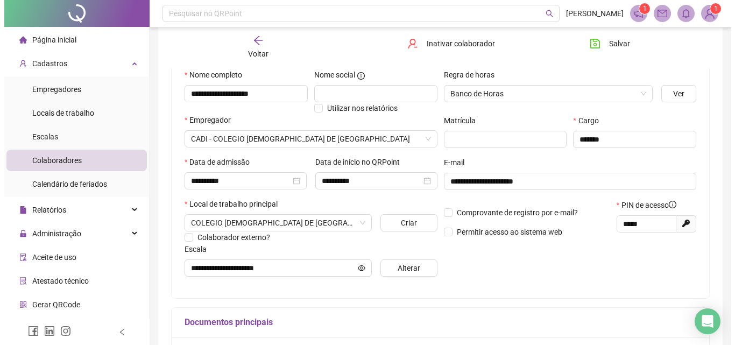
scroll to position [108, 0]
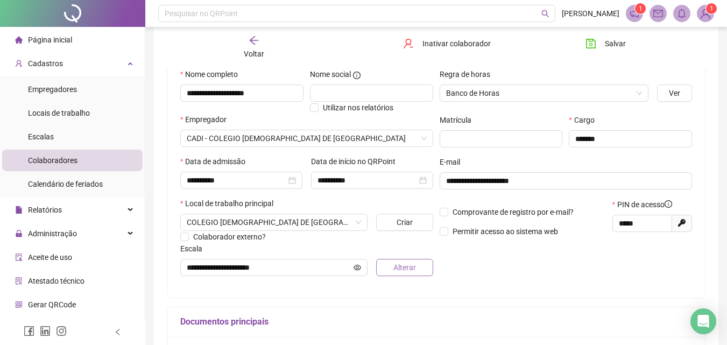
click at [401, 267] on span "Alterar" at bounding box center [405, 268] width 23 height 12
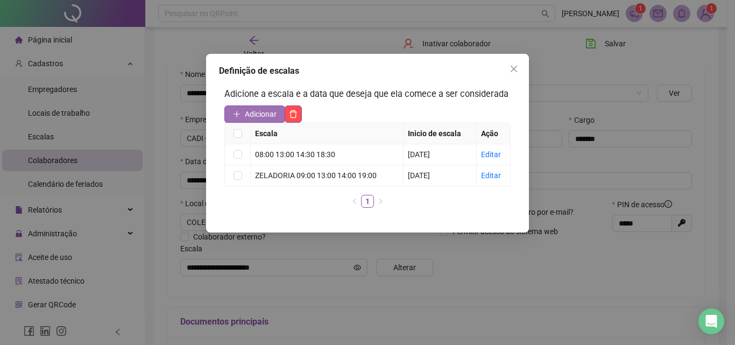
click at [267, 114] on span "Adicionar" at bounding box center [261, 114] width 32 height 12
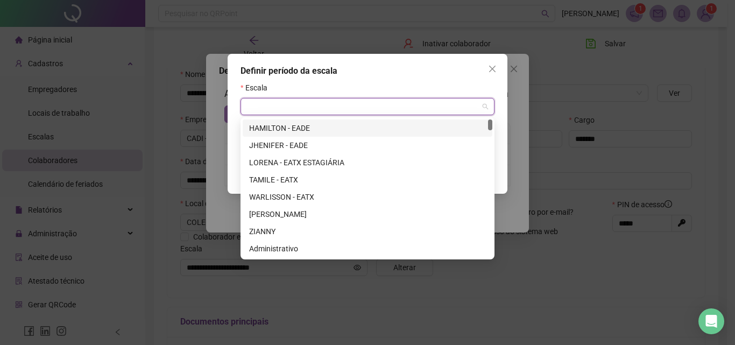
click at [267, 114] on input "search" at bounding box center [363, 107] width 232 height 16
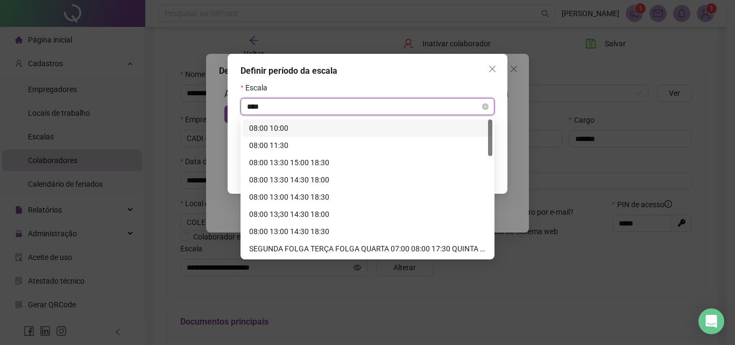
type input "*****"
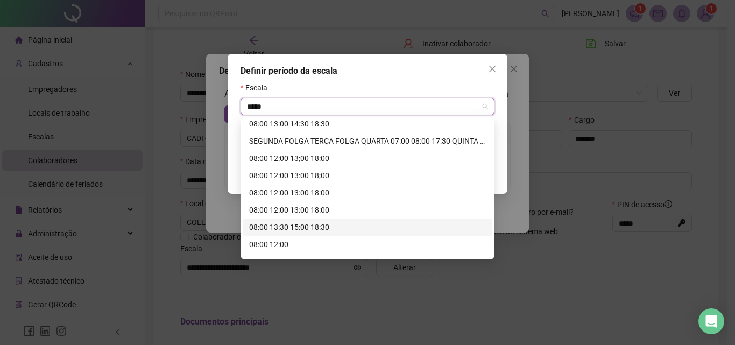
click at [294, 230] on div "08:00 13:30 15:00 18:30" at bounding box center [367, 227] width 237 height 12
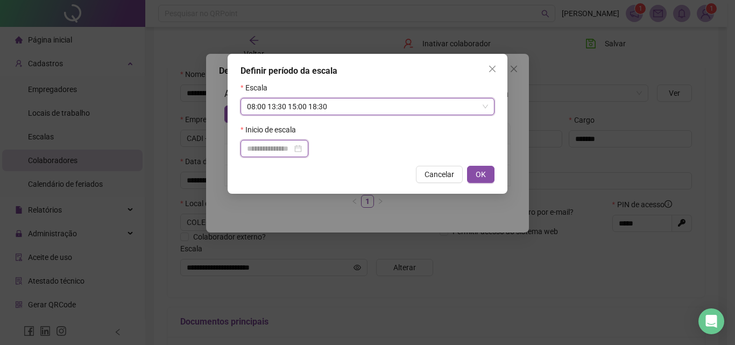
click at [292, 143] on input at bounding box center [269, 149] width 45 height 12
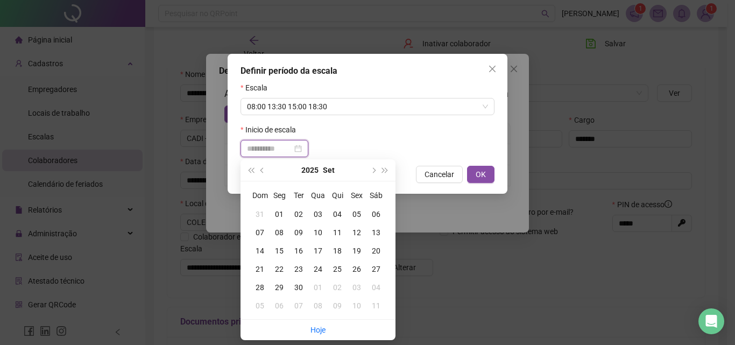
type input "**********"
click at [341, 253] on div "18" at bounding box center [337, 251] width 19 height 12
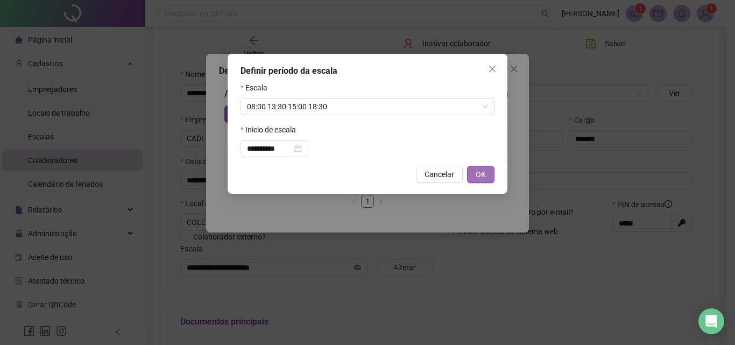
click at [477, 177] on span "OK" at bounding box center [481, 175] width 10 height 12
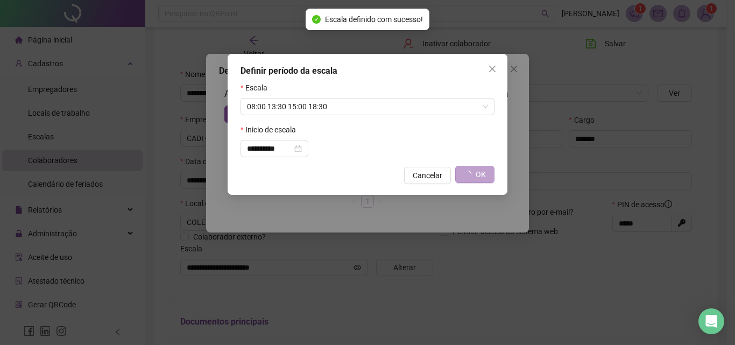
type input "**********"
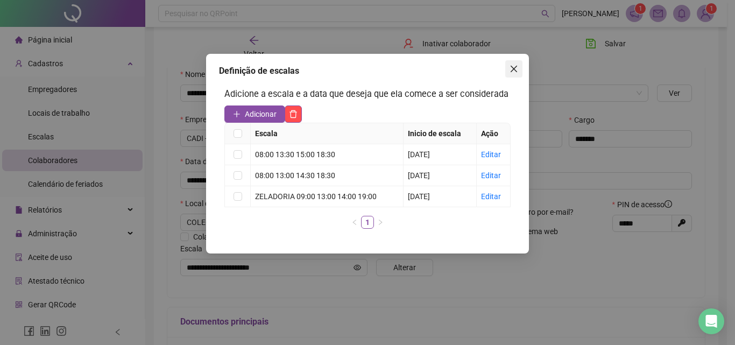
click at [516, 68] on icon "close" at bounding box center [514, 69] width 9 height 9
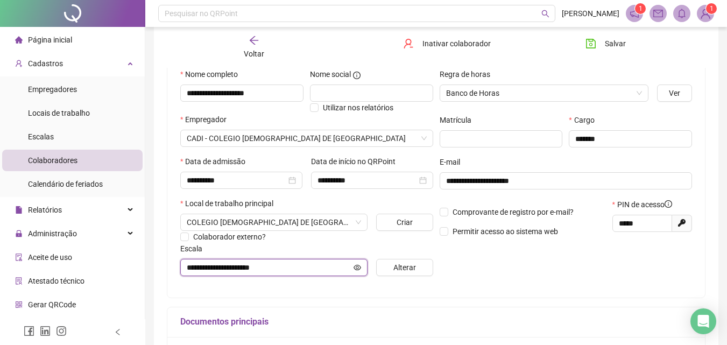
click at [357, 268] on icon "eye" at bounding box center [358, 268] width 8 height 8
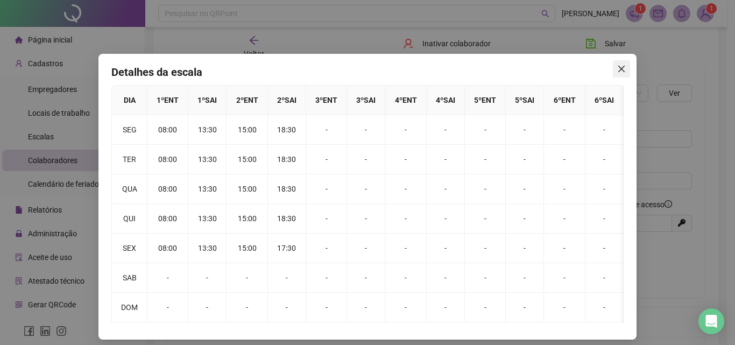
click at [621, 73] on icon "close" at bounding box center [622, 69] width 9 height 9
